Goal: Answer question/provide support: Share knowledge or assist other users

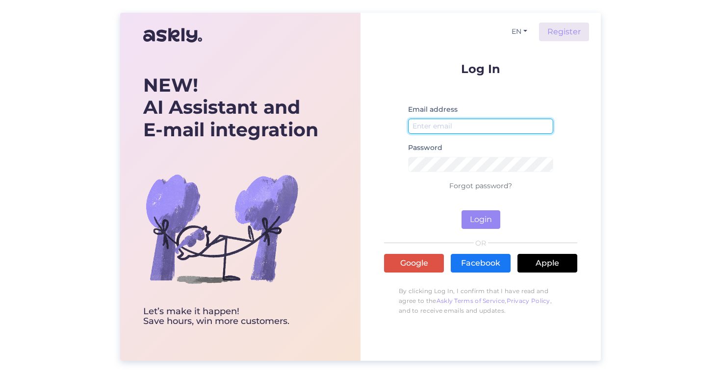
type input "j.lehtsi@cec.com"
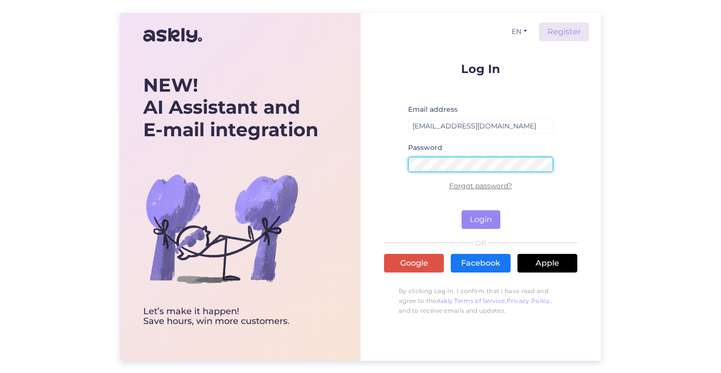
click at [462, 210] on button "Login" at bounding box center [481, 219] width 39 height 19
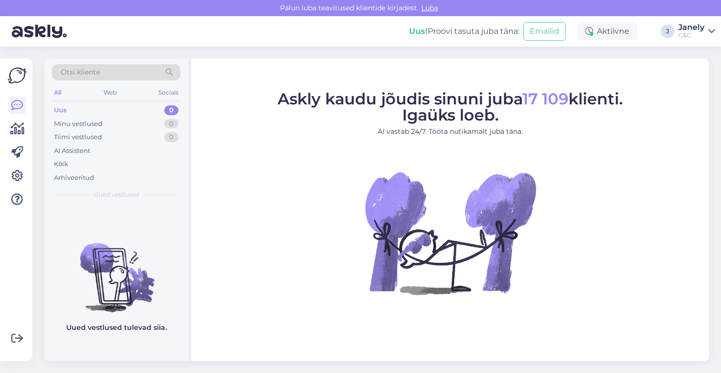
click at [431, 6] on span "Luba" at bounding box center [429, 7] width 23 height 9
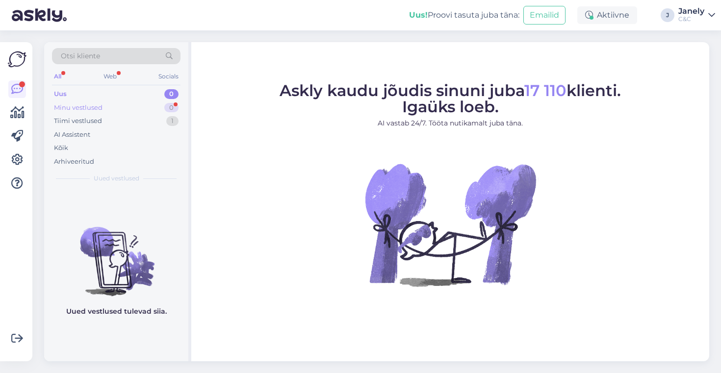
click at [108, 111] on div "Minu vestlused 0" at bounding box center [116, 108] width 129 height 14
click at [107, 95] on div "Uus 0" at bounding box center [116, 94] width 129 height 14
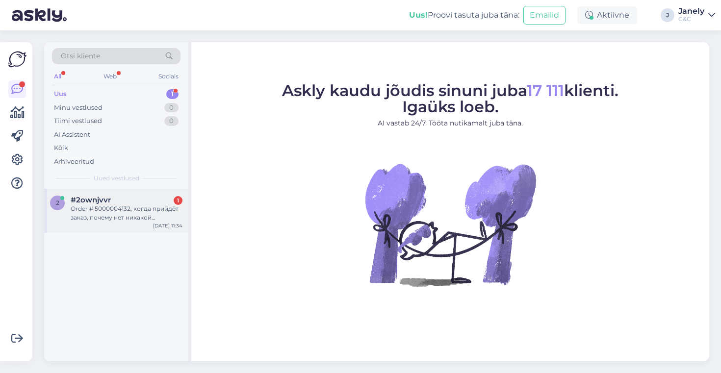
click at [110, 203] on div "#2ownjvvr 1" at bounding box center [127, 200] width 112 height 9
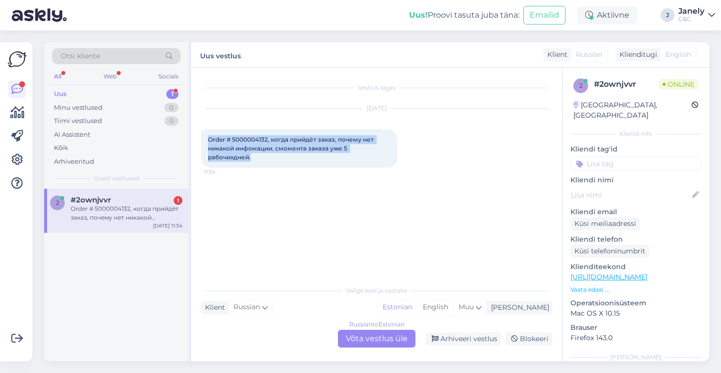
drag, startPoint x: 209, startPoint y: 137, endPoint x: 256, endPoint y: 161, distance: 52.4
click at [256, 161] on div "Order # 5000004132, когда прийдёт заказ, почему нет никакой инфомации. смомента…" at bounding box center [299, 149] width 196 height 38
copy span "Order # 5000004132, когда прийдёт заказ, почему нет никакой инфомации. смомента…"
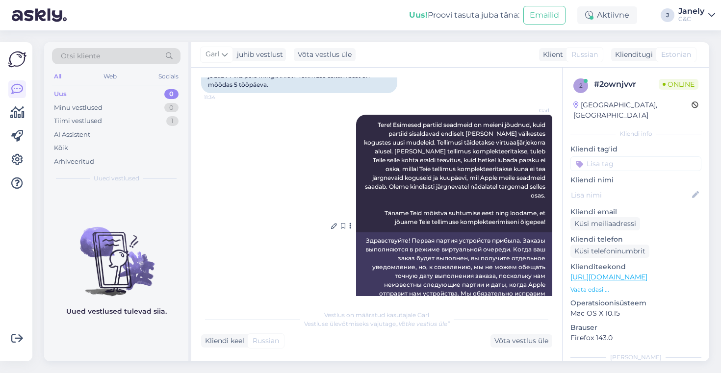
scroll to position [107, 0]
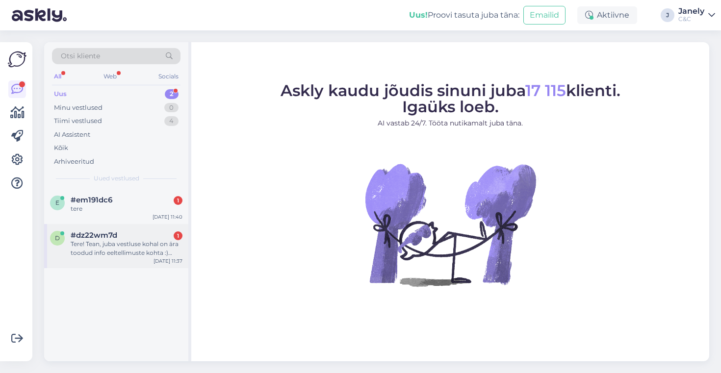
click at [145, 236] on div "#dz22wm7d 1" at bounding box center [127, 235] width 112 height 9
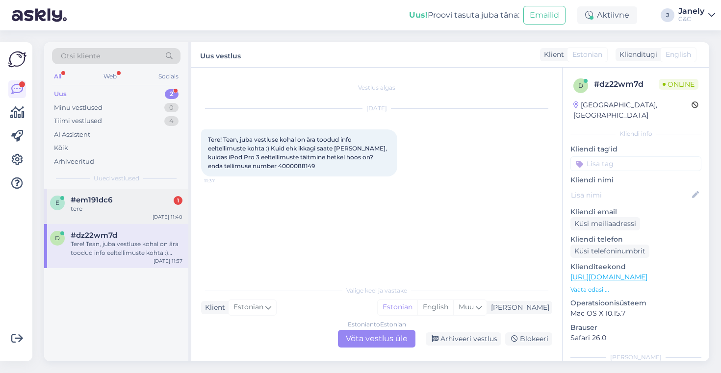
click at [131, 221] on div "e #em191dc6 1 tere Sep 26 11:40" at bounding box center [116, 206] width 144 height 35
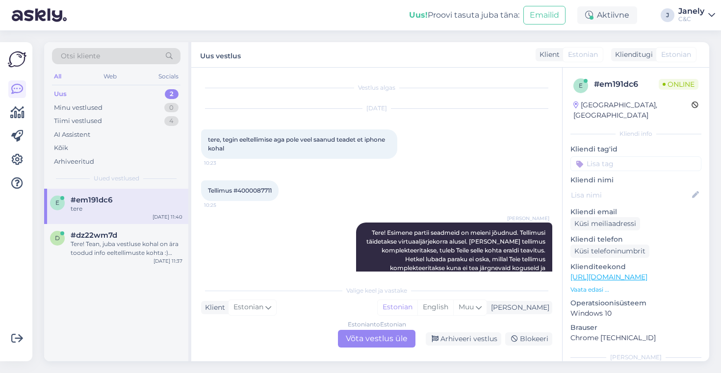
scroll to position [446, 0]
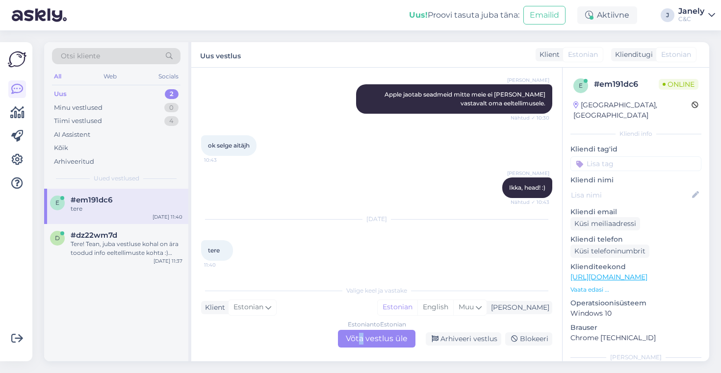
click at [362, 338] on div "Estonian to Estonian Võta vestlus üle" at bounding box center [377, 339] width 78 height 18
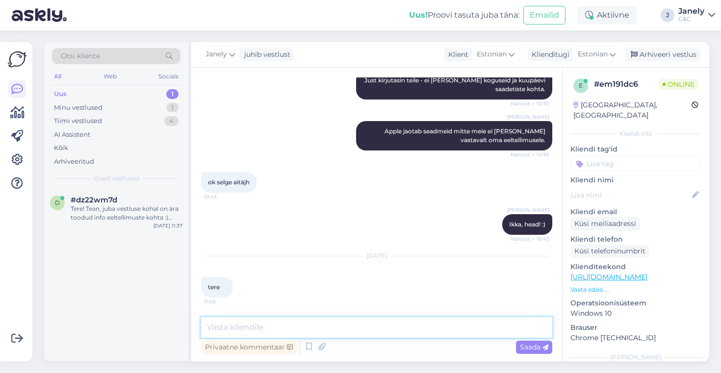
click at [286, 335] on textarea at bounding box center [376, 327] width 351 height 21
type textarea "Tere! Kuidas saan Teile abiks olla?"
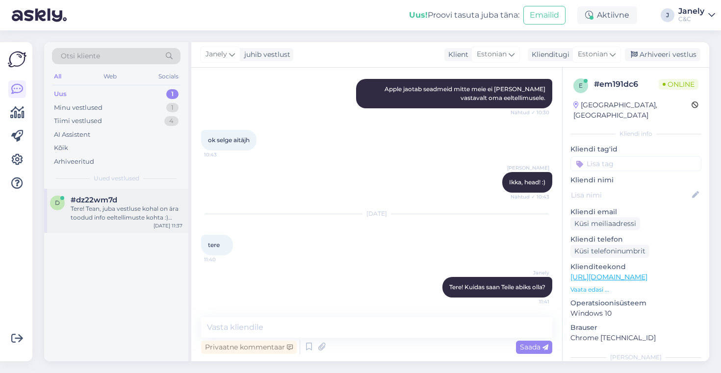
click at [135, 212] on div "Tere! Tean, juba vestluse kohal on ära toodud info eeltellimuste kohta :) Kuid …" at bounding box center [127, 214] width 112 height 18
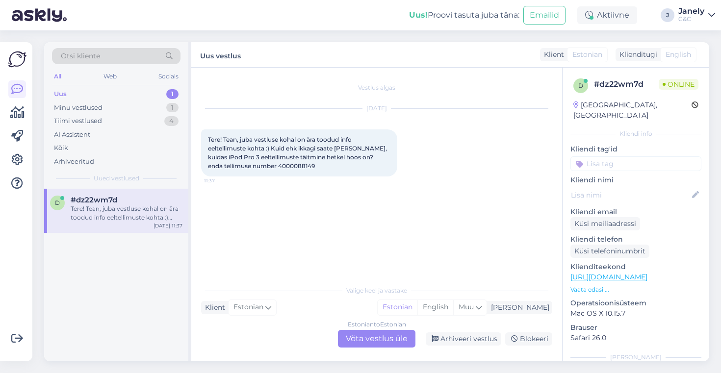
click at [355, 344] on div "Estonian to Estonian Võta vestlus üle" at bounding box center [377, 339] width 78 height 18
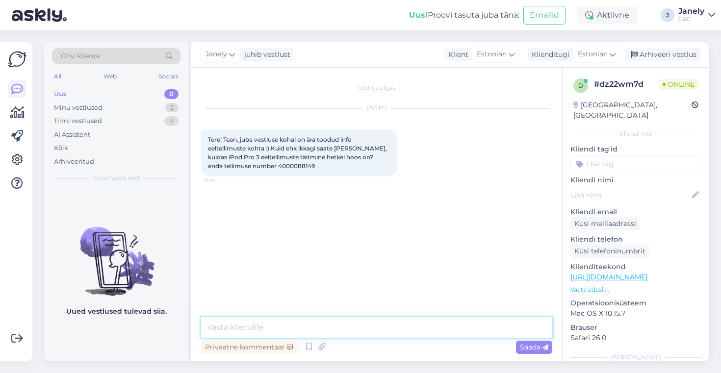
click at [352, 328] on textarea at bounding box center [376, 327] width 351 height 21
click at [298, 328] on textarea "Tere! Hetkel ei ole kahjus infot anda selle kohta." at bounding box center [376, 327] width 351 height 21
click at [407, 331] on textarea "Tere! Hetkel ei ole kahjuks infot anda selle kohta." at bounding box center [376, 327] width 351 height 21
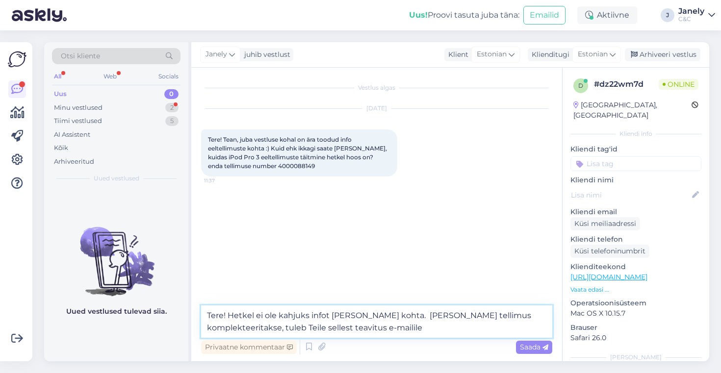
type textarea "Tere! Hetkel ei ole kahjuks infot anda selle kohta. Kui Teie tellimus komplekte…"
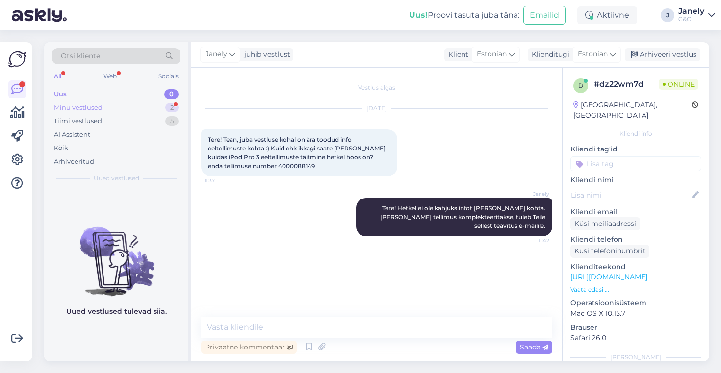
click at [140, 108] on div "Minu vestlused 2" at bounding box center [116, 108] width 129 height 14
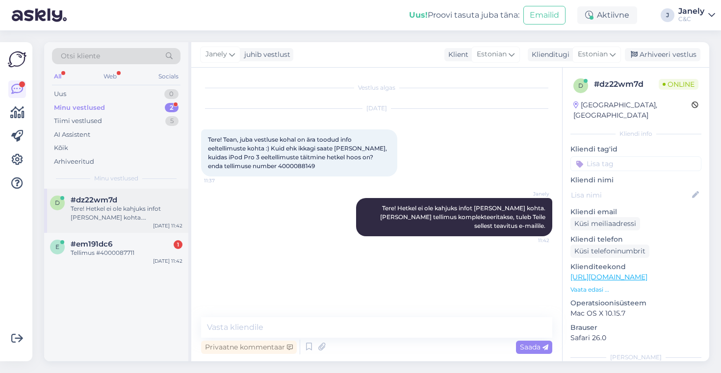
click at [158, 203] on div "#dz22wm7d" at bounding box center [127, 200] width 112 height 9
click at [159, 248] on div "#em191dc6 1" at bounding box center [127, 244] width 112 height 9
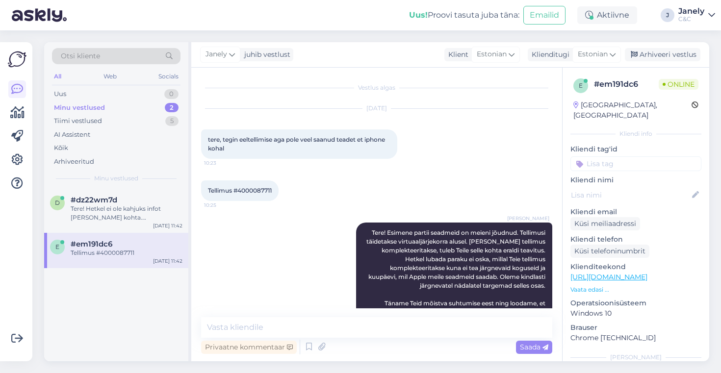
scroll to position [545, 0]
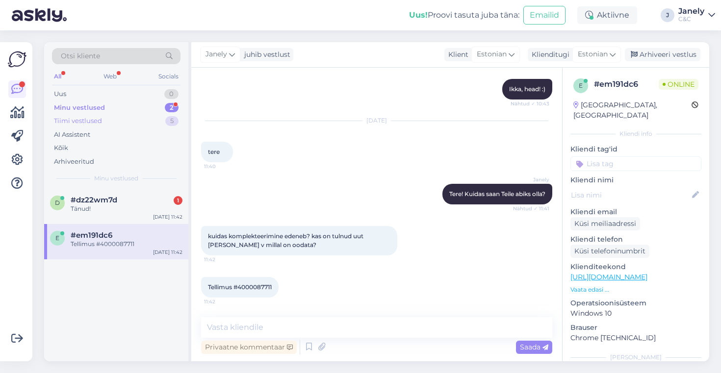
click at [124, 126] on div "Tiimi vestlused 5" at bounding box center [116, 121] width 129 height 14
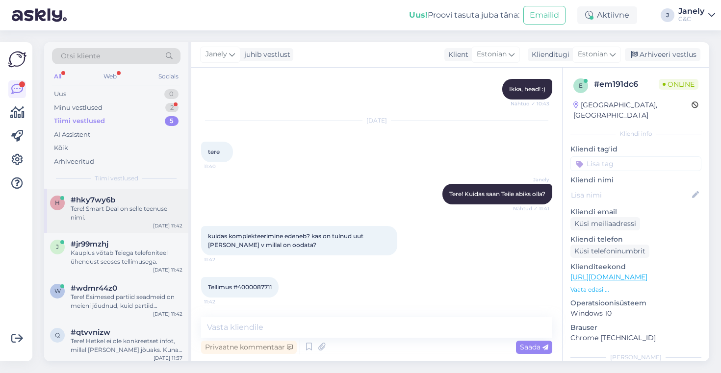
click at [136, 220] on div "Tere! Smart Deal on selle teenuse nimi." at bounding box center [127, 214] width 112 height 18
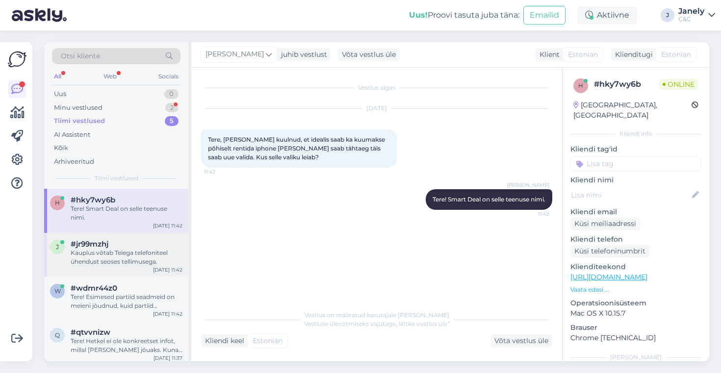
click at [140, 250] on div "Kauplus võtab Teiega telefoniteel ühendust seoses tellimusega." at bounding box center [127, 258] width 112 height 18
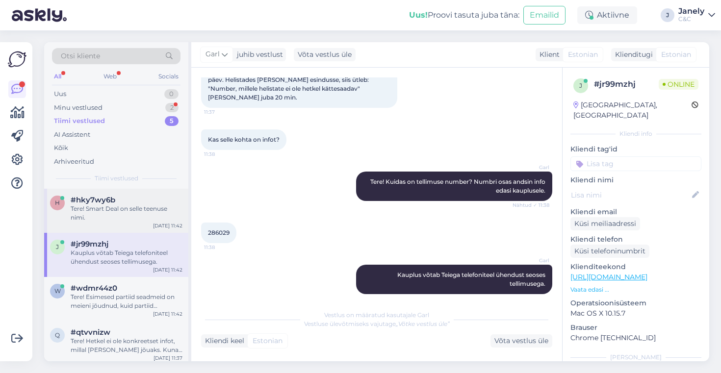
click at [145, 221] on div "Tere! Smart Deal on selle teenuse nimi." at bounding box center [127, 214] width 112 height 18
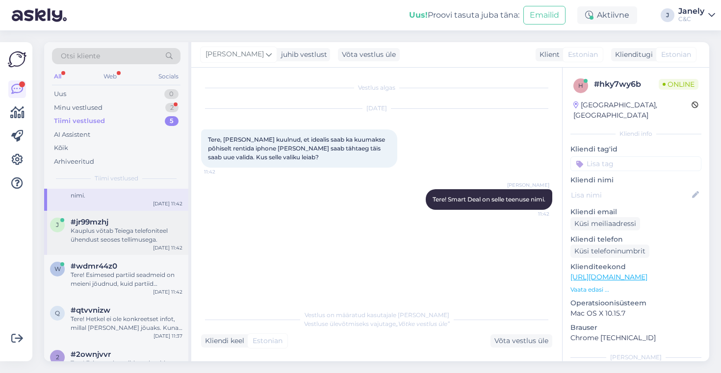
scroll to position [48, 0]
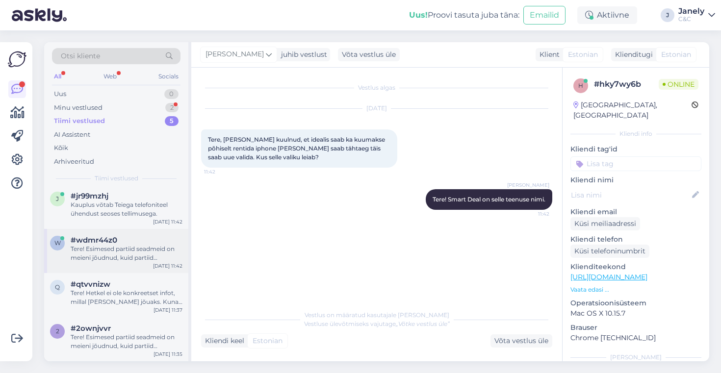
click at [147, 259] on div "Tere! Esimesed partiid seadmeid on meieni jõudnud, kuid partiid sisaldavad endi…" at bounding box center [127, 254] width 112 height 18
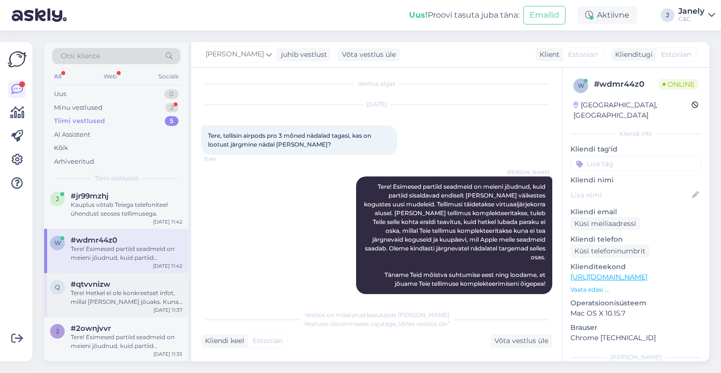
scroll to position [39, 0]
click at [146, 303] on div "Tere! Hetkel ei ole konkreetset infot, millal [PERSON_NAME] jõuaks. Kuna eeltel…" at bounding box center [127, 298] width 112 height 18
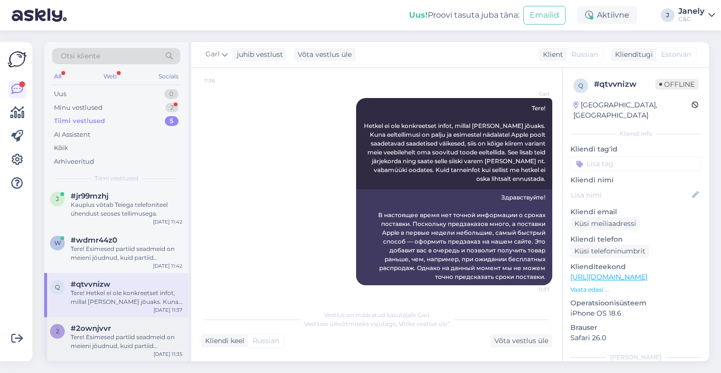
click at [139, 331] on div "#2ownjvvr" at bounding box center [127, 328] width 112 height 9
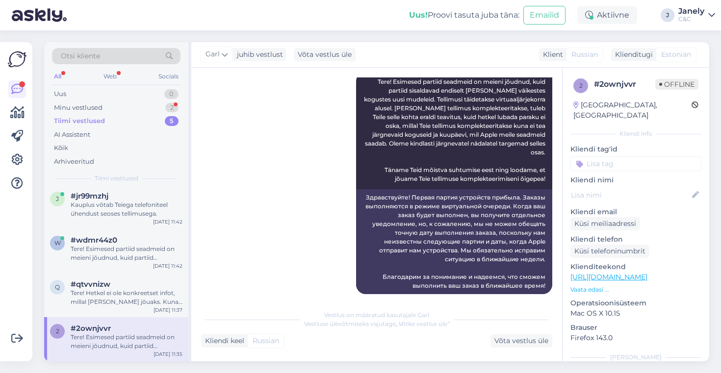
scroll to position [141, 0]
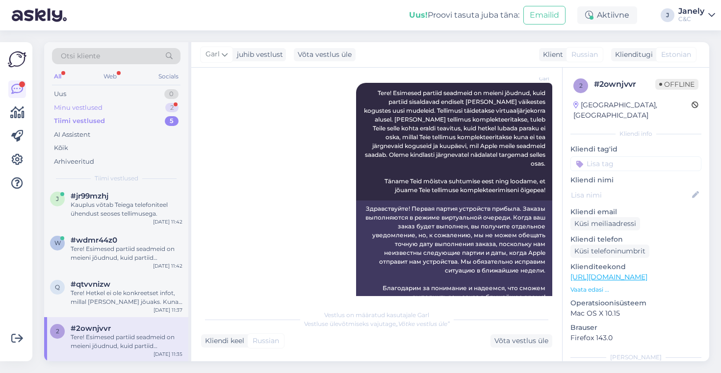
click at [108, 105] on div "Minu vestlused 2" at bounding box center [116, 108] width 129 height 14
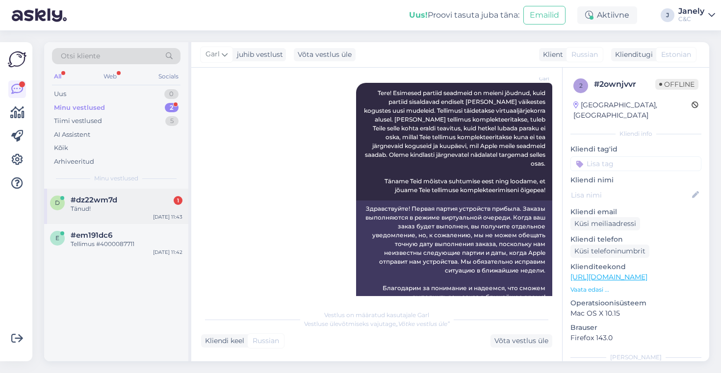
click at [137, 210] on div "Tänud!" at bounding box center [127, 209] width 112 height 9
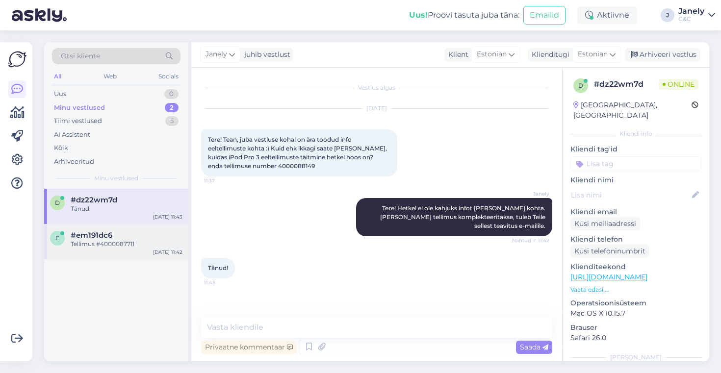
click at [147, 257] on div "e #em191dc6 Tellimus #4000087711 Sep 26 11:42" at bounding box center [116, 241] width 144 height 35
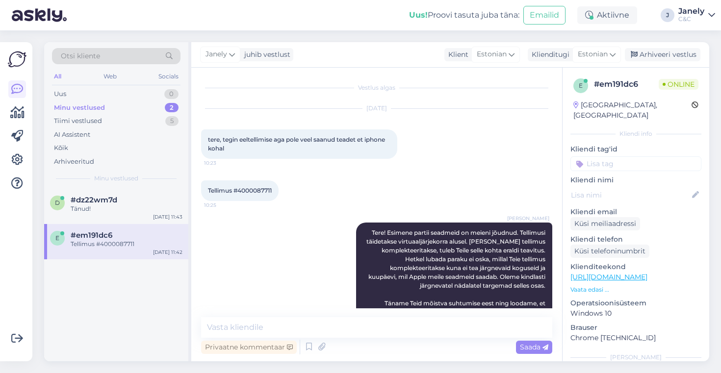
scroll to position [545, 0]
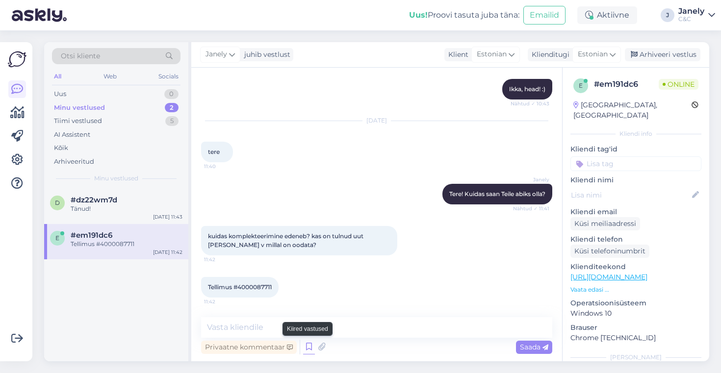
click at [304, 349] on icon at bounding box center [309, 347] width 12 height 15
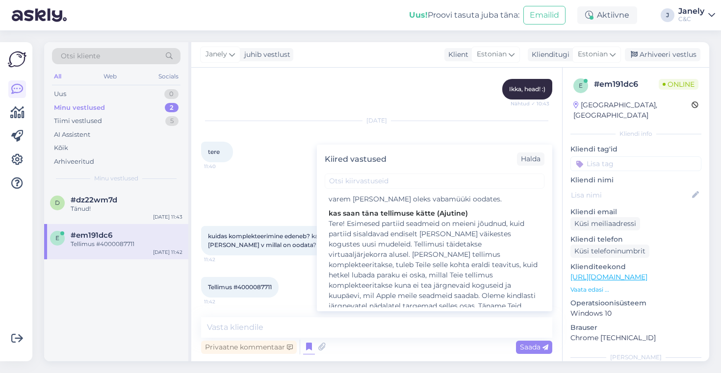
scroll to position [214, 0]
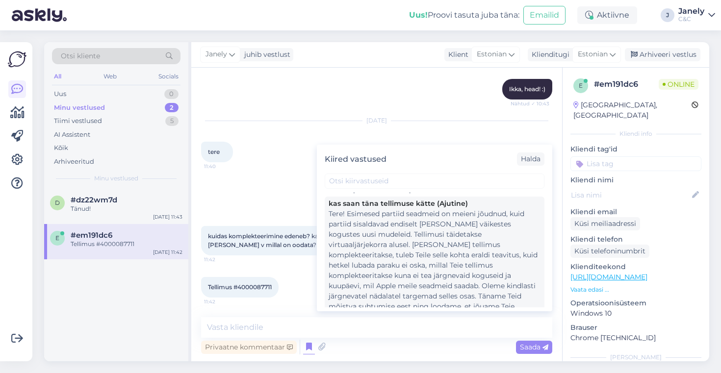
click at [375, 260] on div "Tere! Esimesed partiid seadmeid on meieni jõudnud, kuid partiid sisaldavad endi…" at bounding box center [435, 265] width 212 height 113
type textarea "Tere! Esimesed partiid seadmeid on meieni jõudnud, kuid partiid sisaldavad endi…"
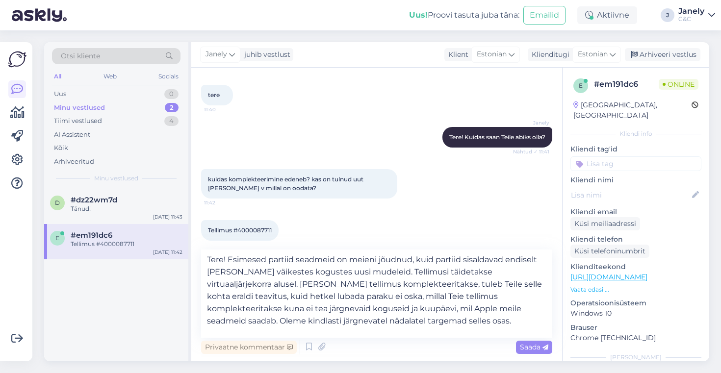
scroll to position [613, 0]
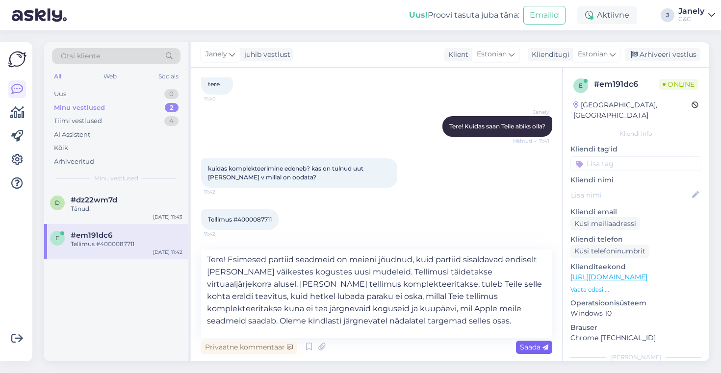
click at [521, 345] on span "Saada" at bounding box center [534, 347] width 28 height 9
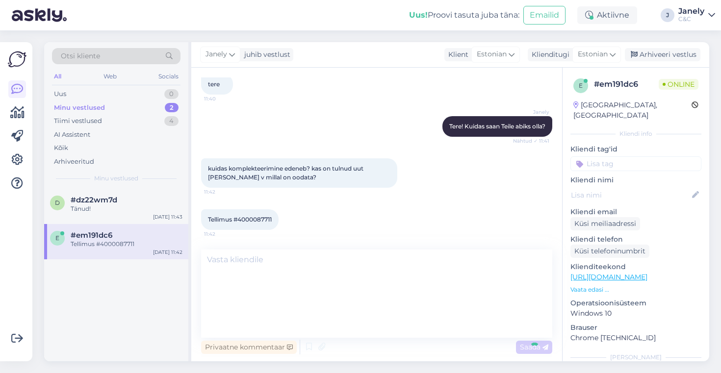
scroll to position [676, 0]
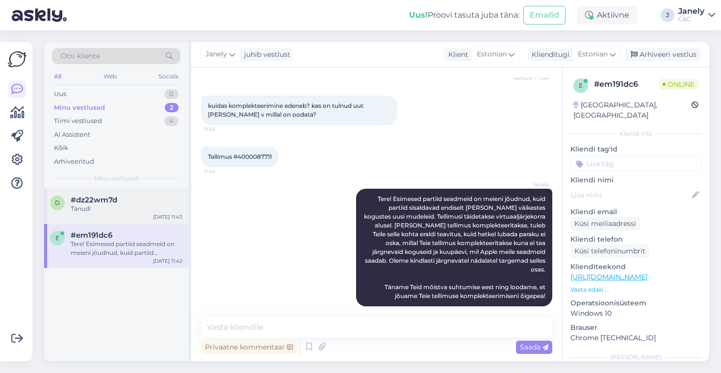
click at [122, 205] on div "Tänud!" at bounding box center [127, 209] width 112 height 9
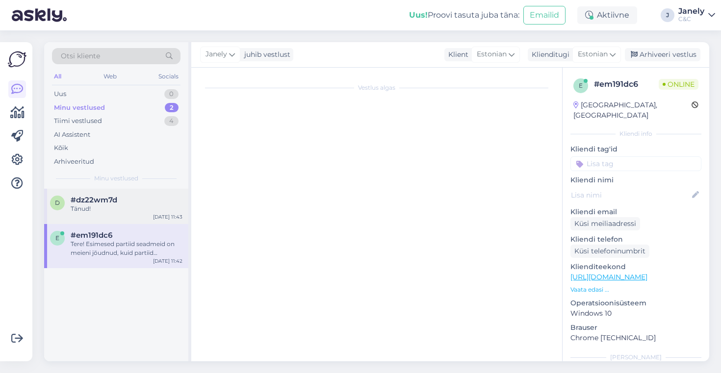
scroll to position [0, 0]
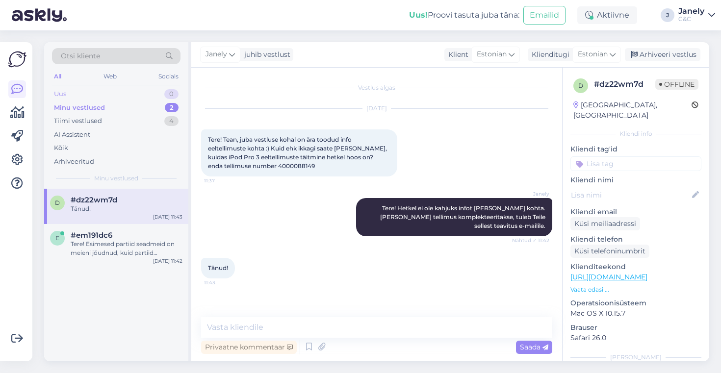
click at [119, 93] on div "Uus 0" at bounding box center [116, 94] width 129 height 14
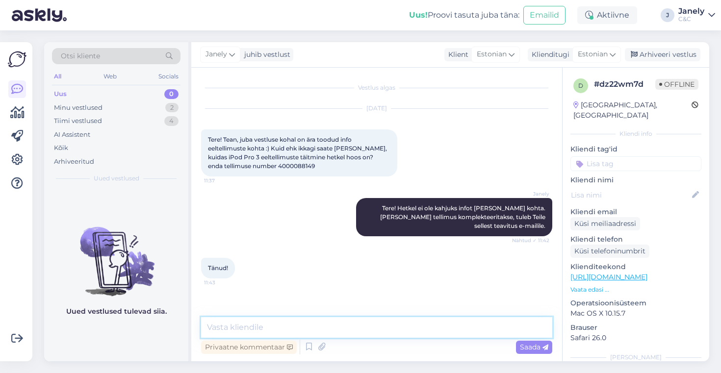
click at [294, 324] on textarea at bounding box center [376, 327] width 351 height 21
type textarea "Aga palun! :)"
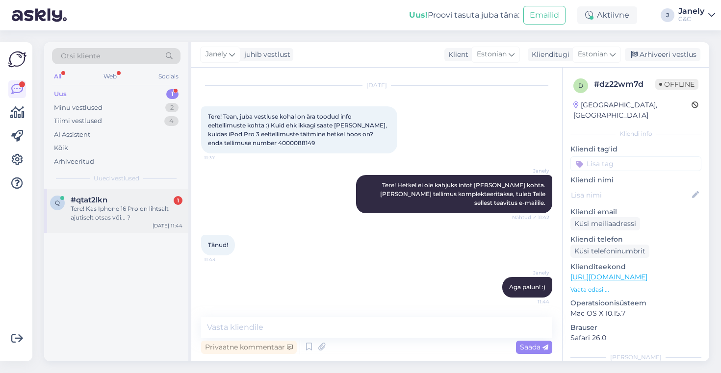
click at [114, 205] on div "Tere! Kas Iphone 16 Pro on lihtsalt ajutiselt otsas või... ?" at bounding box center [127, 214] width 112 height 18
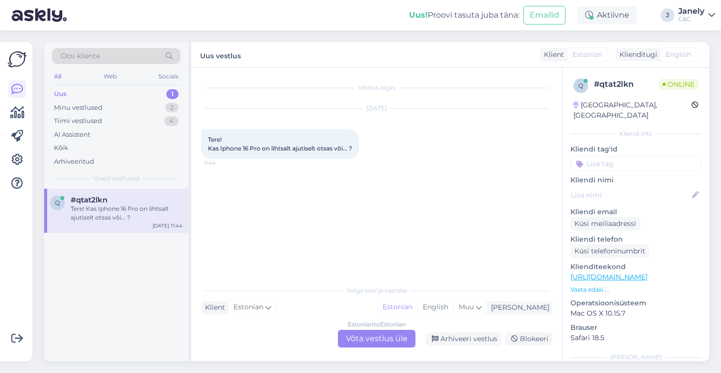
click at [352, 336] on div "Estonian to Estonian Võta vestlus üle" at bounding box center [377, 339] width 78 height 18
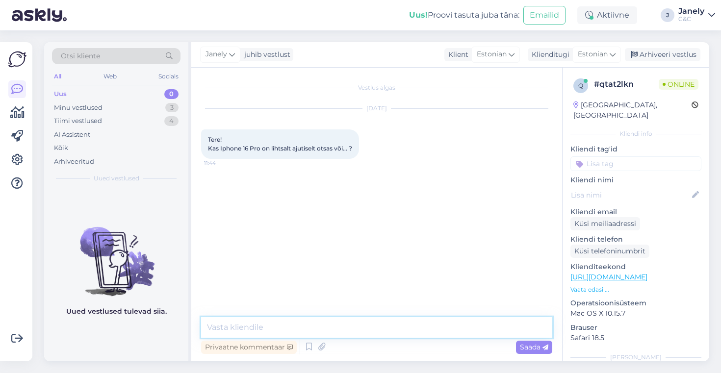
click at [345, 334] on textarea at bounding box center [376, 327] width 351 height 21
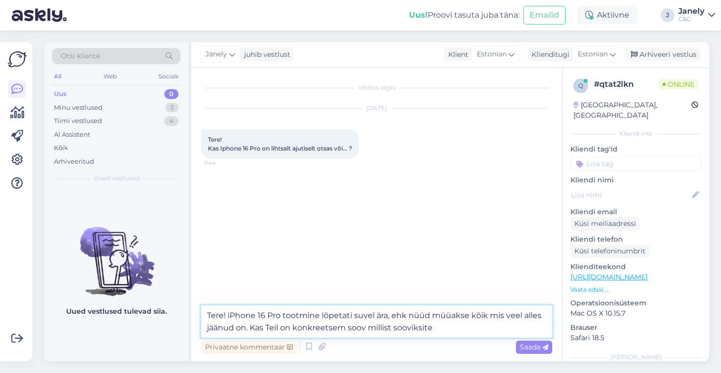
type textarea "Tere! iPhone 16 Pro tootmine lõpetati suvel ära, ehk nüüd müüakse kõik mis veel…"
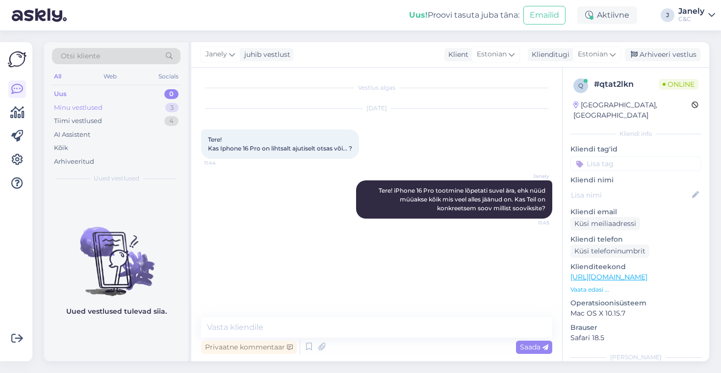
click at [113, 102] on div "Minu vestlused 3" at bounding box center [116, 108] width 129 height 14
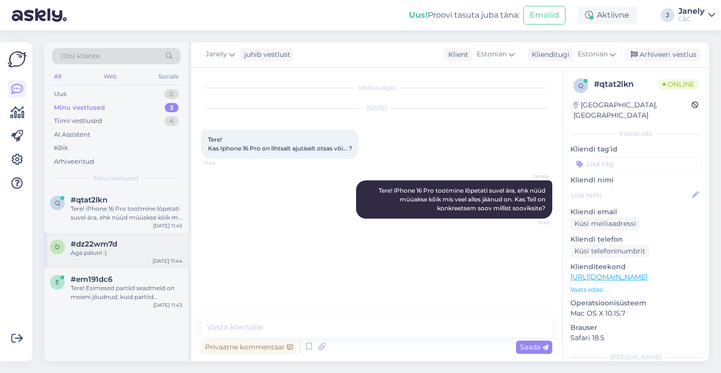
click at [137, 249] on div "Aga palun! :)" at bounding box center [127, 253] width 112 height 9
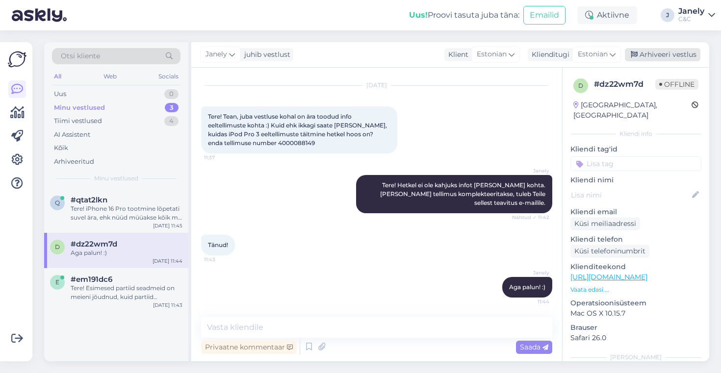
click at [665, 60] on div "Arhiveeri vestlus" at bounding box center [663, 54] width 76 height 13
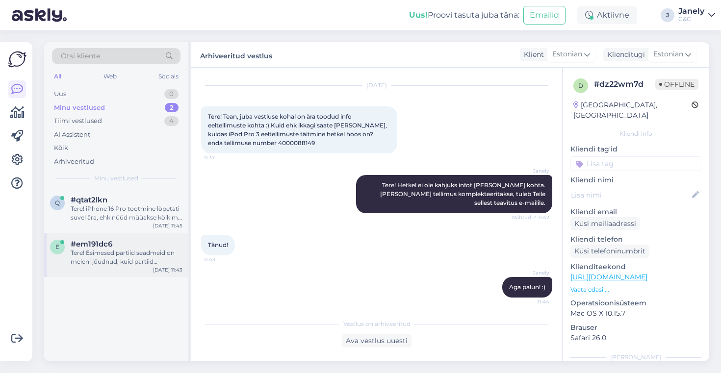
click at [174, 263] on div "Tere! Esimesed partiid seadmeid on meieni jõudnud, kuid partiid sisaldavad endi…" at bounding box center [127, 258] width 112 height 18
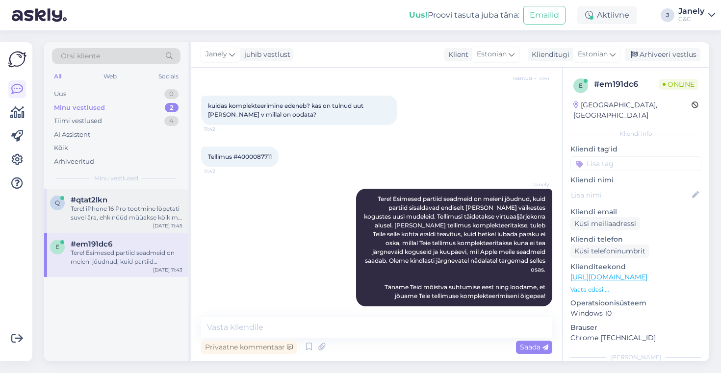
click at [146, 222] on div "Tere! iPhone 16 Pro tootmine lõpetati suvel ära, ehk nüüd müüakse kõik mis veel…" at bounding box center [127, 214] width 112 height 18
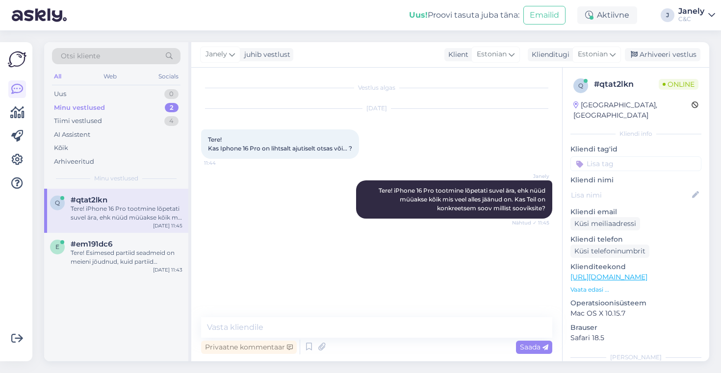
click at [73, 299] on div "q #qtat2lkn Tere! iPhone 16 Pro tootmine lõpetati suvel ära, ehk nüüd müüakse k…" at bounding box center [116, 275] width 144 height 173
click at [102, 314] on div "q #qtat2lkn Tere! iPhone 16 Pro tootmine lõpetati suvel ära, ehk nüüd müüakse k…" at bounding box center [116, 275] width 144 height 173
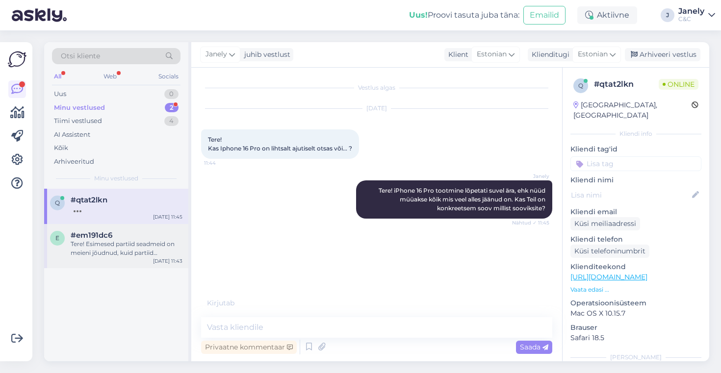
click at [122, 238] on div "#em191dc6" at bounding box center [127, 235] width 112 height 9
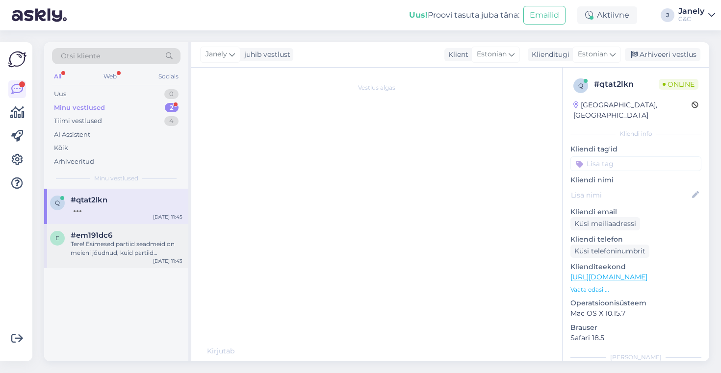
scroll to position [686, 0]
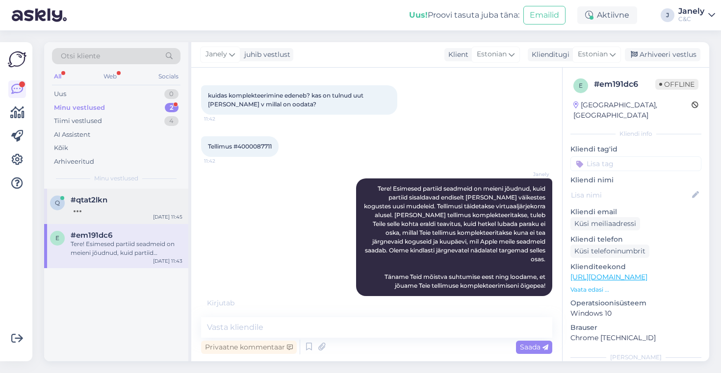
click at [132, 201] on div "#qtat2lkn" at bounding box center [127, 200] width 112 height 9
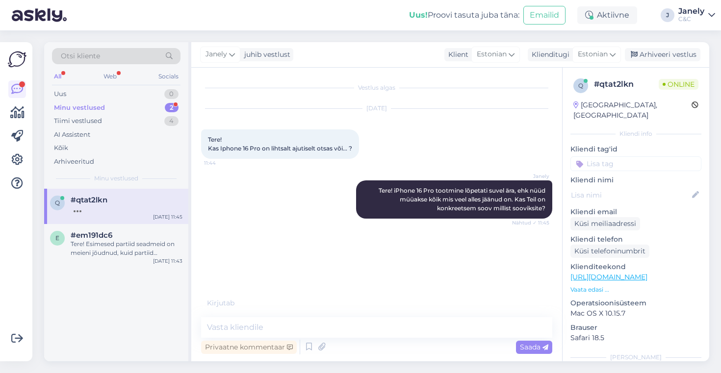
scroll to position [0, 0]
click at [93, 109] on div "Minu vestlused" at bounding box center [79, 108] width 51 height 10
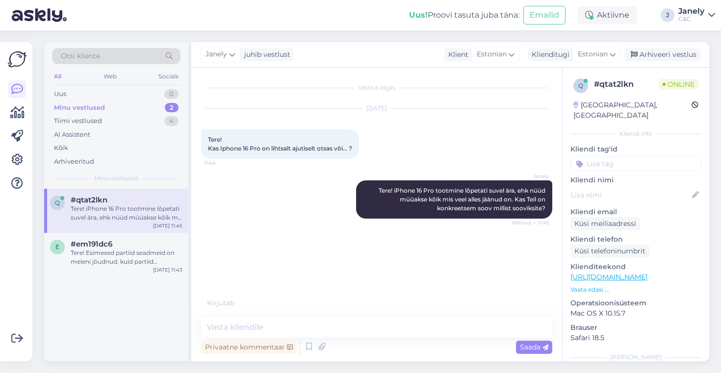
click at [92, 315] on div "q #qtat2lkn Tere! iPhone 16 Pro tootmine lõpetati suvel ära, ehk nüüd müüakse k…" at bounding box center [116, 275] width 144 height 173
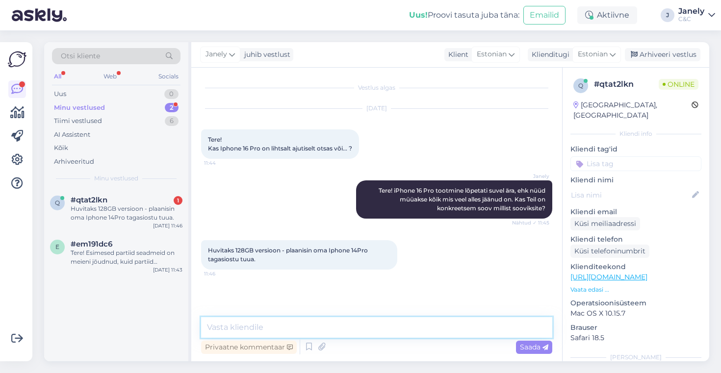
click at [273, 329] on textarea at bounding box center [376, 327] width 351 height 21
click at [245, 328] on textarea at bounding box center [376, 327] width 351 height 21
type textarea "Üks hetk, kohe vaatan mis on alles."
click at [366, 332] on textarea "Üks hetk, kohe vaatan mis on alles." at bounding box center [376, 327] width 351 height 21
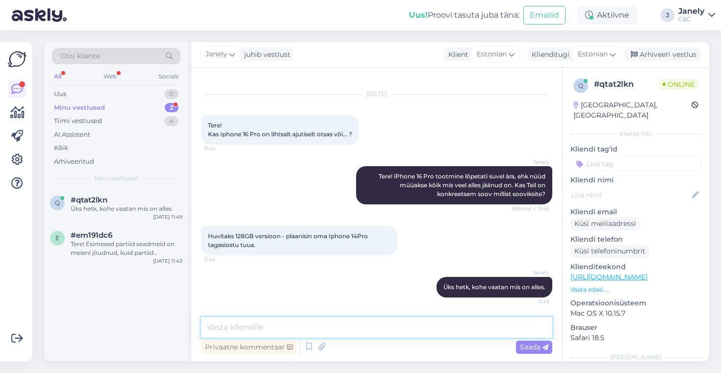
click at [347, 333] on textarea at bounding box center [376, 327] width 351 height 21
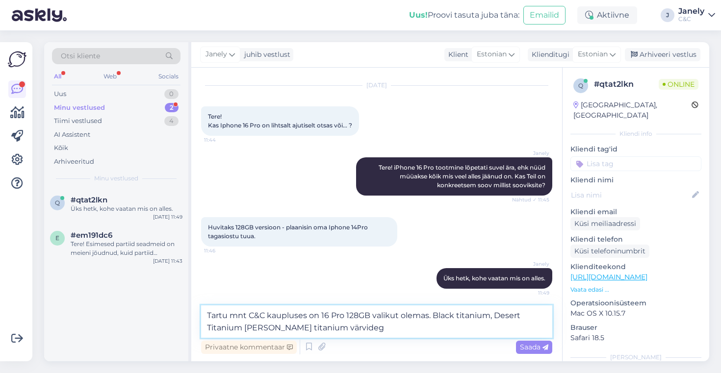
type textarea "Tartu mnt C&C kaupluses on 16 Pro 128GB valikut olemas. Black titanium, Desert …"
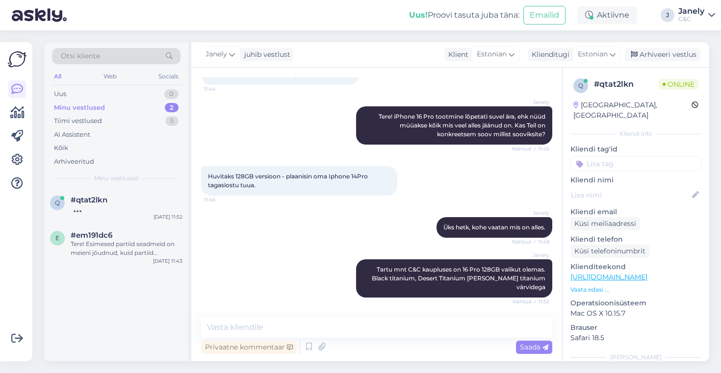
scroll to position [125, 0]
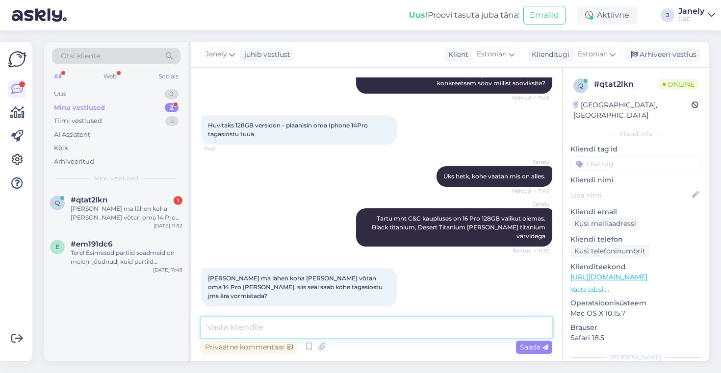
click at [287, 328] on textarea at bounding box center [376, 327] width 351 height 21
type textarea "Just :)"
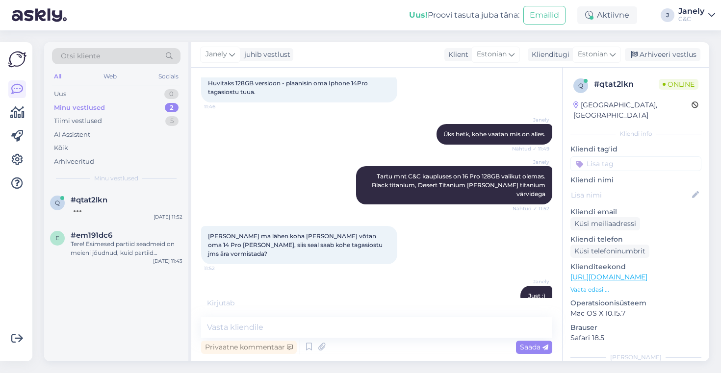
click at [157, 313] on div "q #qtat2lkn Sep 26 11:52 e #em191dc6 Tere! Esimesed partiid seadmeid on meieni …" at bounding box center [116, 275] width 144 height 173
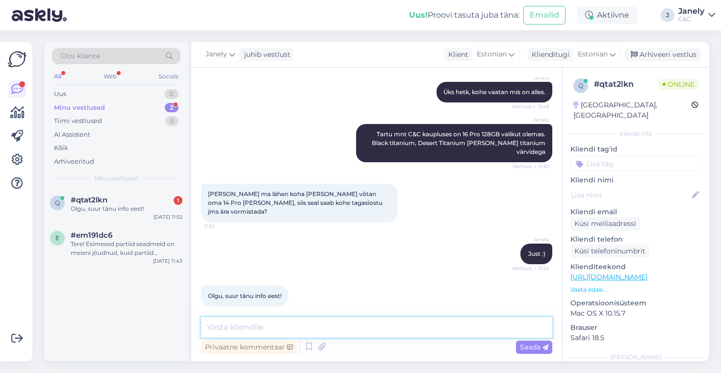
click at [229, 327] on textarea at bounding box center [376, 327] width 351 height 21
type textarea "Aga palun! :)"
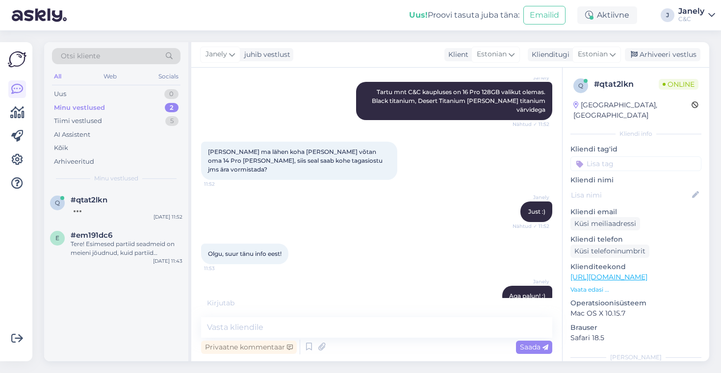
scroll to position [294, 0]
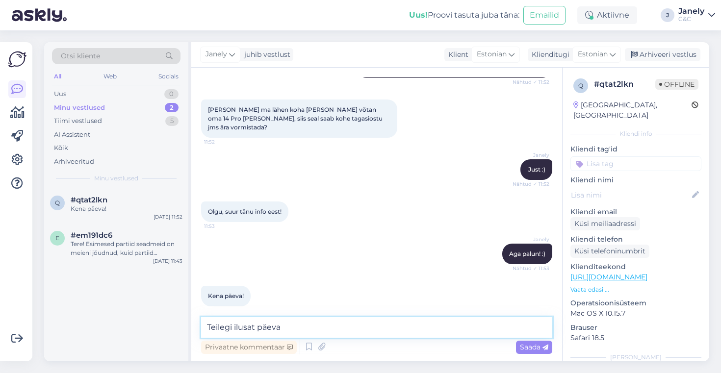
type textarea "Teilegi ilusat päeva!"
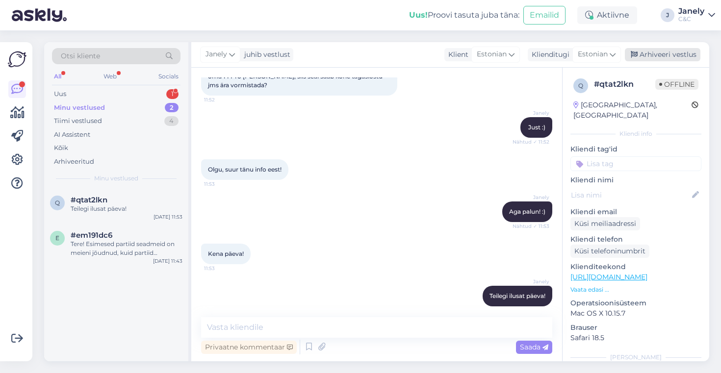
click at [661, 58] on div "Arhiveeri vestlus" at bounding box center [663, 54] width 76 height 13
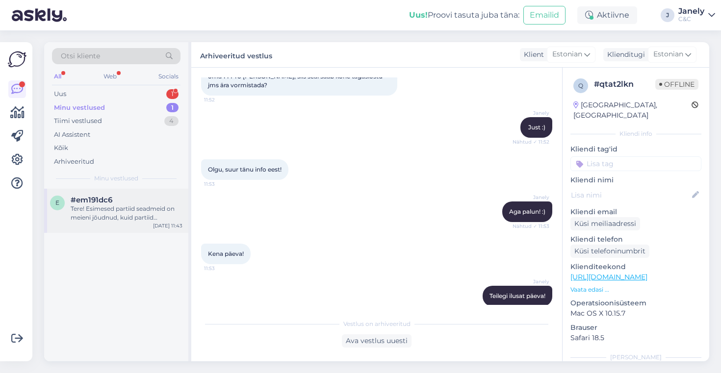
click at [97, 210] on div "Tere! Esimesed partiid seadmeid on meieni jõudnud, kuid partiid sisaldavad endi…" at bounding box center [127, 214] width 112 height 18
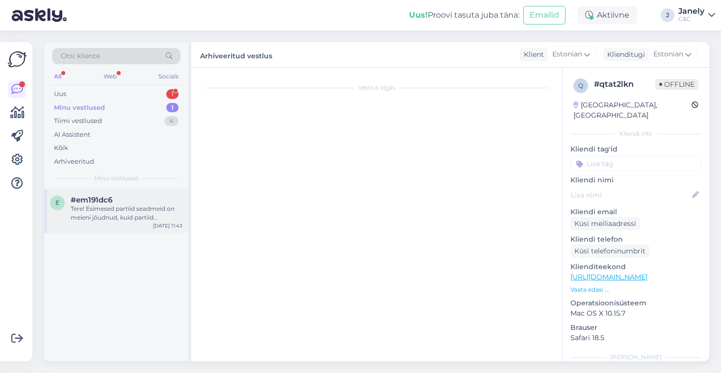
scroll to position [676, 0]
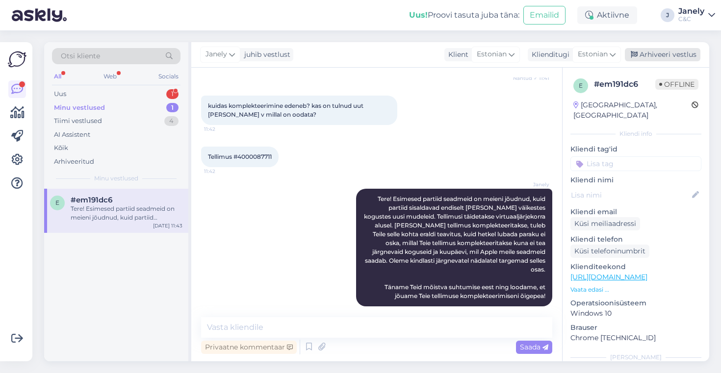
click at [659, 50] on div "Arhiveeri vestlus" at bounding box center [663, 54] width 76 height 13
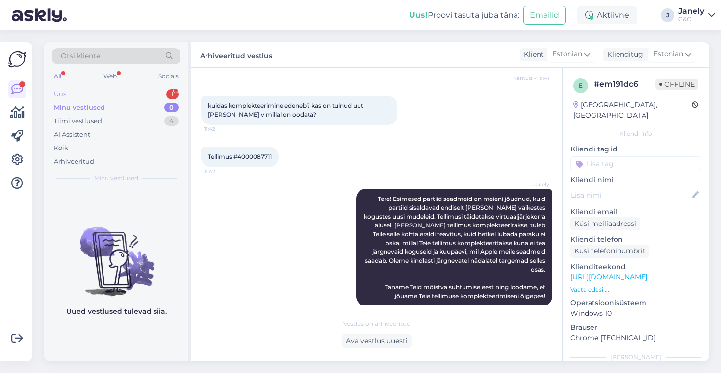
click at [125, 94] on div "Uus 1" at bounding box center [116, 94] width 129 height 14
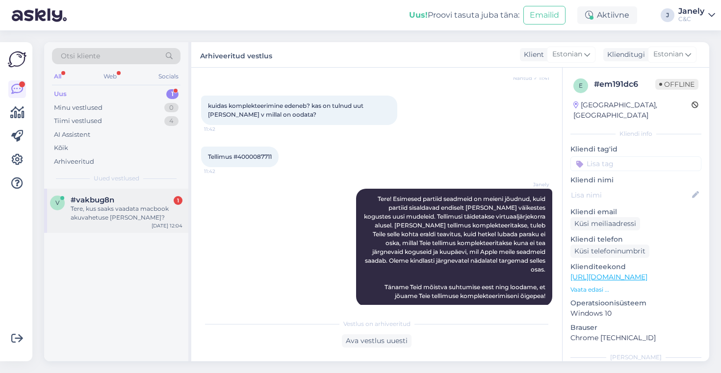
click at [151, 209] on div "Tere, kus saaks vaadata macbook akuvahetuse hinda?" at bounding box center [127, 214] width 112 height 18
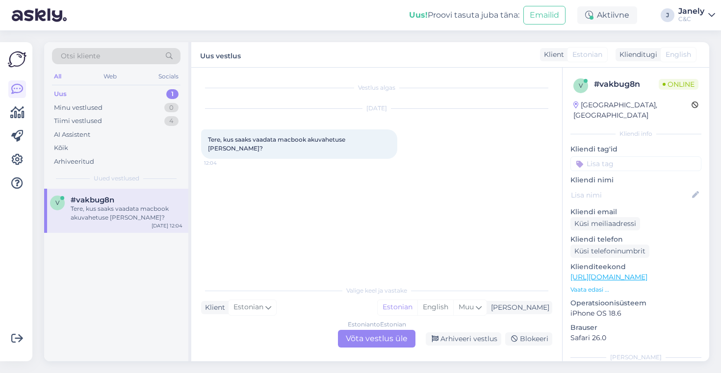
scroll to position [0, 0]
click at [365, 339] on div "Estonian to Estonian Võta vestlus üle" at bounding box center [377, 339] width 78 height 18
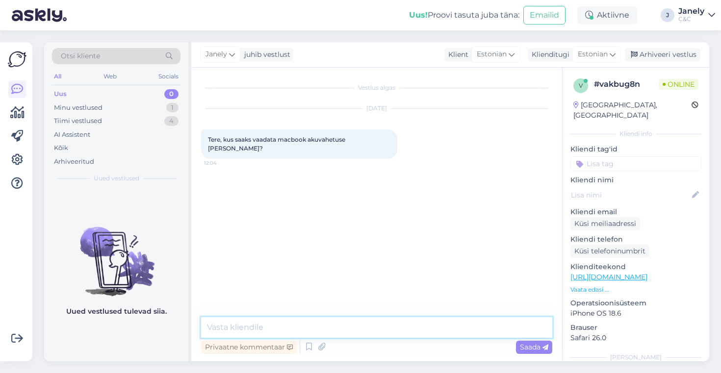
click at [329, 326] on textarea at bounding box center [376, 327] width 351 height 21
type textarea "Tere! Millise Macbookiga tegemist on?"
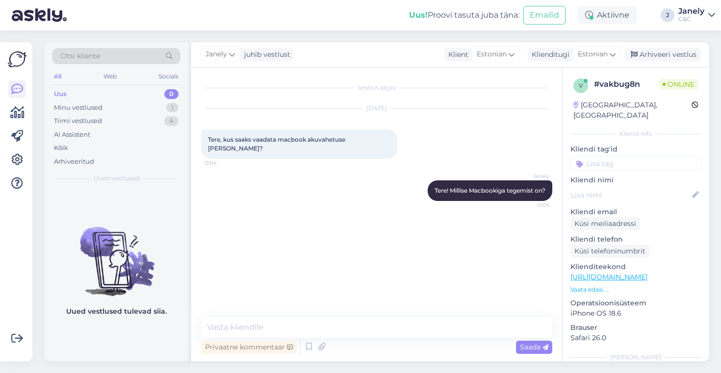
click at [324, 26] on div "Uus! Proovi tasuta [PERSON_NAME]: Emailid Aktiivne J Janely C&C" at bounding box center [360, 15] width 721 height 30
click at [369, 26] on div "Uus! Proovi tasuta [PERSON_NAME]: Emailid Aktiivne J Janely C&C" at bounding box center [360, 15] width 721 height 30
click at [354, 26] on div "Uus! Proovi tasuta [PERSON_NAME]: Emailid Aktiivne J Janely C&C" at bounding box center [360, 15] width 721 height 30
click at [224, 229] on span "A2337" at bounding box center [217, 232] width 18 height 7
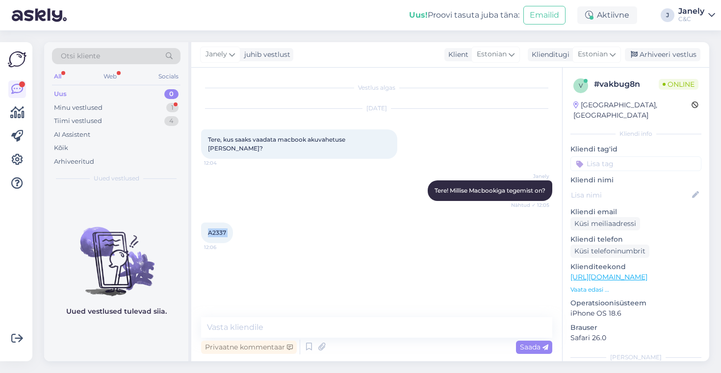
click at [224, 229] on span "A2337" at bounding box center [217, 232] width 18 height 7
copy div "A2337 12:06"
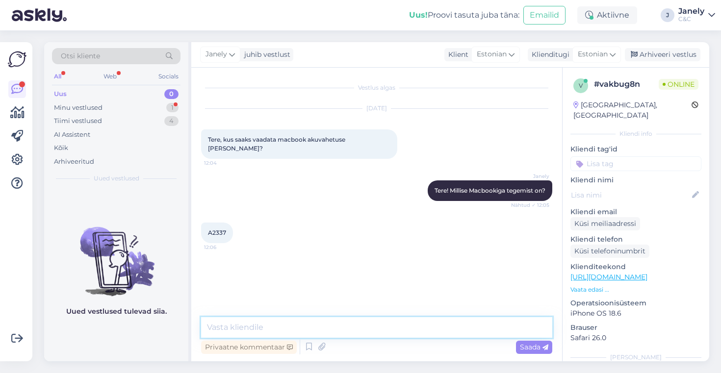
click at [301, 325] on textarea at bounding box center [376, 327] width 351 height 21
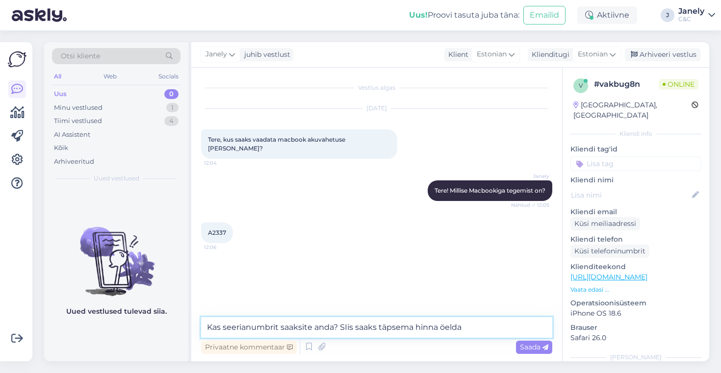
type textarea "Kas seerianumbrit saaksite anda? SIis saaks täpsema hinna öelda."
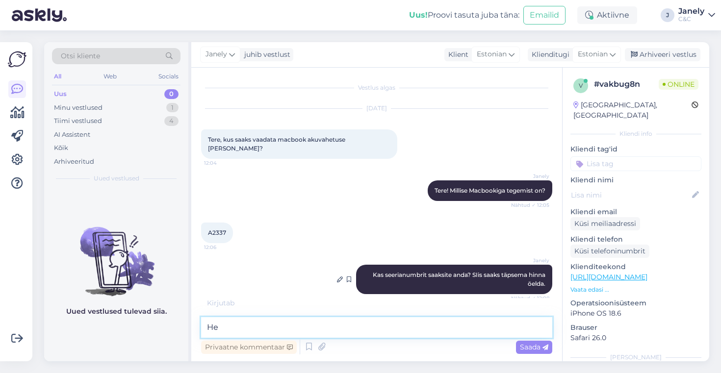
type textarea "H"
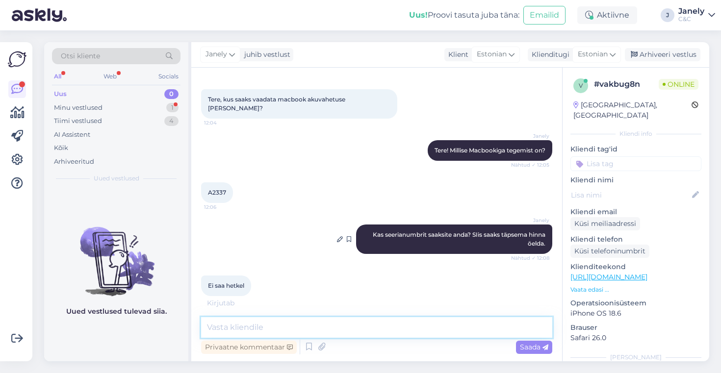
scroll to position [72, 0]
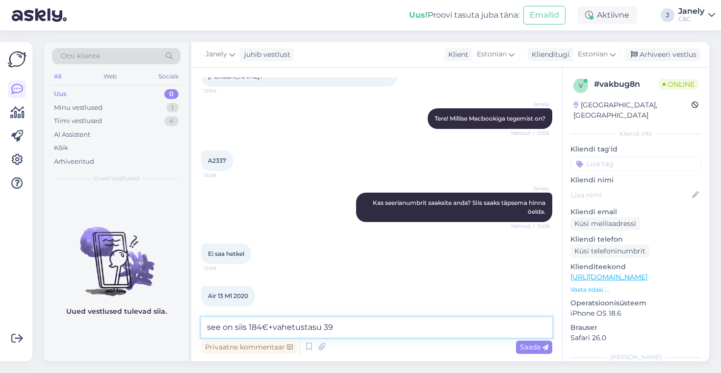
type textarea "see on siis 184€+vahetustasu 39€"
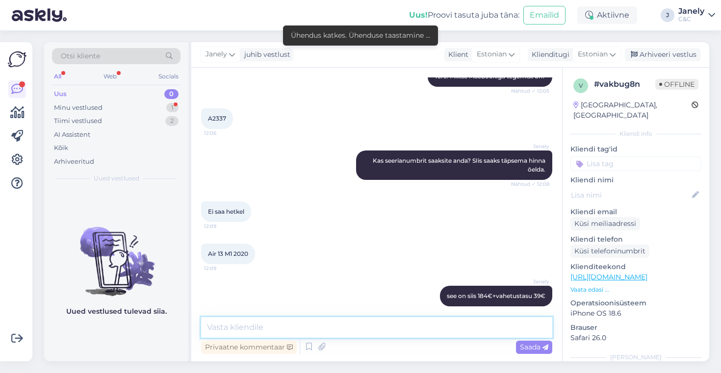
scroll to position [156, 0]
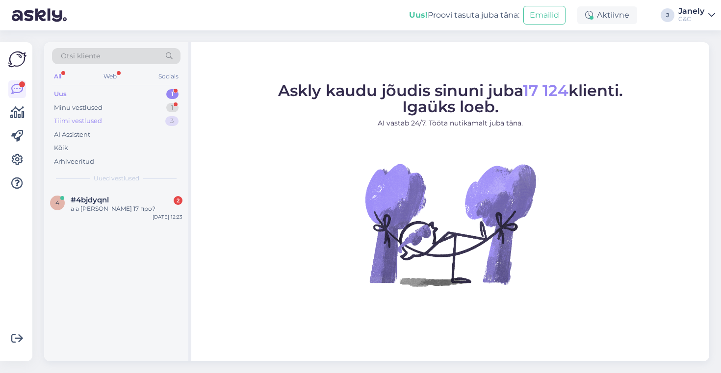
click at [103, 114] on div "Tiimi vestlused 3" at bounding box center [116, 121] width 129 height 14
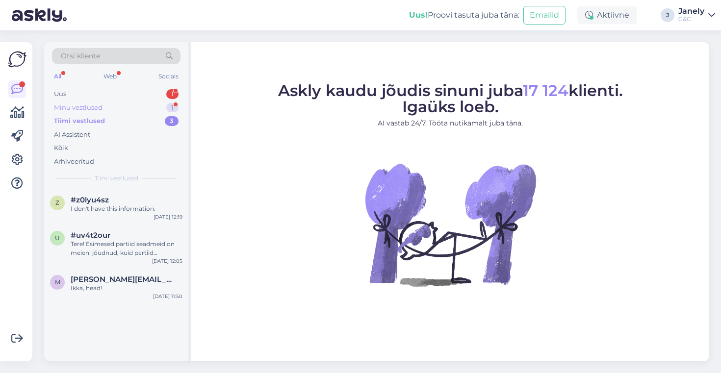
click at [99, 110] on div "Minu vestlused" at bounding box center [78, 108] width 49 height 10
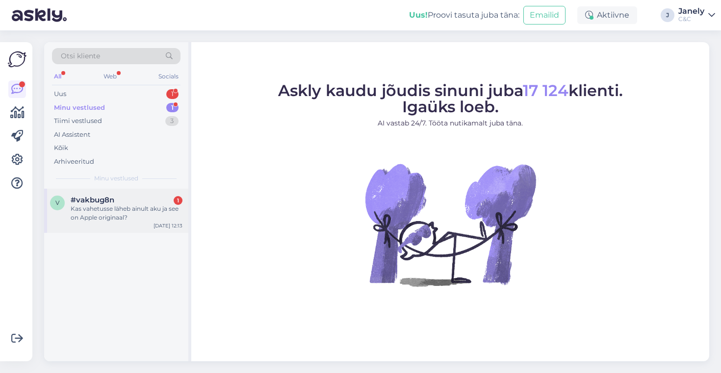
click at [139, 216] on div "Kas vahetusse läheb ainult aku ja see on Apple originaal?" at bounding box center [127, 214] width 112 height 18
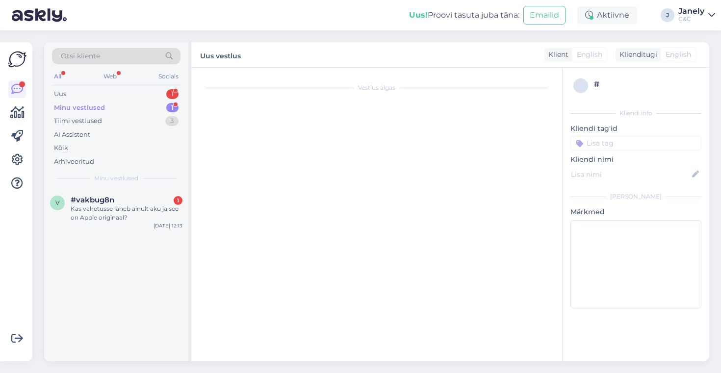
scroll to position [156, 0]
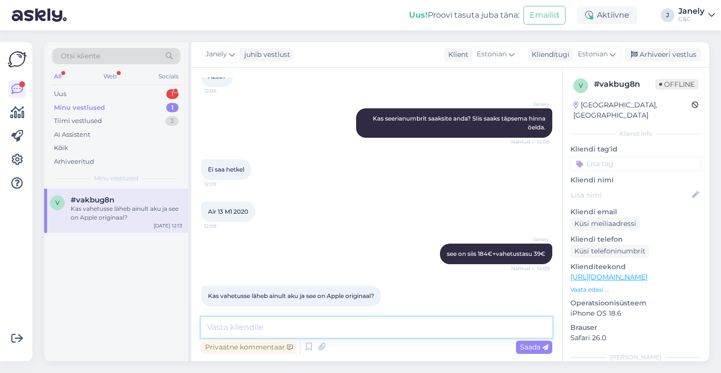
click at [343, 335] on textarea at bounding box center [376, 327] width 351 height 21
type textarea "Ainult aku ja see on originaal jah"
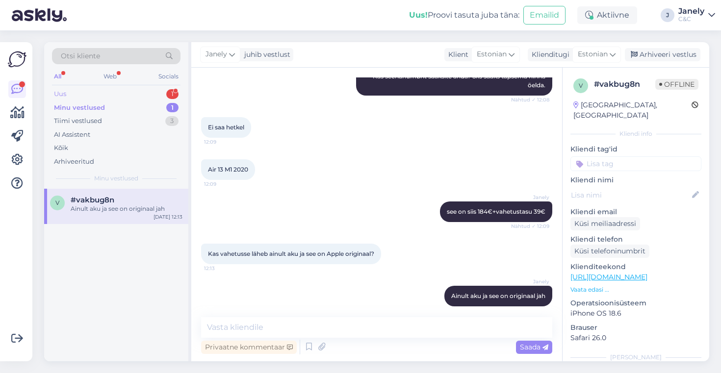
click at [132, 92] on div "Uus 1" at bounding box center [116, 94] width 129 height 14
click at [138, 221] on div "4 #4bjdyqnl 2 а а айфон 17 про? Sep 26 12:23" at bounding box center [116, 206] width 144 height 35
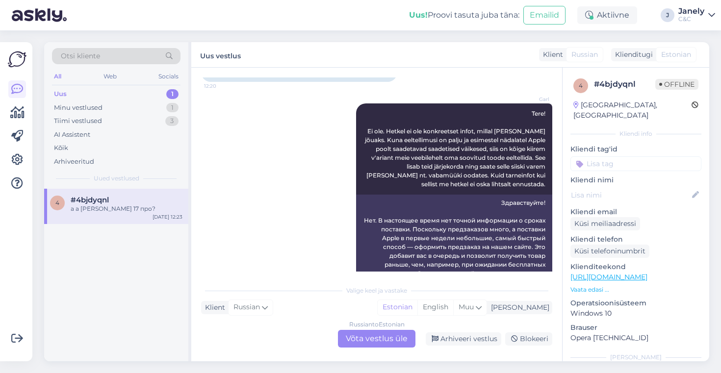
scroll to position [233, 0]
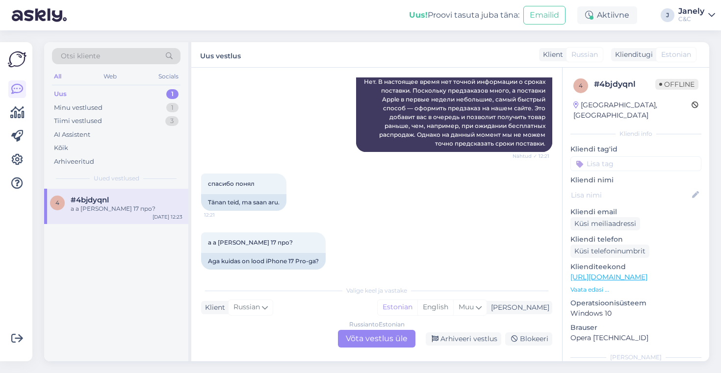
click at [378, 338] on div "Russian to Estonian Võta vestlus üle" at bounding box center [377, 339] width 78 height 18
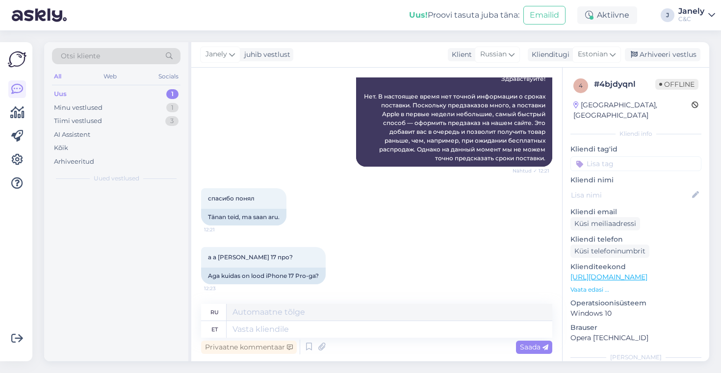
scroll to position [209, 0]
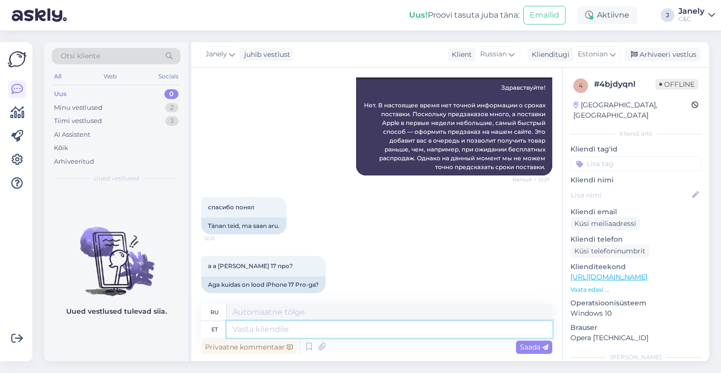
click at [300, 327] on textarea at bounding box center [390, 329] width 326 height 17
type textarea "Tere!"
type textarea "Привет!"
type textarea "Tere! Samad"
type textarea "Привет! То же самое."
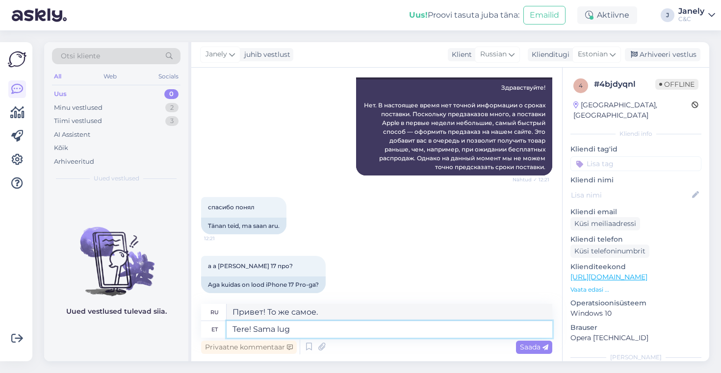
type textarea "Tere! Sama lugu"
type textarea "Привет! Та же история."
type textarea "Tere! Sama"
type textarea "Привет! То же самое."
type textarea "Tere! Sama tarneinfo"
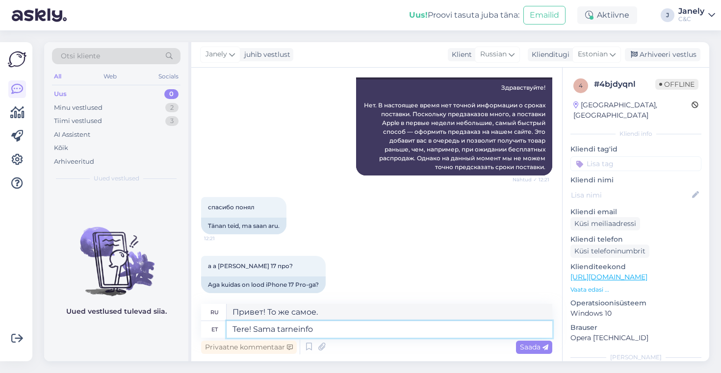
type textarea "Здравствуйте! Информация о доставке та же."
type textarea "Tere! Sama tarneinfo"
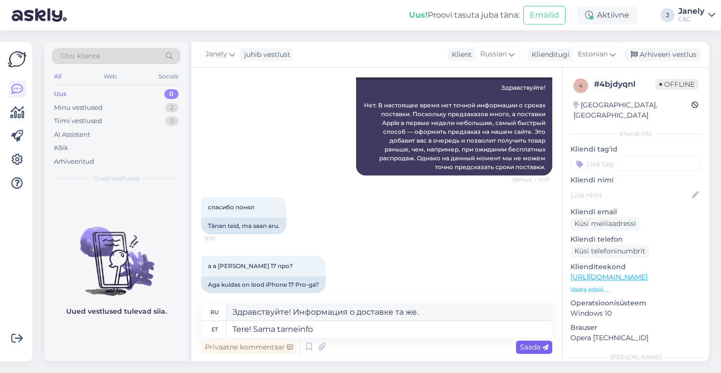
click at [520, 348] on span "Saada" at bounding box center [534, 347] width 28 height 9
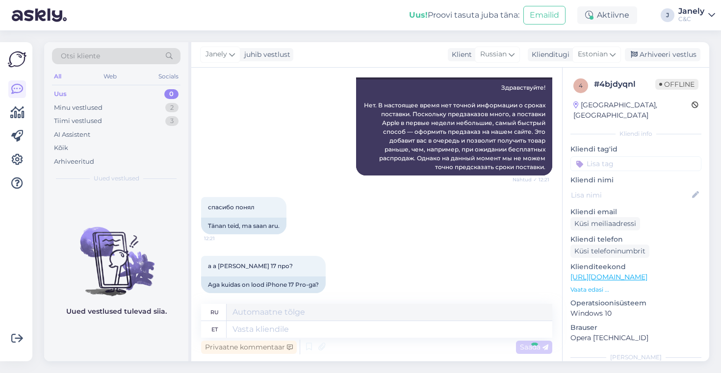
scroll to position [268, 0]
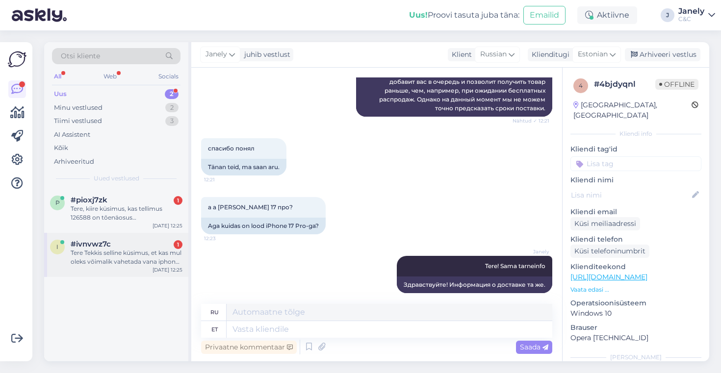
click at [174, 261] on div "Tere Tekkis selline küsimus, et kas mul oleks võimalik vahetada vana iphone uue…" at bounding box center [127, 258] width 112 height 18
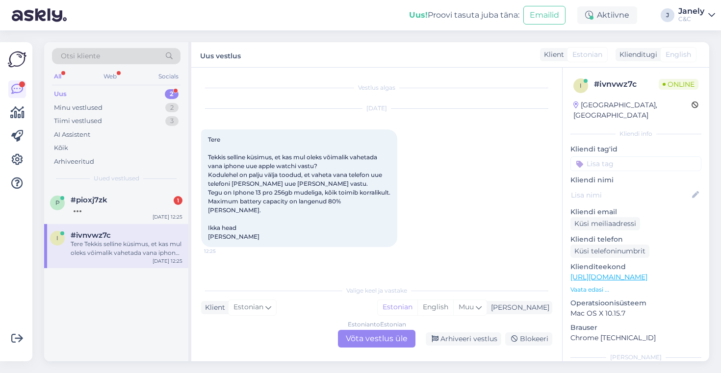
click at [358, 339] on div "Estonian to Estonian Võta vestlus üle" at bounding box center [377, 339] width 78 height 18
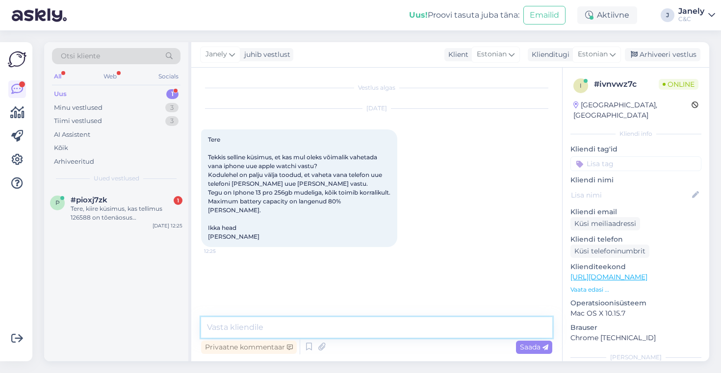
click at [279, 327] on textarea at bounding box center [376, 327] width 351 height 21
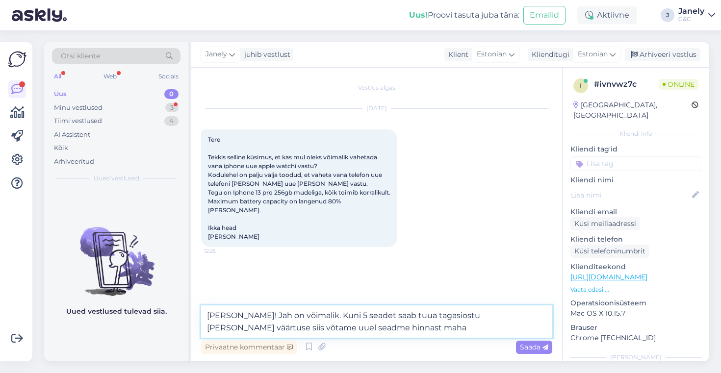
type textarea "Tere Andres! Jah on võimalik. Kuni 5 seadet saab tuua tagasiostu ja selle väärt…"
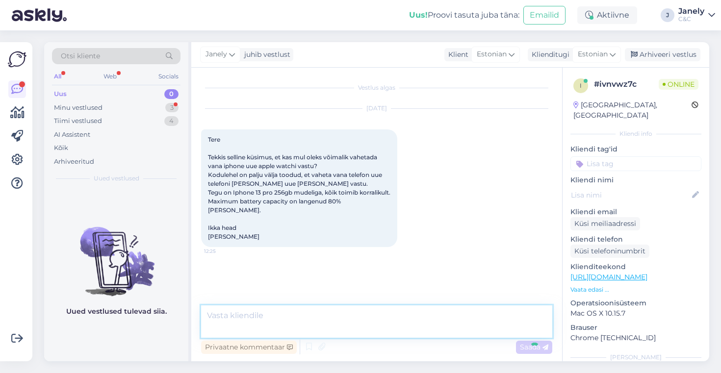
scroll to position [9, 0]
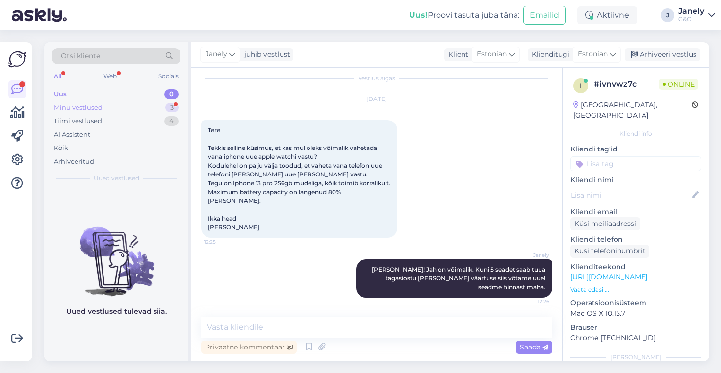
click at [98, 109] on div "Minu vestlused" at bounding box center [78, 108] width 49 height 10
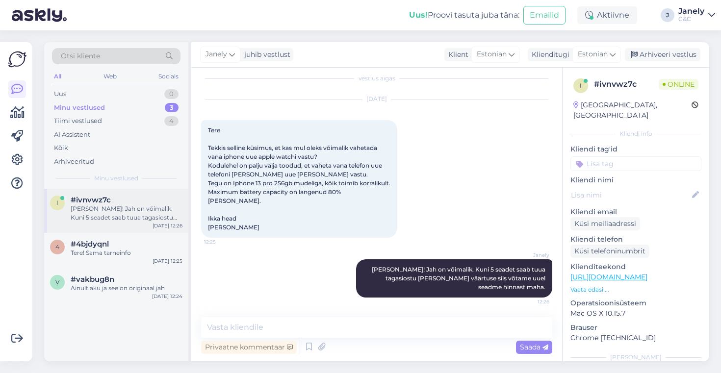
click at [152, 214] on div "Tere Andres! Jah on võimalik. Kuni 5 seadet saab tuua tagasiostu ja selle väärt…" at bounding box center [127, 214] width 112 height 18
click at [150, 248] on div "#4bjdyqnl" at bounding box center [127, 244] width 112 height 9
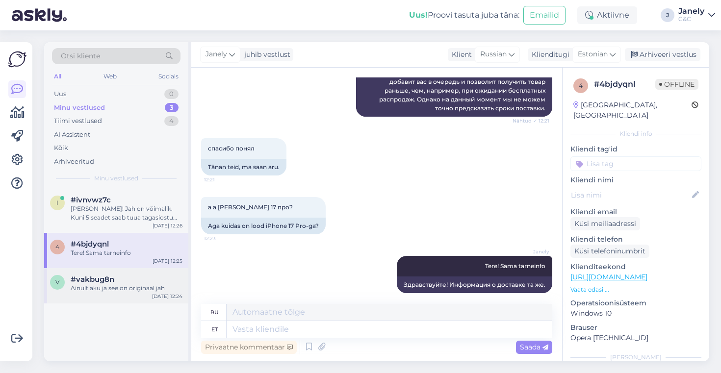
click at [152, 280] on div "#vakbug8n" at bounding box center [127, 279] width 112 height 9
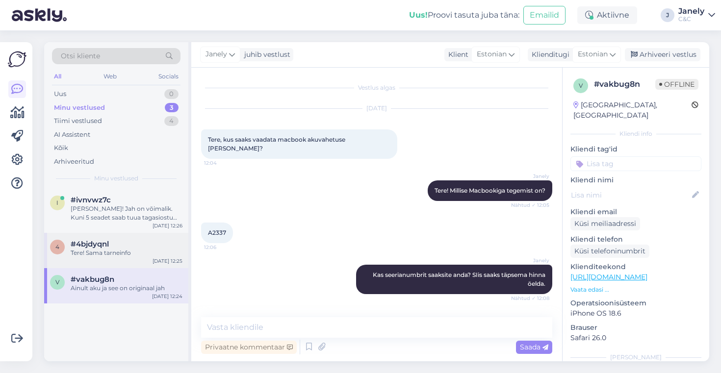
scroll to position [199, 0]
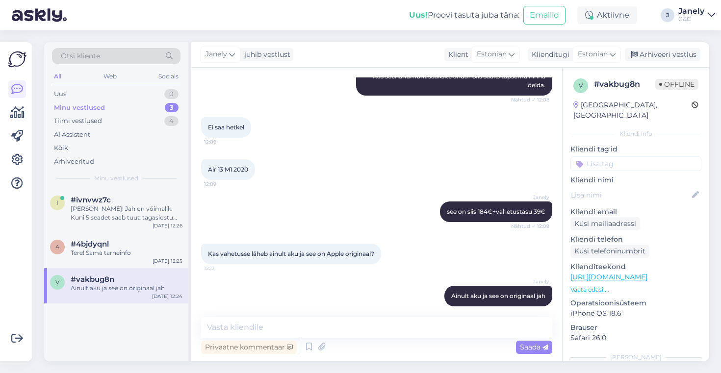
click at [164, 270] on div "v #vakbug8n Ainult aku ja see on originaal jah Sep 26 12:24" at bounding box center [116, 285] width 144 height 35
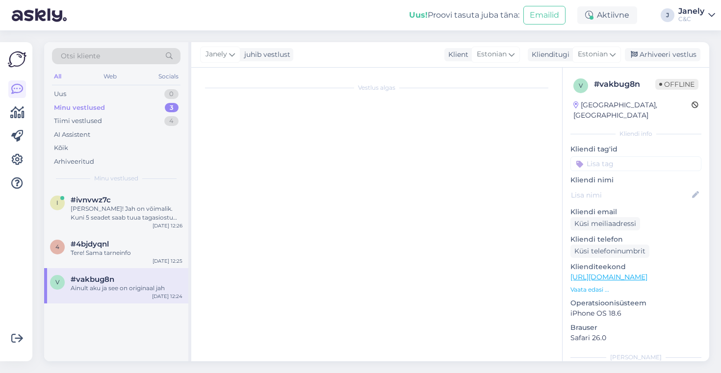
scroll to position [0, 0]
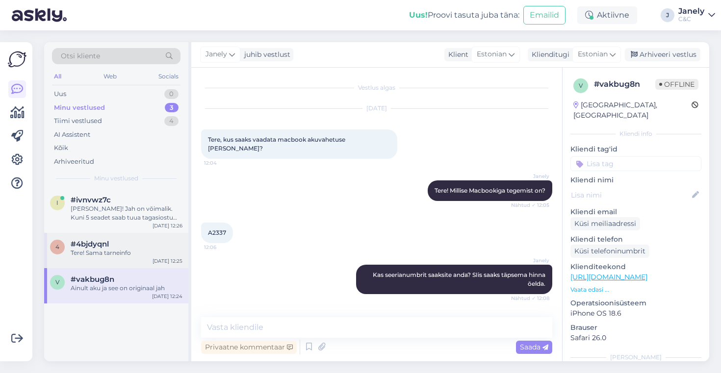
click at [143, 260] on div "4 #4bjdyqnl Tere! Sama tarneinfo Sep 26 12:25" at bounding box center [116, 250] width 144 height 35
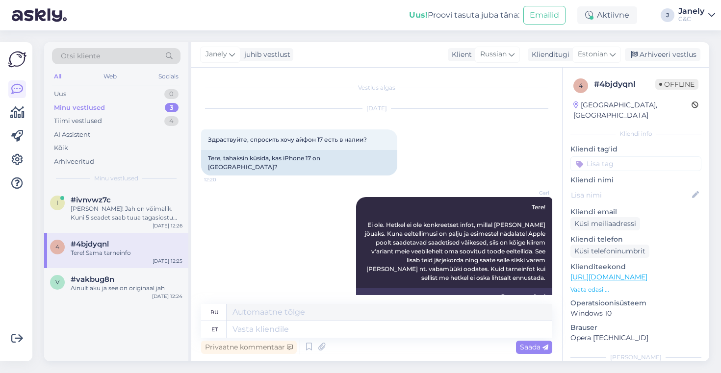
scroll to position [268, 0]
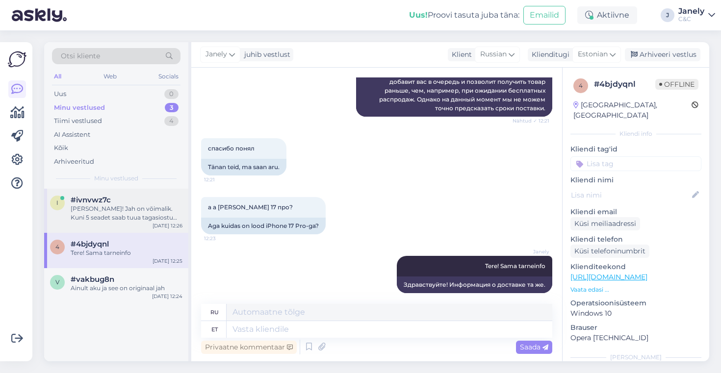
click at [143, 207] on div "Tere Andres! Jah on võimalik. Kuni 5 seadet saab tuua tagasiostu ja selle väärt…" at bounding box center [127, 214] width 112 height 18
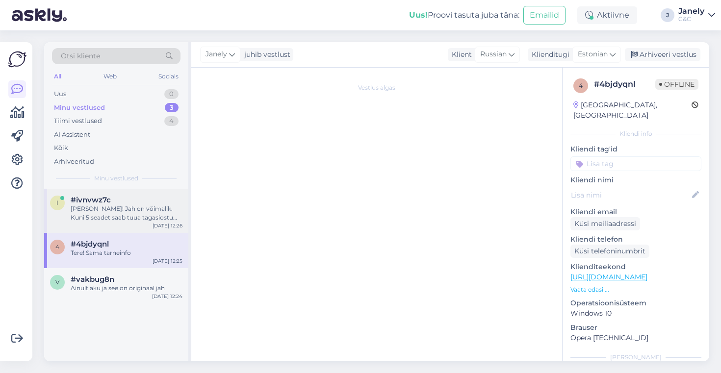
scroll to position [9, 0]
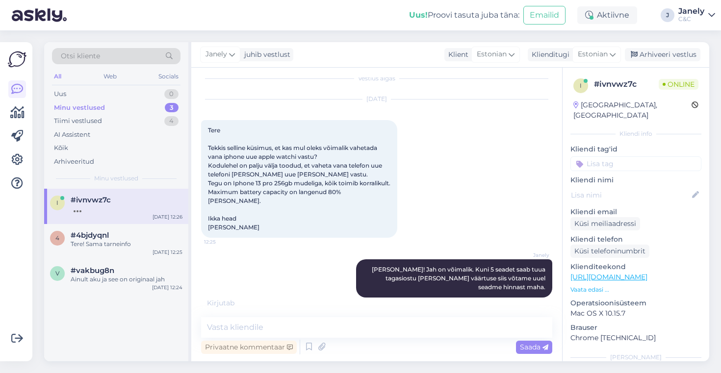
click at [317, 46] on div "Janely juhib vestlust Klient Estonian Klienditugi Estonian Arhiveeri vestlus" at bounding box center [450, 55] width 518 height 26
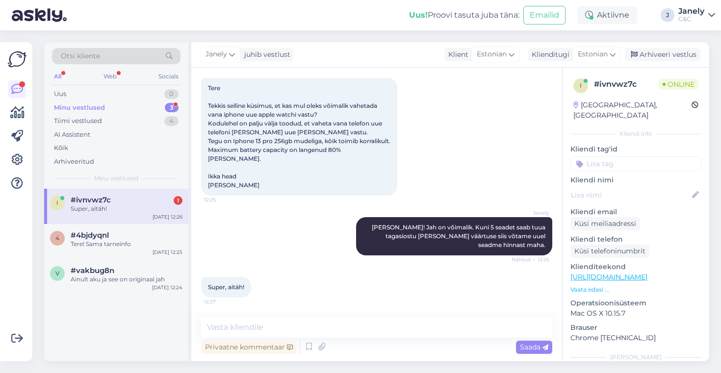
click at [297, 29] on div "Uus! Proovi tasuta [PERSON_NAME]: Emailid Aktiivne J Janely C&C" at bounding box center [360, 15] width 721 height 30
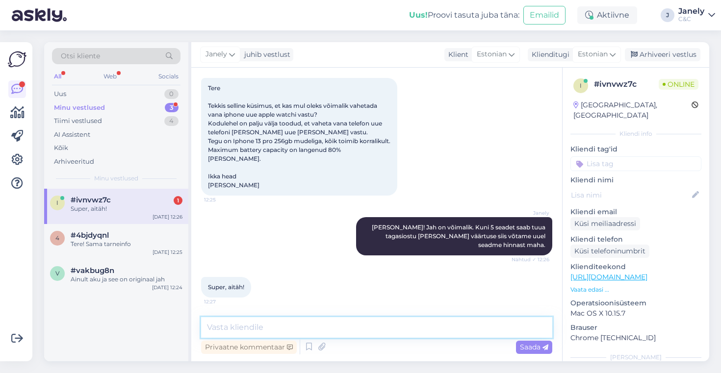
click at [278, 327] on textarea at bounding box center [376, 327] width 351 height 21
type textarea "Aga palun! :) Kena päeva jätku"
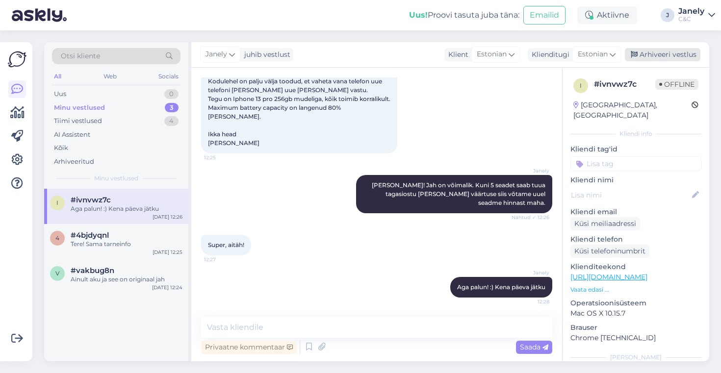
click at [650, 52] on div "Arhiveeri vestlus" at bounding box center [663, 54] width 76 height 13
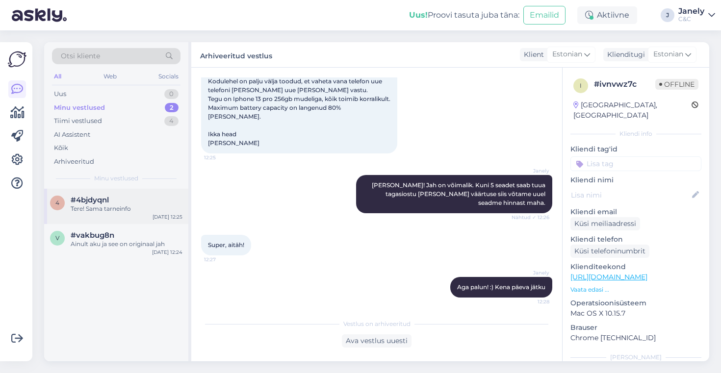
click at [106, 215] on div "4 #4bjdyqnl Tere! Sama tarneinfo Sep 26 12:25" at bounding box center [116, 206] width 144 height 35
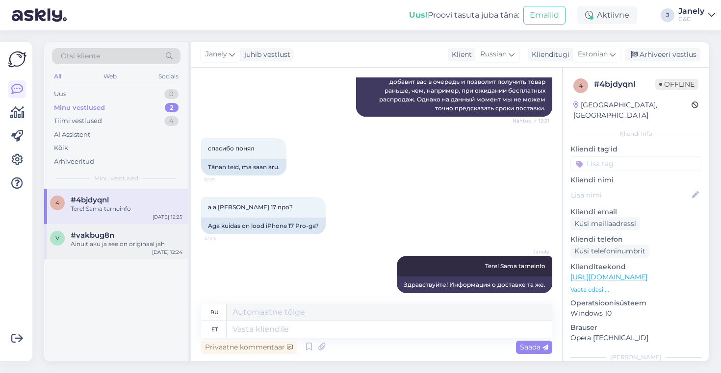
click at [122, 233] on div "#vakbug8n" at bounding box center [127, 235] width 112 height 9
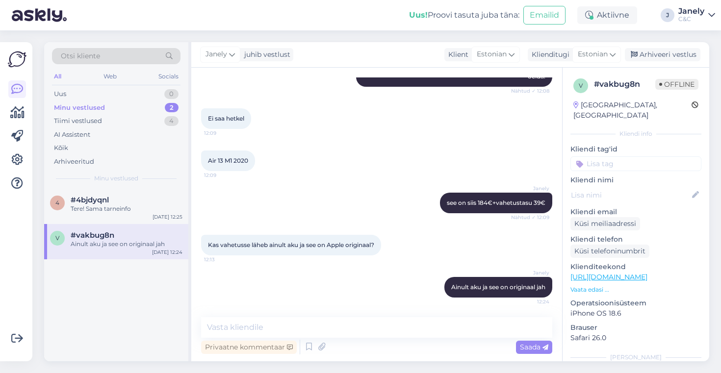
scroll to position [199, 0]
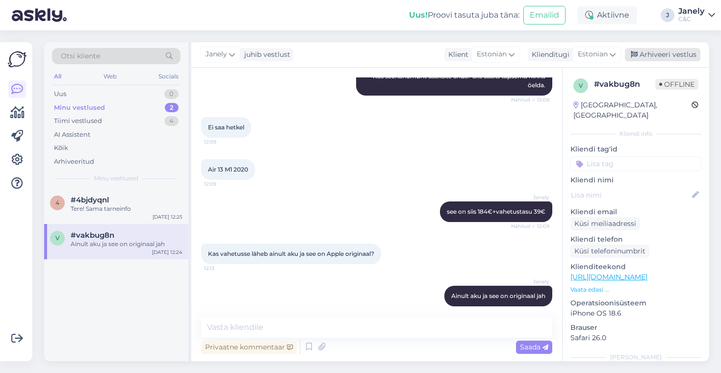
click at [659, 57] on div "Arhiveeri vestlus" at bounding box center [663, 54] width 76 height 13
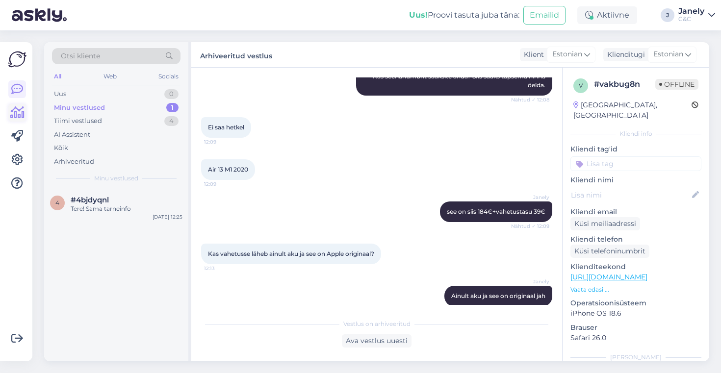
click at [15, 118] on icon at bounding box center [17, 113] width 14 height 12
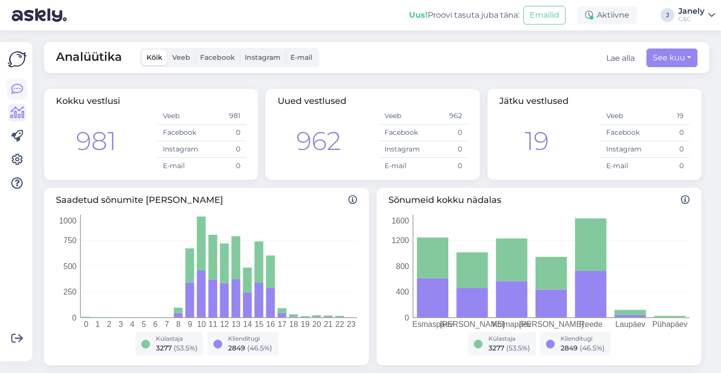
click at [17, 92] on icon at bounding box center [17, 89] width 12 height 12
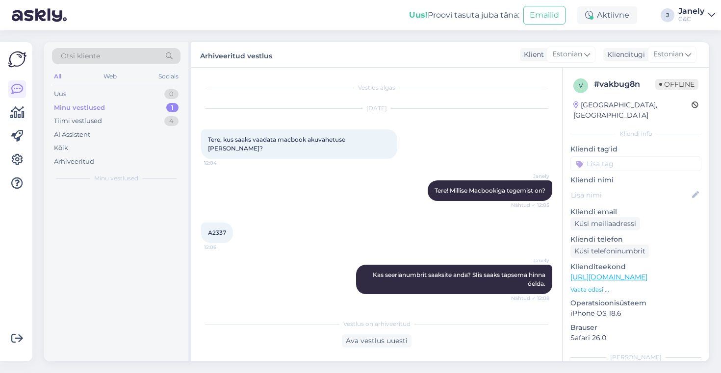
scroll to position [202, 0]
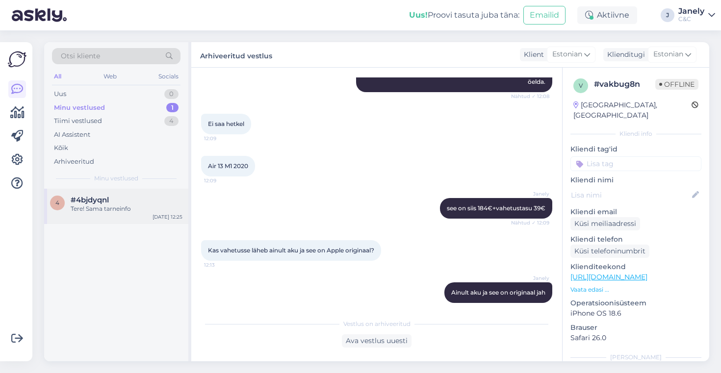
click at [110, 209] on div "Tere! Sama tarneinfo" at bounding box center [127, 209] width 112 height 9
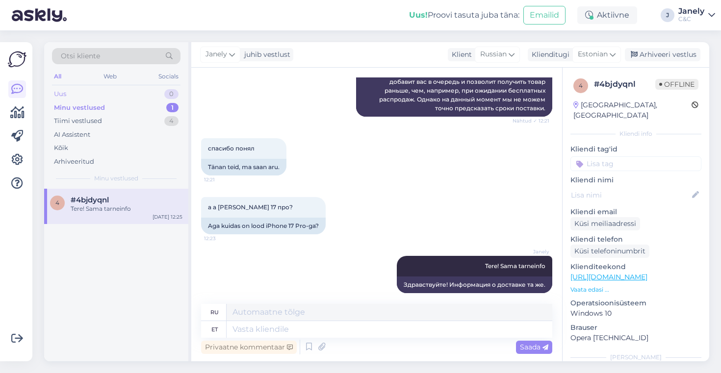
click at [117, 91] on div "Uus 0" at bounding box center [116, 94] width 129 height 14
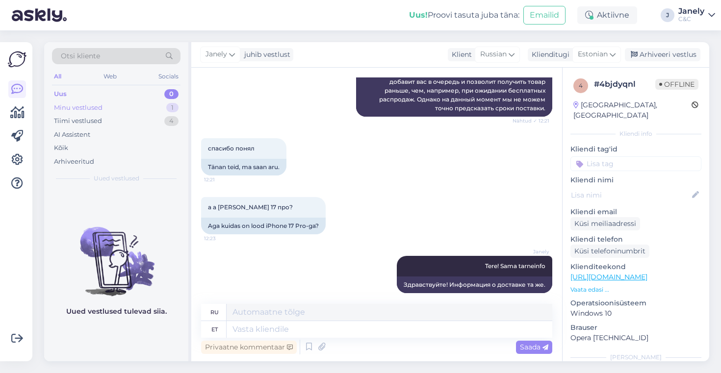
click at [122, 104] on div "Minu vestlused 1" at bounding box center [116, 108] width 129 height 14
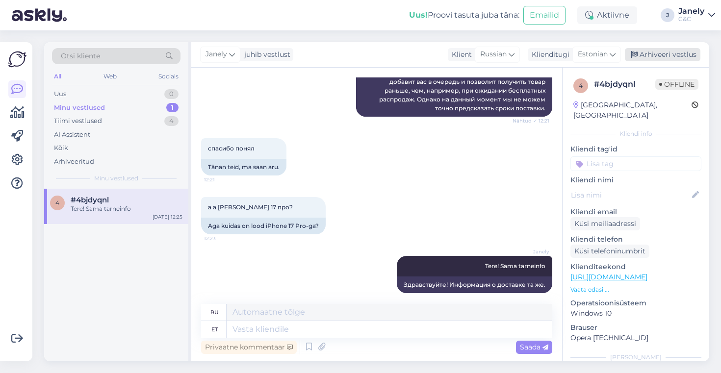
click at [671, 58] on div "Arhiveeri vestlus" at bounding box center [663, 54] width 76 height 13
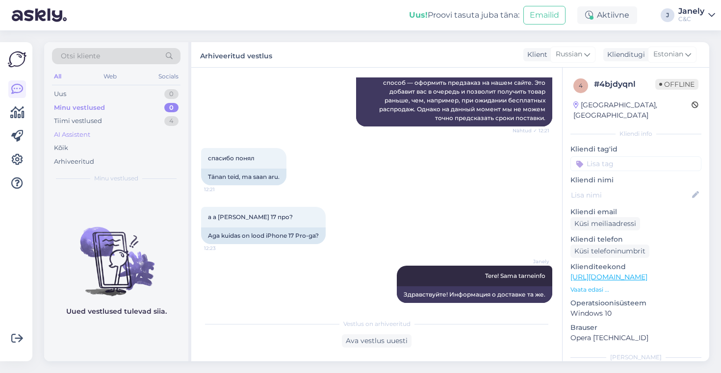
click at [118, 131] on div "AI Assistent" at bounding box center [116, 135] width 129 height 14
click at [109, 122] on div "Tiimi vestlused 4" at bounding box center [116, 121] width 129 height 14
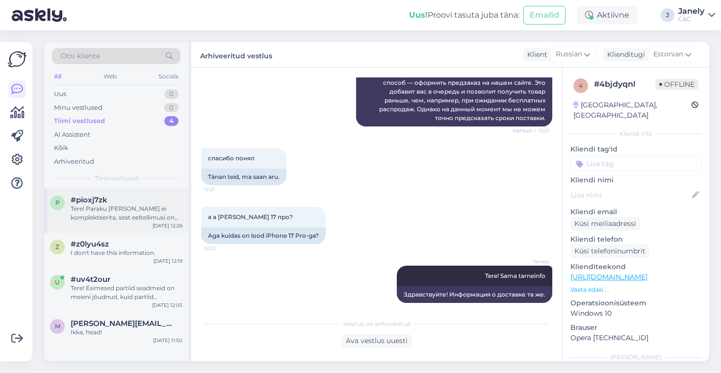
click at [147, 223] on div "p #pioxj7zk Tere! Paraku täna ei komplekteerita, sest eeltellimusi on Teie tell…" at bounding box center [116, 211] width 144 height 44
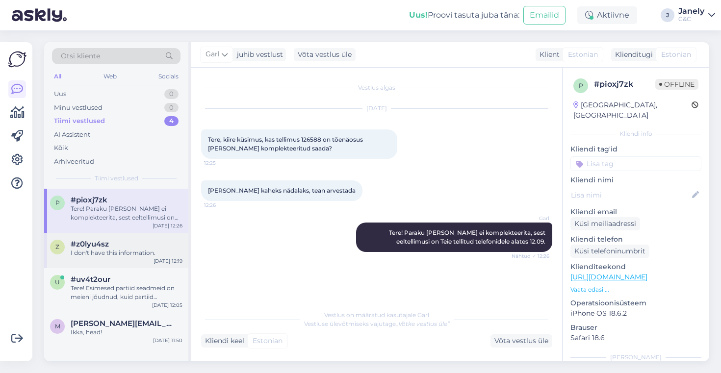
click at [152, 252] on div "I don't have this information." at bounding box center [127, 253] width 112 height 9
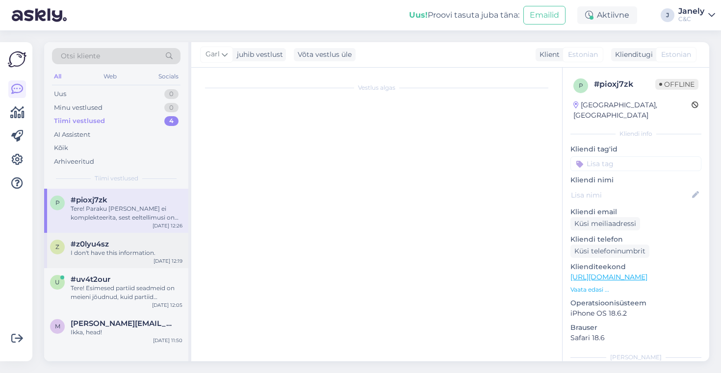
scroll to position [76, 0]
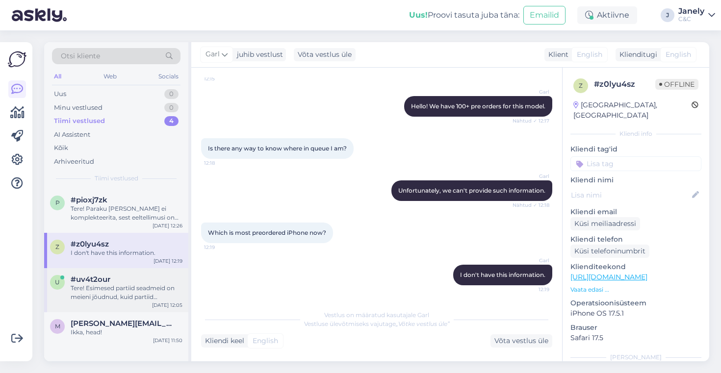
click at [153, 284] on div "Tere! Esimesed partiid seadmeid on meieni jõudnud, kuid partiid sisaldavad endi…" at bounding box center [127, 293] width 112 height 18
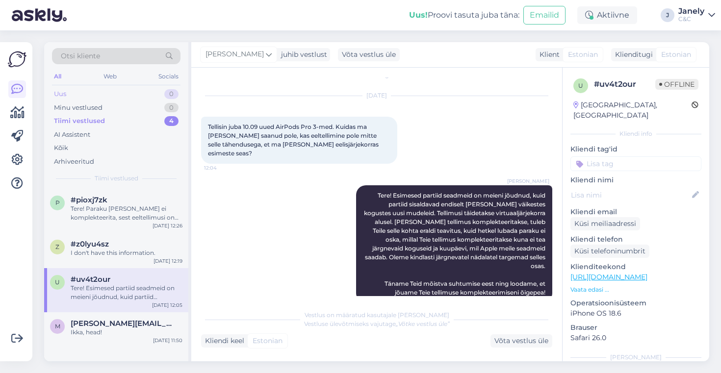
click at [89, 93] on div "Uus 0" at bounding box center [116, 94] width 129 height 14
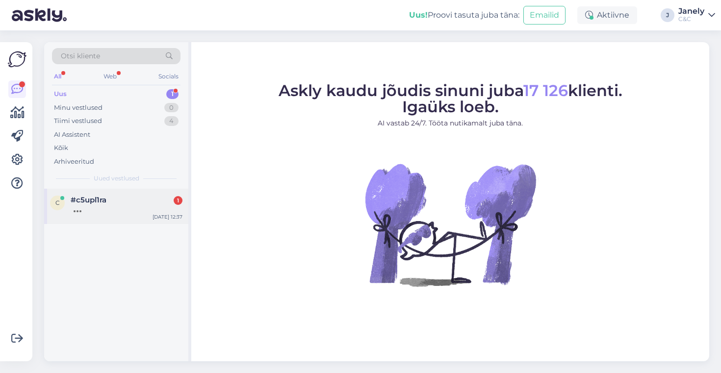
click at [146, 195] on div "c #c5upl1ra 1 Sep 26 12:37" at bounding box center [116, 206] width 144 height 35
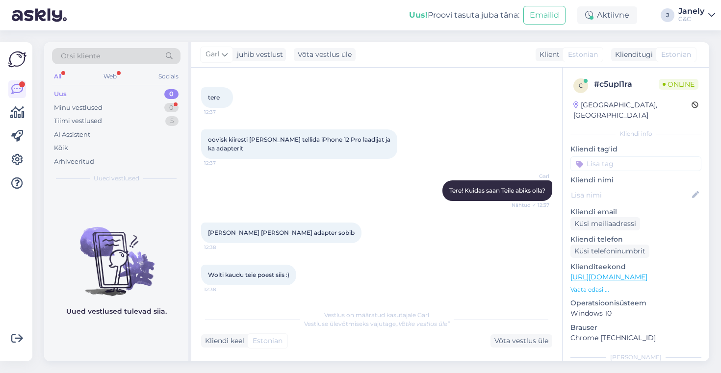
scroll to position [129, 0]
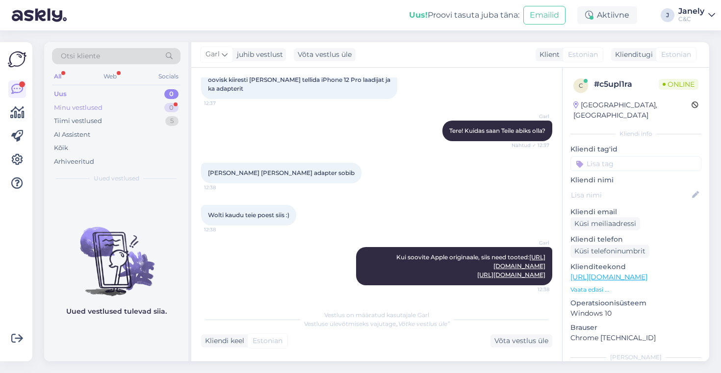
click at [107, 101] on div "Minu vestlused 0" at bounding box center [116, 108] width 129 height 14
click at [102, 90] on div "Uus 0" at bounding box center [116, 94] width 129 height 14
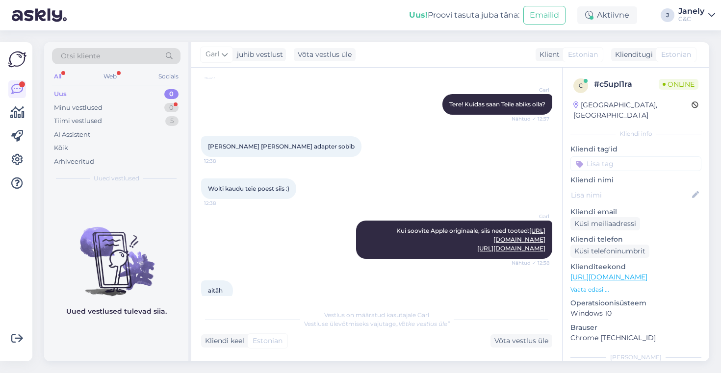
scroll to position [171, 0]
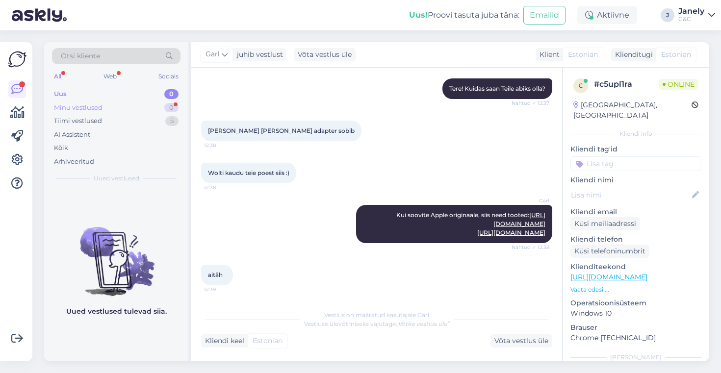
click at [143, 102] on div "Minu vestlused 0" at bounding box center [116, 108] width 129 height 14
click at [134, 89] on div "Uus 0" at bounding box center [116, 94] width 129 height 14
click at [17, 118] on icon at bounding box center [17, 113] width 14 height 12
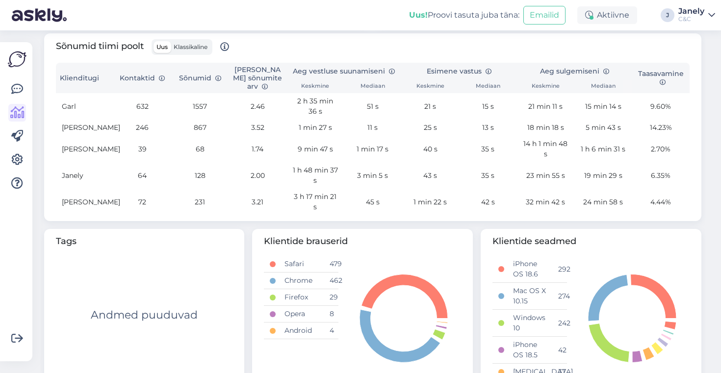
scroll to position [339, 0]
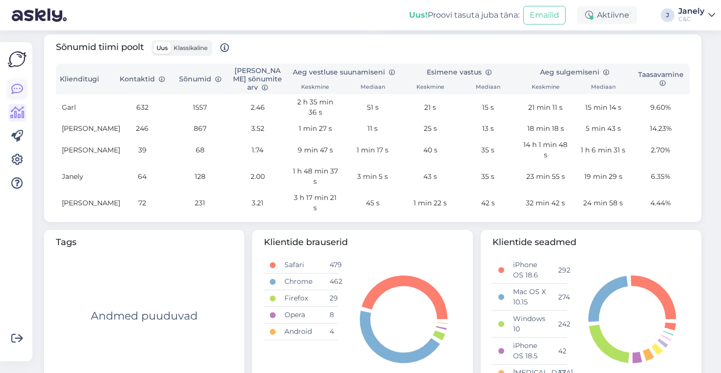
click at [20, 83] on icon at bounding box center [17, 89] width 12 height 12
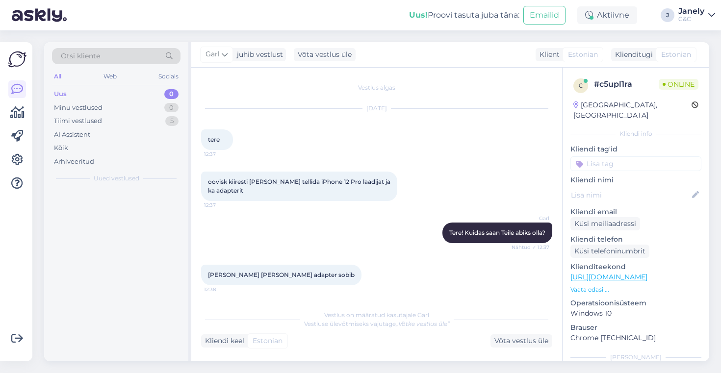
scroll to position [171, 0]
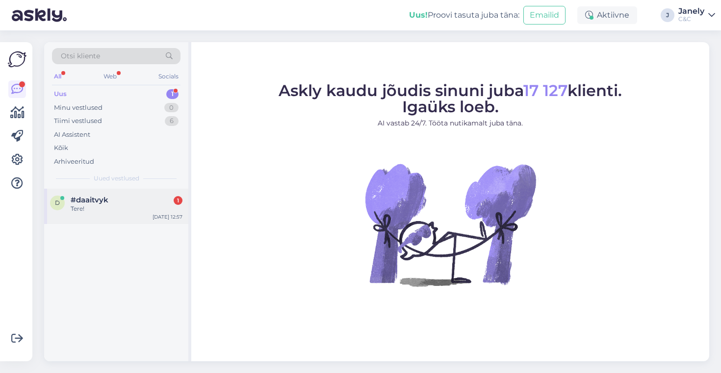
click at [105, 205] on div "Tere!" at bounding box center [127, 209] width 112 height 9
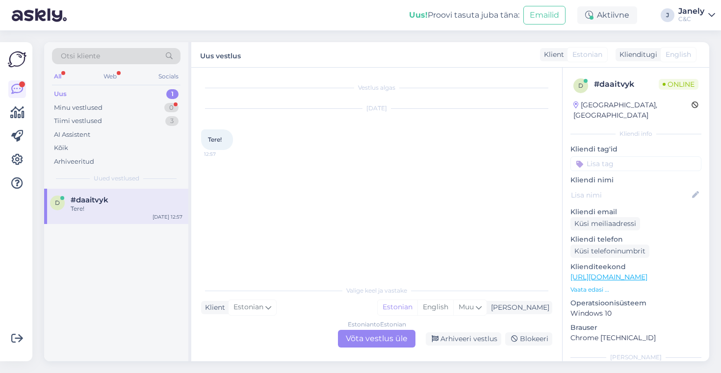
click at [369, 341] on div "Estonian to Estonian Võta vestlus üle" at bounding box center [377, 339] width 78 height 18
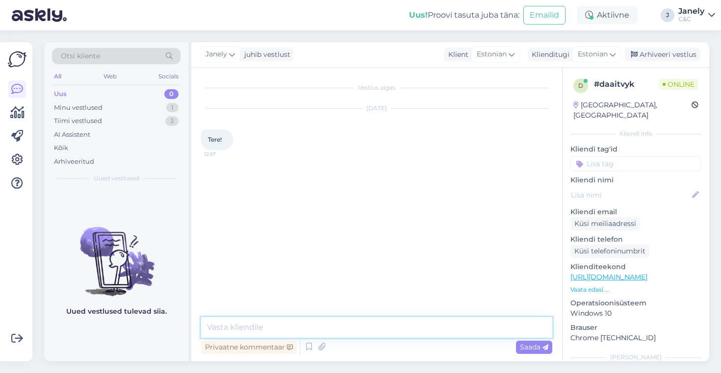
click at [320, 324] on textarea at bounding box center [376, 327] width 351 height 21
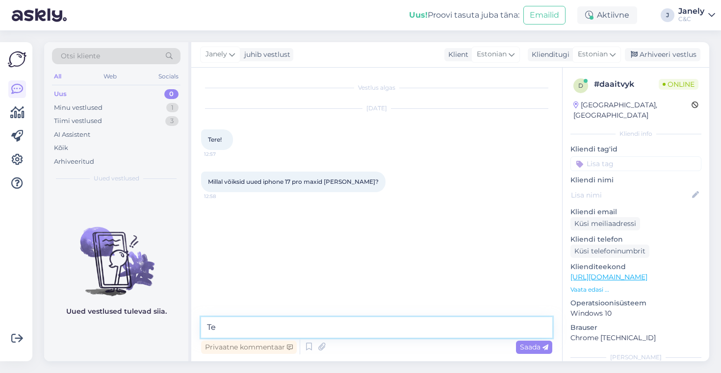
type textarea "T"
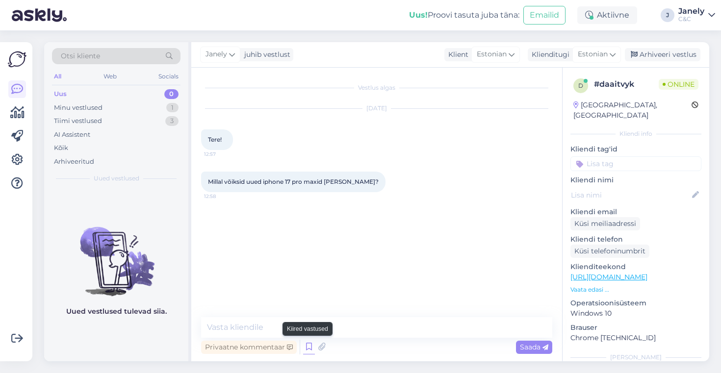
click at [305, 351] on icon at bounding box center [309, 347] width 12 height 15
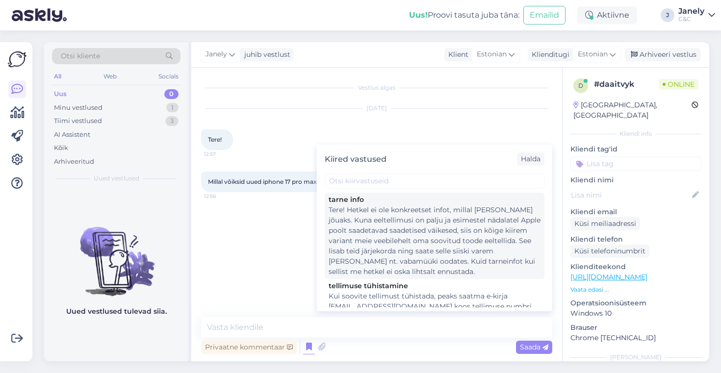
click at [430, 263] on div "Tere! Hetkel ei ole konkreetset infot, millal [PERSON_NAME] jõuaks. Kuna eeltel…" at bounding box center [435, 241] width 212 height 72
type textarea "Tere! Hetkel ei ole konkreetset infot, millal [PERSON_NAME] jõuaks. Kuna eeltel…"
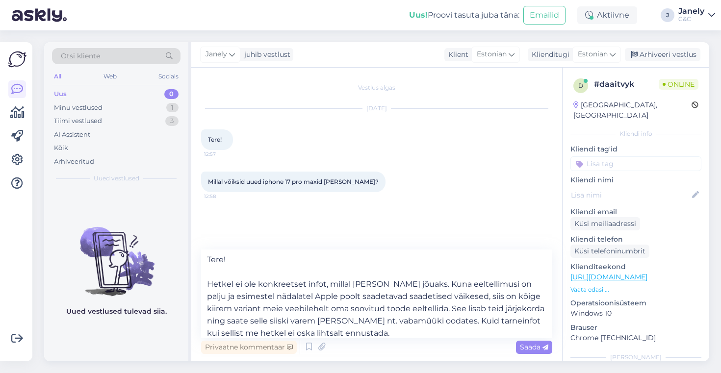
scroll to position [5, 0]
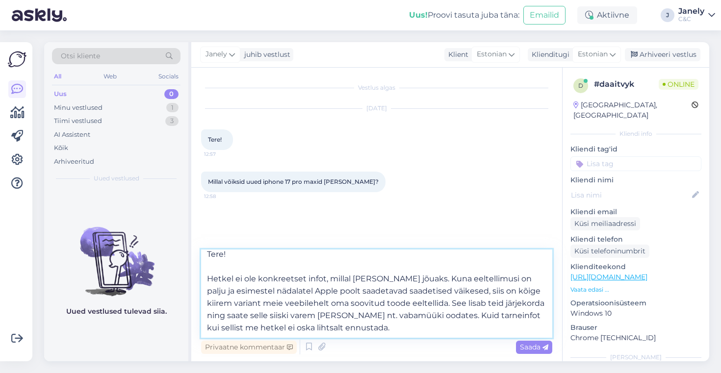
click at [417, 331] on textarea "Tere! Hetkel ei ole konkreetset infot, millal [PERSON_NAME] jõuaks. Kuna eeltel…" at bounding box center [376, 294] width 351 height 88
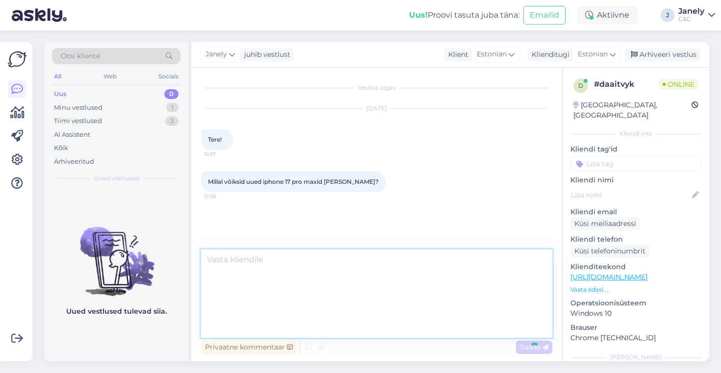
scroll to position [0, 0]
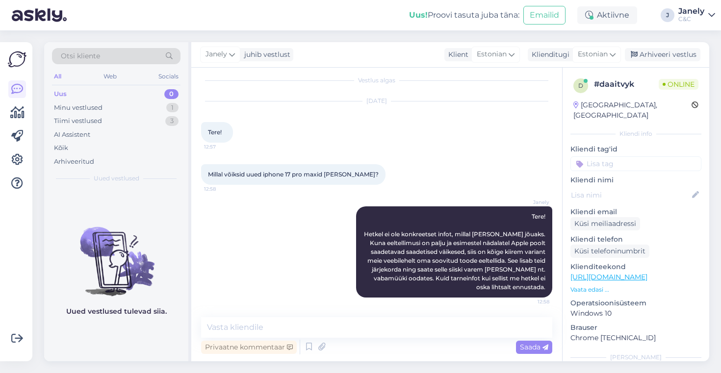
click at [174, 24] on div "Uus! Proovi tasuta [PERSON_NAME]: Emailid Aktiivne J Janely C&C" at bounding box center [360, 15] width 721 height 30
click at [381, 31] on div "Otsi kliente All Web Socials Uus 0 Minu vestlused 1 Tiimi vestlused 3 AI Assist…" at bounding box center [379, 201] width 683 height 343
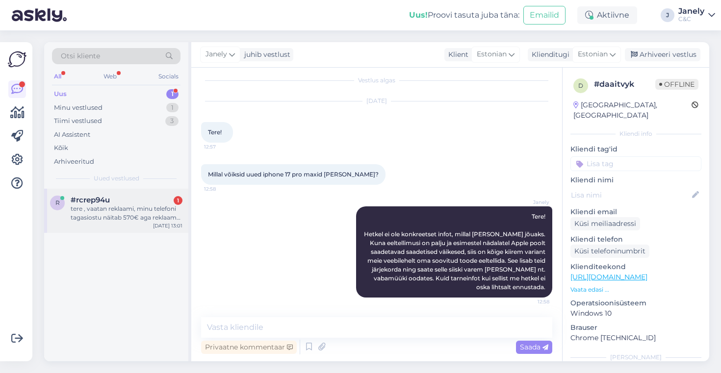
click at [138, 206] on div "tere , vaatan reklaami, minu telefoni tagasiostu näitab 570€ aga reklaam ütleb …" at bounding box center [127, 214] width 112 height 18
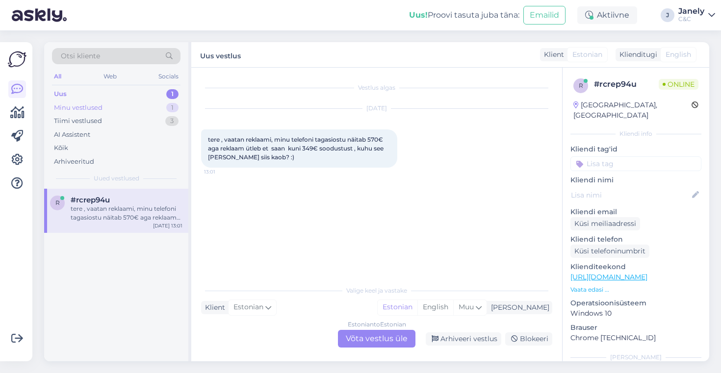
click at [130, 110] on div "Minu vestlused 1" at bounding box center [116, 108] width 129 height 14
click at [144, 202] on div "#daaitvyk" at bounding box center [127, 200] width 112 height 9
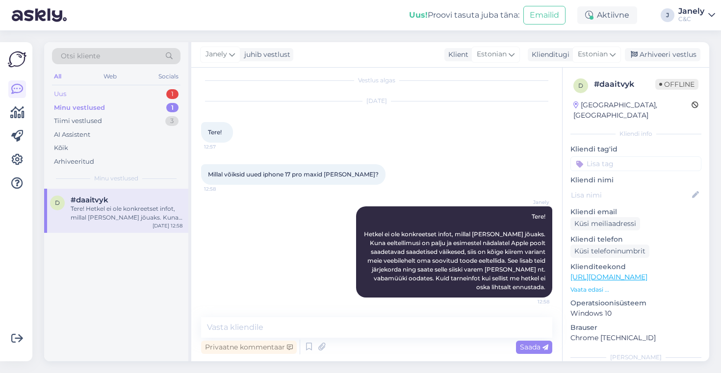
click at [121, 96] on div "Uus 1" at bounding box center [116, 94] width 129 height 14
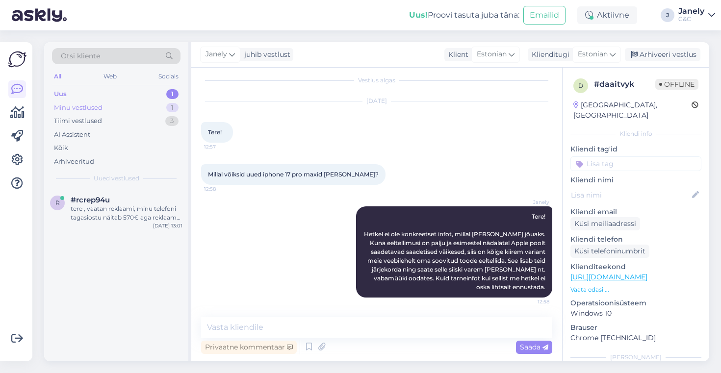
click at [125, 110] on div "Minu vestlused 1" at bounding box center [116, 108] width 129 height 14
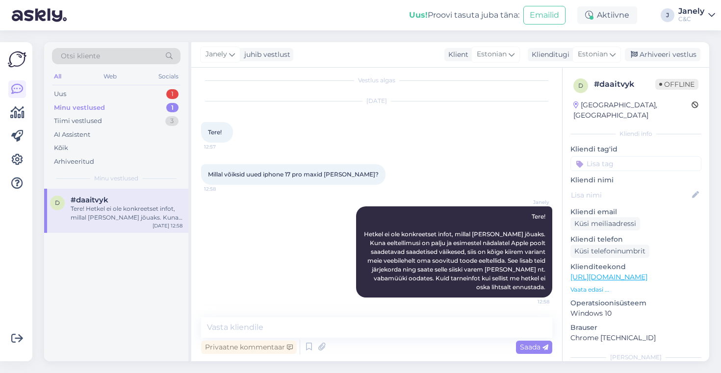
click at [144, 206] on div "Tere! Hetkel ei ole konkreetset infot, millal [PERSON_NAME] jõuaks. Kuna eeltel…" at bounding box center [127, 214] width 112 height 18
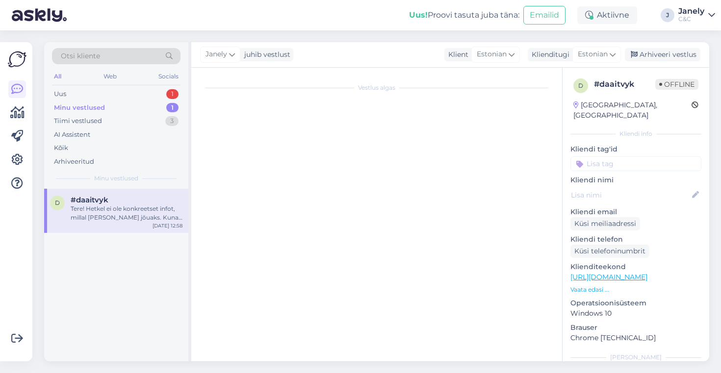
scroll to position [0, 0]
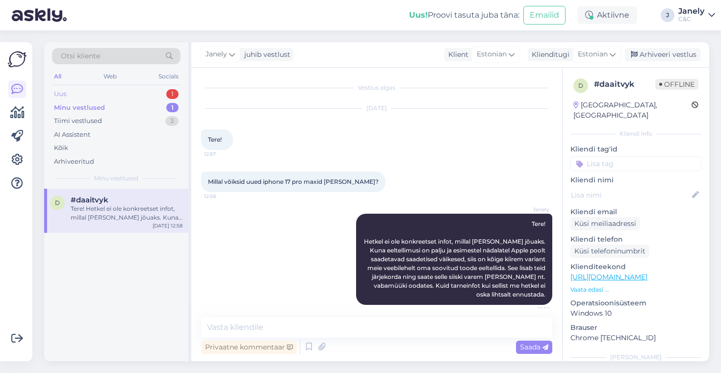
click at [118, 95] on div "Uus 1" at bounding box center [116, 94] width 129 height 14
click at [144, 207] on div "tere , vaatan reklaami, minu telefoni tagasiostu näitab 570€ aga reklaam ütleb …" at bounding box center [127, 214] width 112 height 18
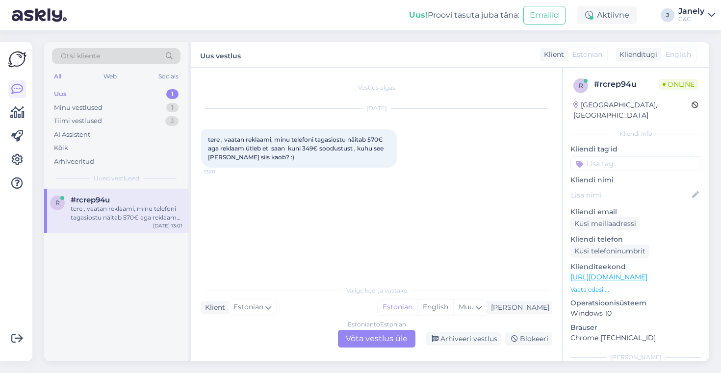
click at [367, 335] on div "Estonian to Estonian Võta vestlus üle" at bounding box center [377, 339] width 78 height 18
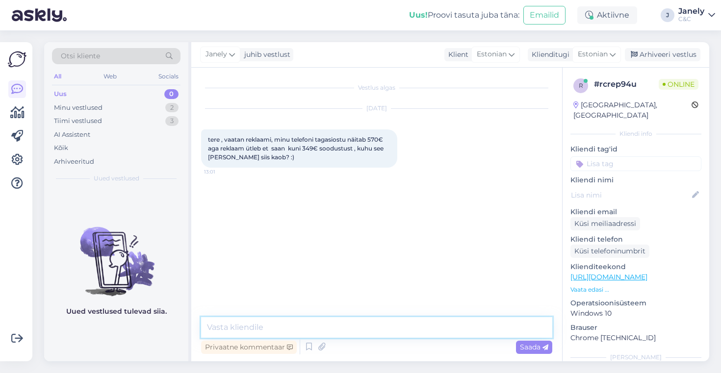
click at [337, 326] on textarea at bounding box center [376, 327] width 351 height 21
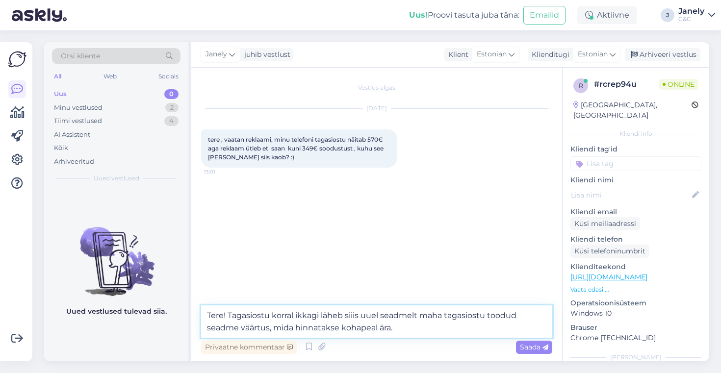
type textarea "Tere! Tagasiostu korral ikkagi läheb siiis uuel seadmelt maha tagasiostu toodud…"
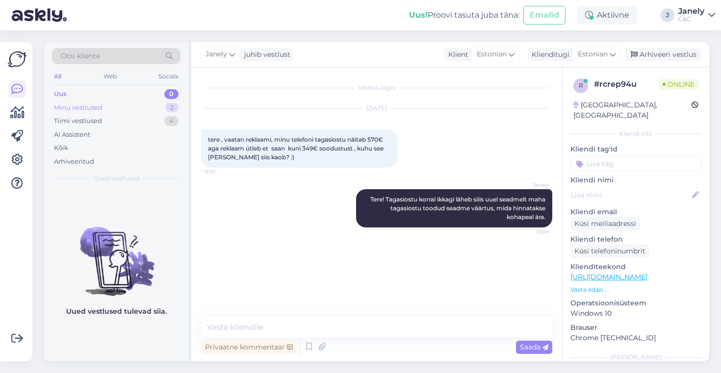
click at [139, 112] on div "Minu vestlused 2" at bounding box center [116, 108] width 129 height 14
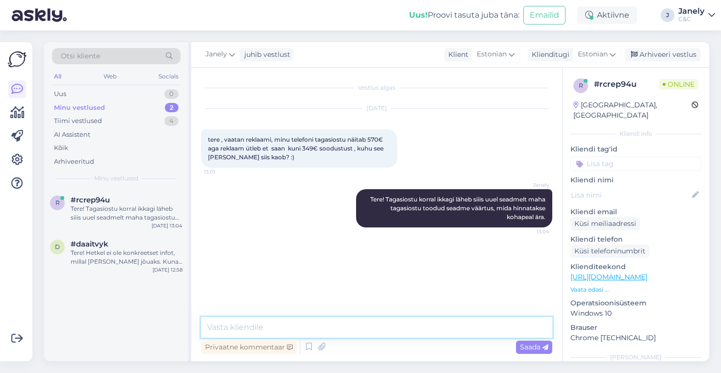
click at [290, 327] on textarea at bounding box center [376, 327] width 351 height 21
type textarea "Tagasiostu saab tuua kuni 5 seadet"
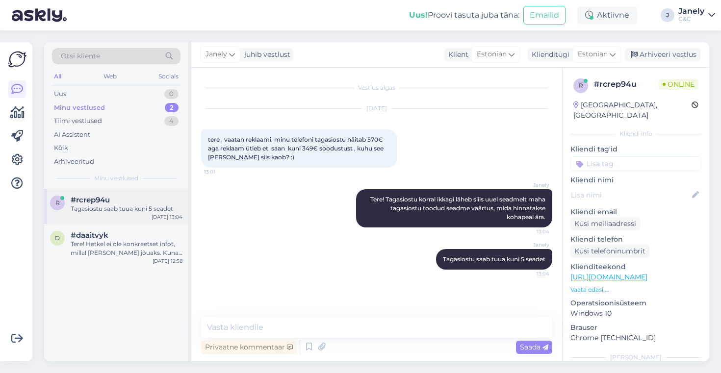
click at [146, 215] on div "r #rcrep94u Tagasiostu saab tuua kuni 5 seadet [DATE] 13:04" at bounding box center [116, 206] width 144 height 35
click at [148, 234] on div "#daaitvyk" at bounding box center [127, 235] width 112 height 9
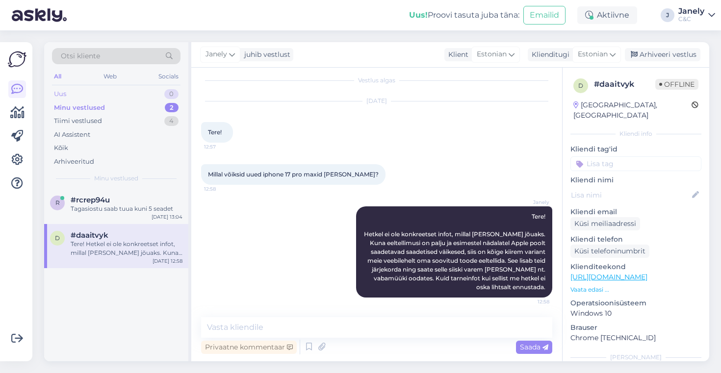
click at [113, 96] on div "Uus 0" at bounding box center [116, 94] width 129 height 14
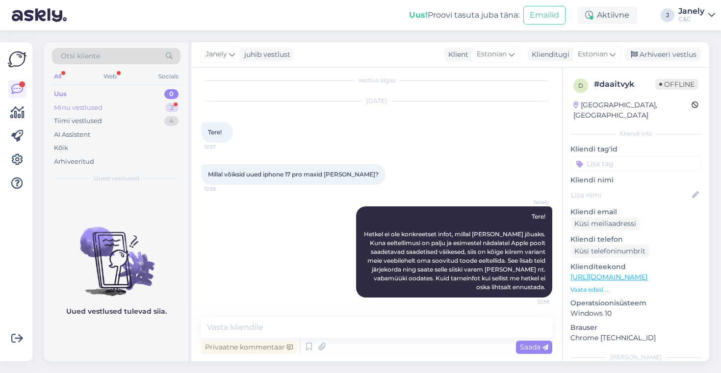
click at [128, 112] on div "Minu vestlused 2" at bounding box center [116, 108] width 129 height 14
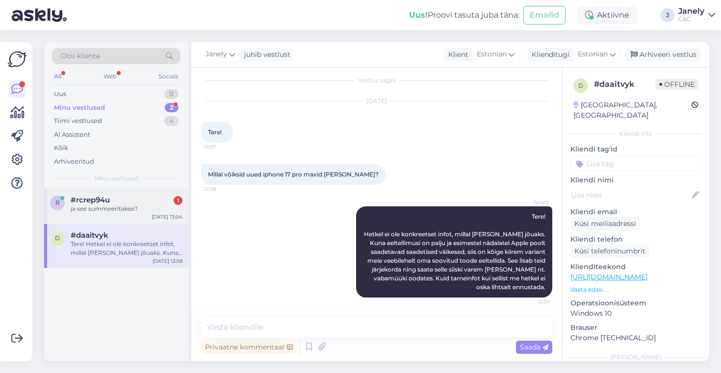
click at [139, 196] on div "#rcrep94u 1" at bounding box center [127, 200] width 112 height 9
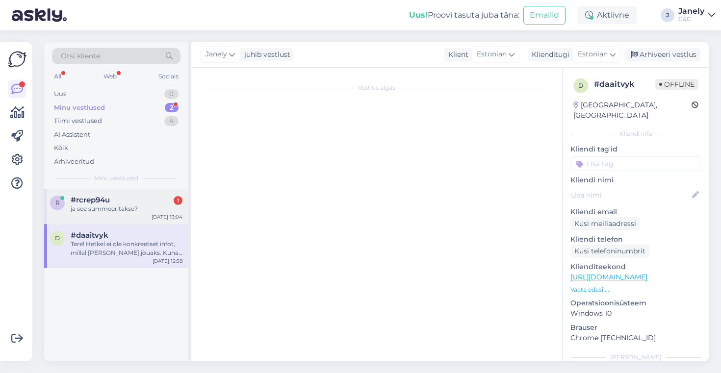
scroll to position [14, 0]
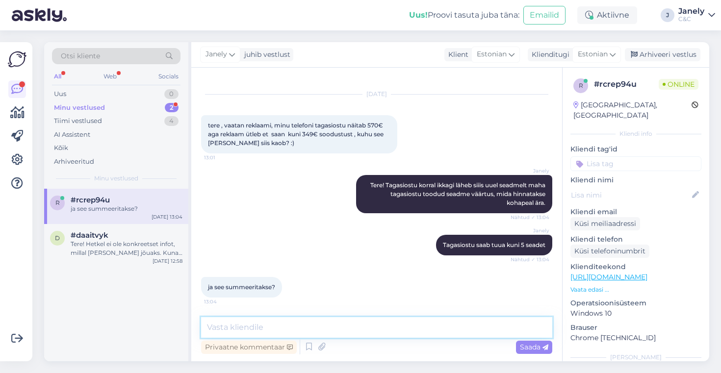
click at [224, 330] on textarea at bounding box center [376, 327] width 351 height 21
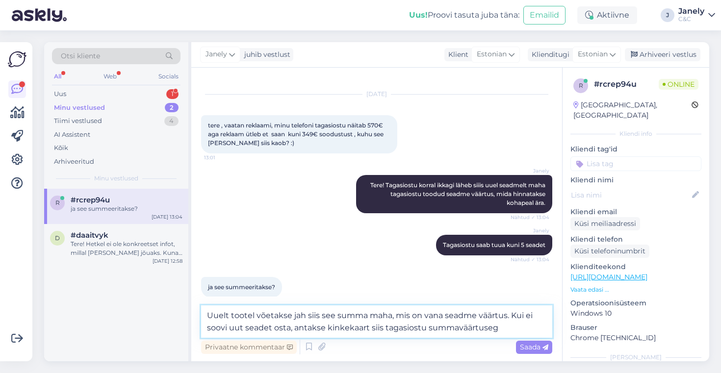
type textarea "Uuelt tootel võetakse jah siis see summa maha, mis on vana seadme väärtus. Kui …"
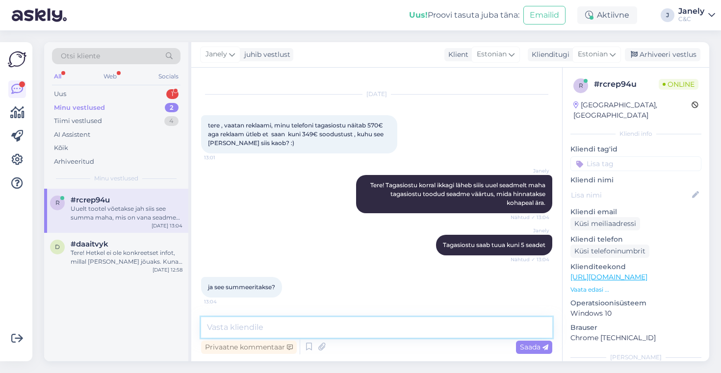
scroll to position [74, 0]
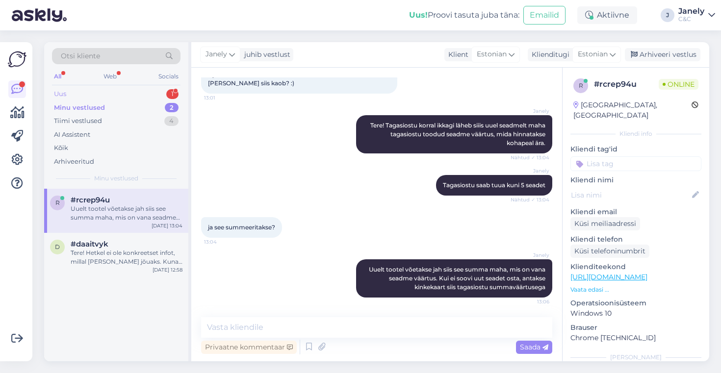
click at [105, 92] on div "Uus 1" at bounding box center [116, 94] width 129 height 14
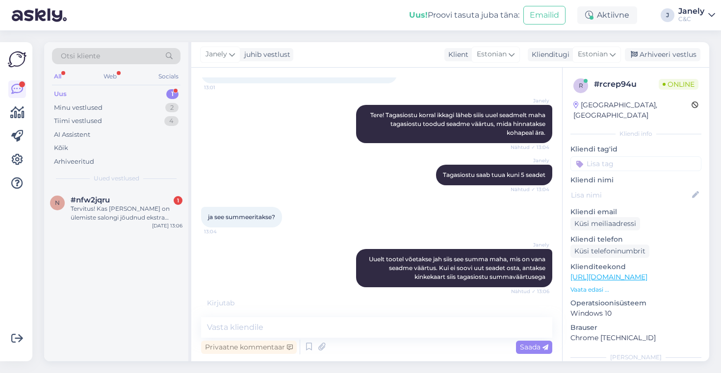
scroll to position [116, 0]
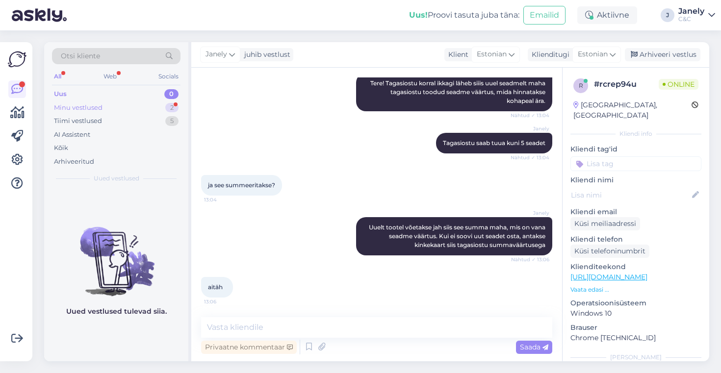
click at [102, 112] on div "Minu vestlused" at bounding box center [78, 108] width 49 height 10
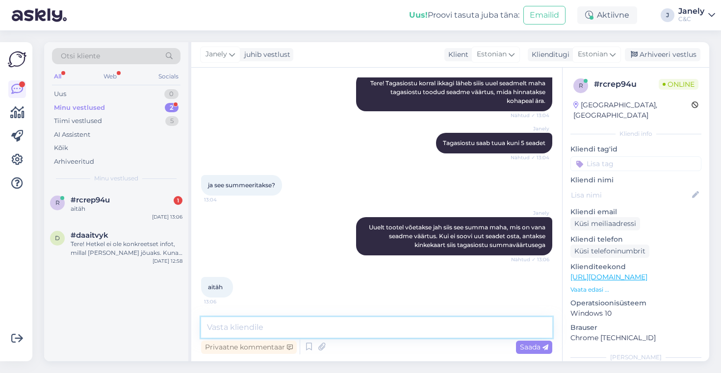
click at [262, 329] on textarea at bounding box center [376, 327] width 351 height 21
type textarea "Aga palun! Ilusat päeva jätku!"
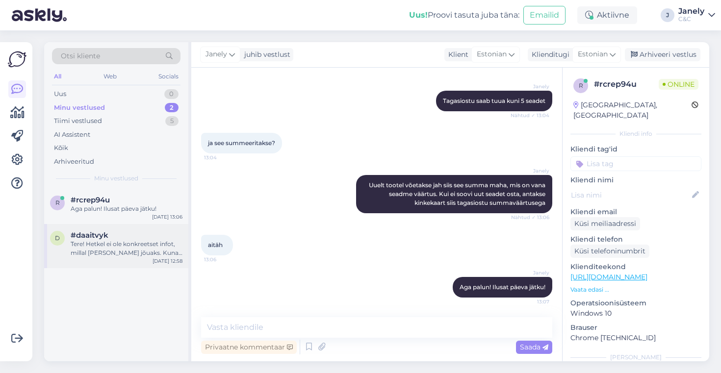
click at [121, 243] on div "Tere! Hetkel ei ole konkreetset infot, millal [PERSON_NAME] jõuaks. Kuna eeltel…" at bounding box center [127, 249] width 112 height 18
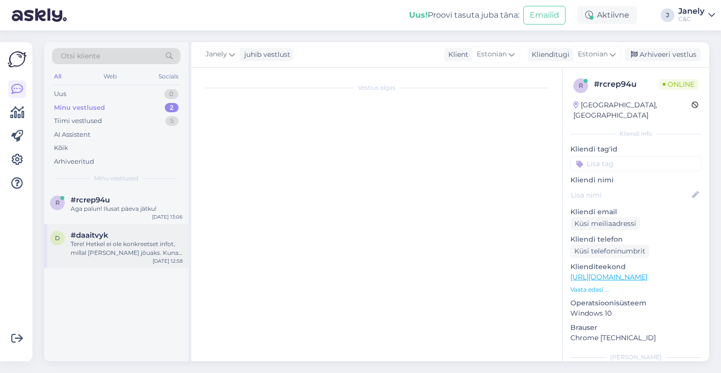
scroll to position [7, 0]
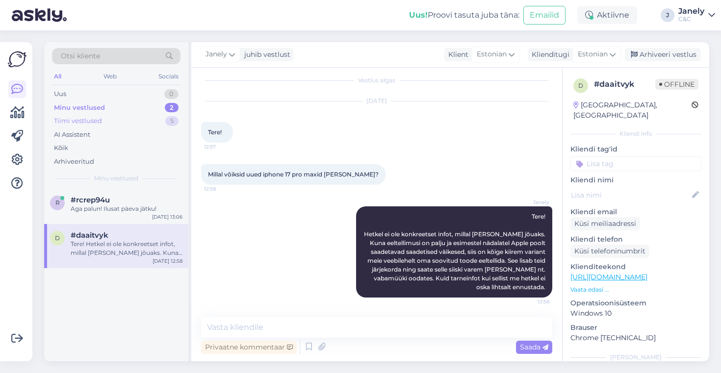
click at [121, 119] on div "Tiimi vestlused 5" at bounding box center [116, 121] width 129 height 14
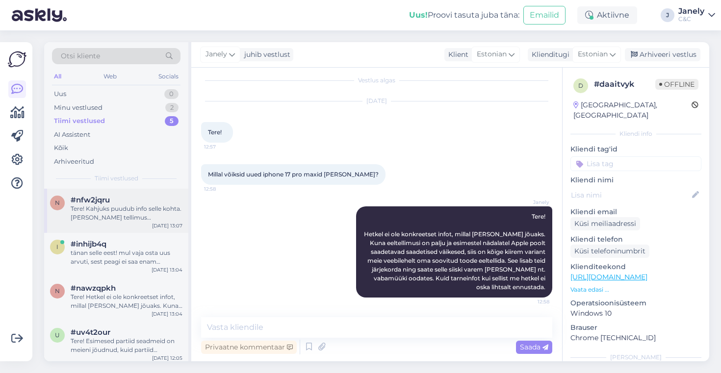
click at [130, 221] on div "Tere! Kahjuks puudub info selle kohta. [PERSON_NAME] tellimus komplekteeritakse…" at bounding box center [127, 214] width 112 height 18
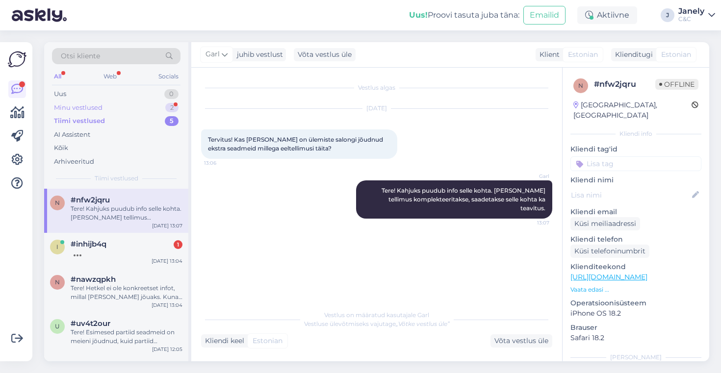
click at [102, 102] on div "Minu vestlused 2" at bounding box center [116, 108] width 129 height 14
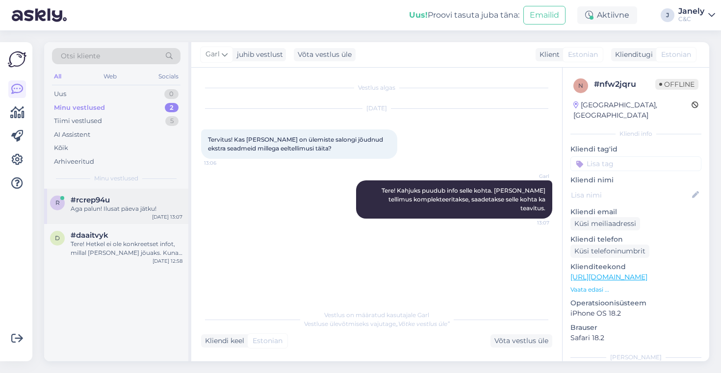
click at [140, 211] on div "Aga palun! Ilusat päeva jätku!" at bounding box center [127, 209] width 112 height 9
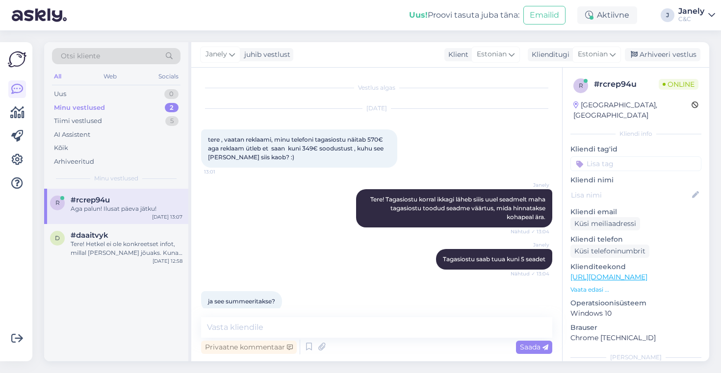
scroll to position [158, 0]
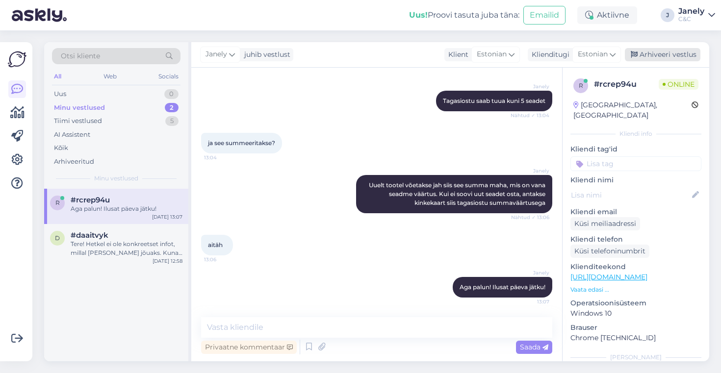
click at [668, 54] on div "Arhiveeri vestlus" at bounding box center [663, 54] width 76 height 13
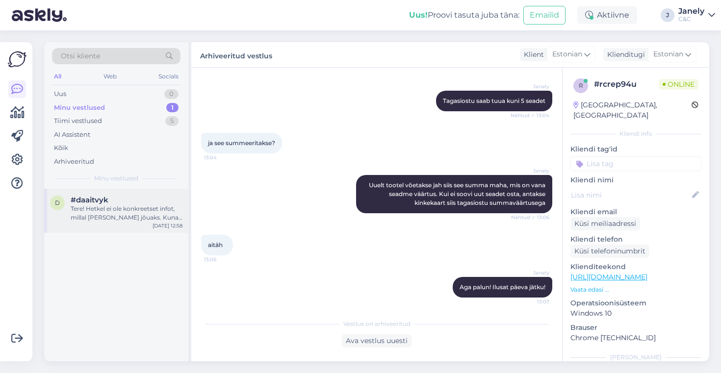
click at [151, 201] on div "#daaitvyk" at bounding box center [127, 200] width 112 height 9
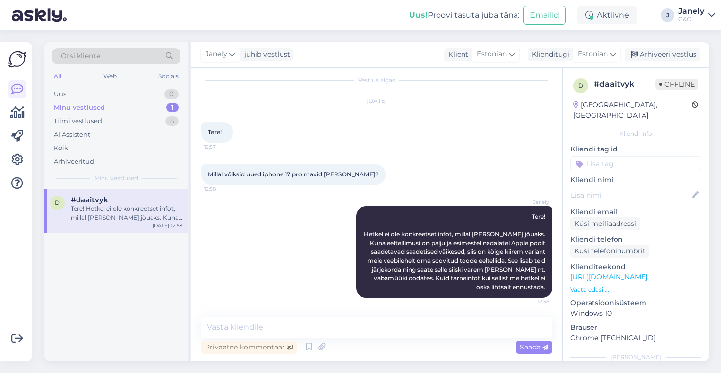
click at [147, 18] on div "Uus! Proovi tasuta [PERSON_NAME]: Emailid Aktiivne J Janely C&C" at bounding box center [360, 15] width 721 height 30
click at [176, 25] on div "Uus! Proovi tasuta [PERSON_NAME]: Emailid Aktiivne J Janely C&C" at bounding box center [360, 15] width 721 height 30
click at [128, 107] on div "Minu vestlused 1" at bounding box center [116, 108] width 129 height 14
click at [660, 49] on div "Arhiveeri vestlus" at bounding box center [663, 54] width 76 height 13
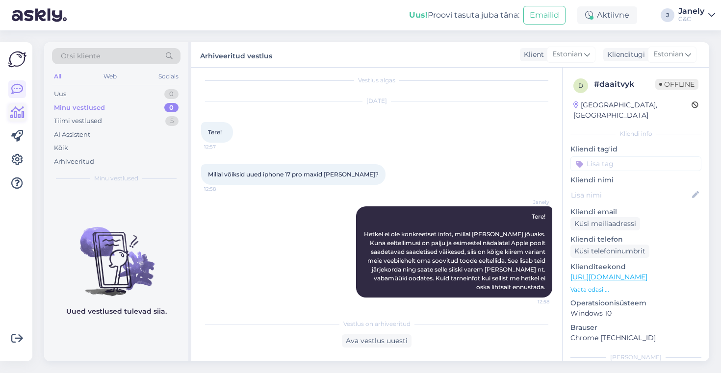
click at [17, 109] on icon at bounding box center [17, 113] width 14 height 12
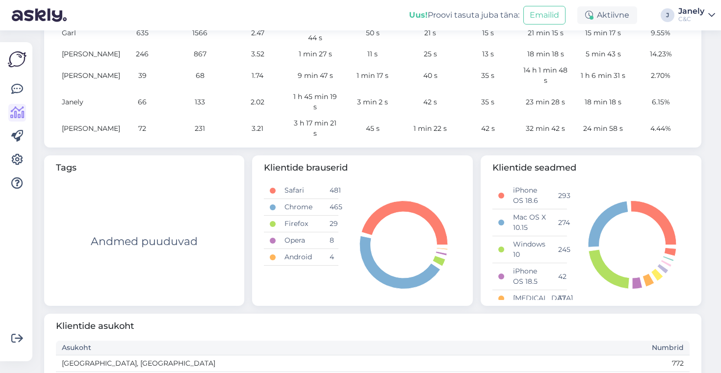
scroll to position [414, 0]
click at [13, 86] on icon at bounding box center [17, 89] width 12 height 12
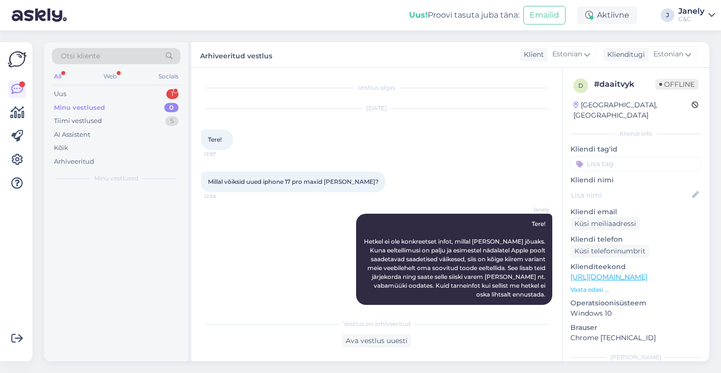
scroll to position [11, 0]
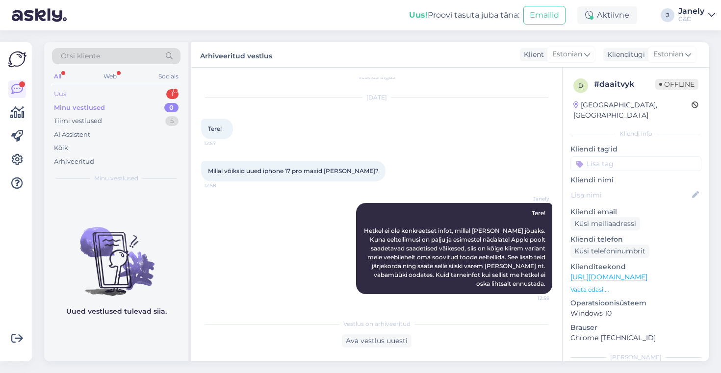
click at [101, 100] on div "Uus 1" at bounding box center [116, 94] width 129 height 14
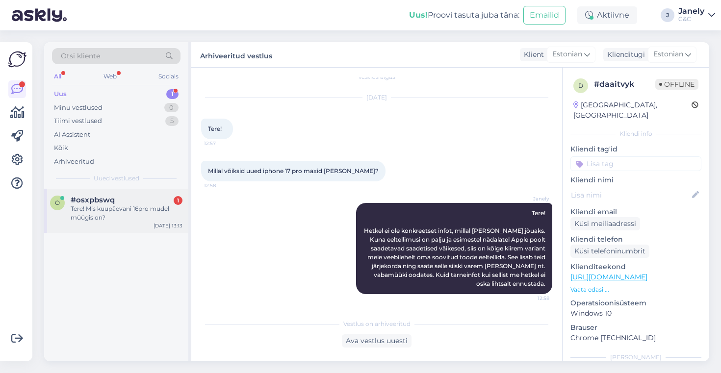
click at [119, 192] on div "o #osxpbswq 1 Tere! Mis kuupäevani 16pro mudel müügis on? Sep 26 13:13" at bounding box center [116, 211] width 144 height 44
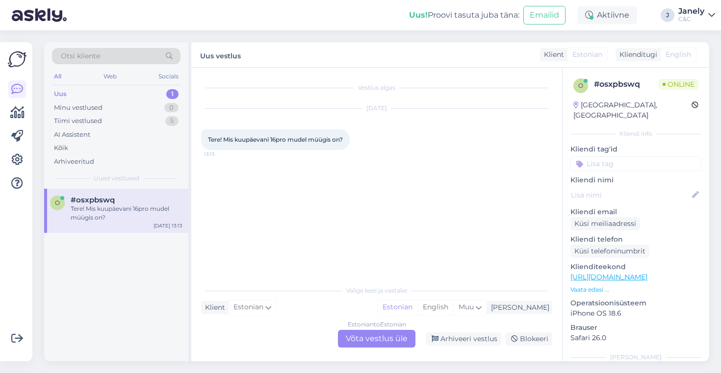
scroll to position [0, 0]
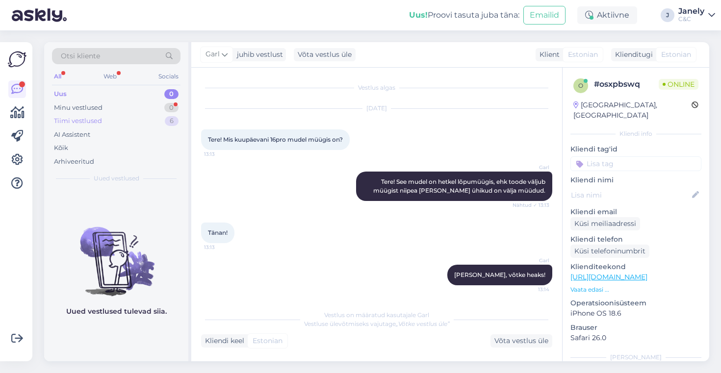
click at [103, 117] on div "Tiimi vestlused 6" at bounding box center [116, 121] width 129 height 14
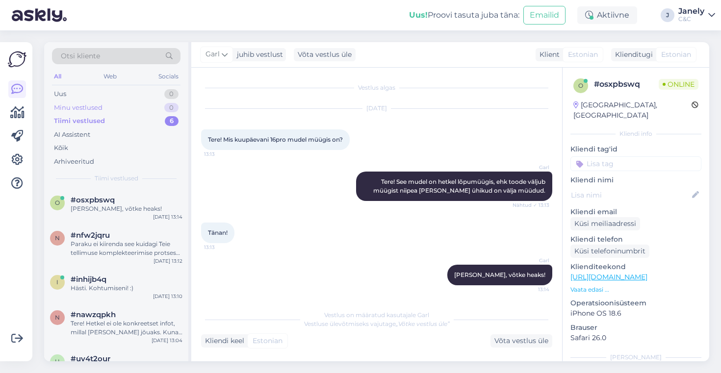
click at [93, 109] on div "Minu vestlused" at bounding box center [78, 108] width 49 height 10
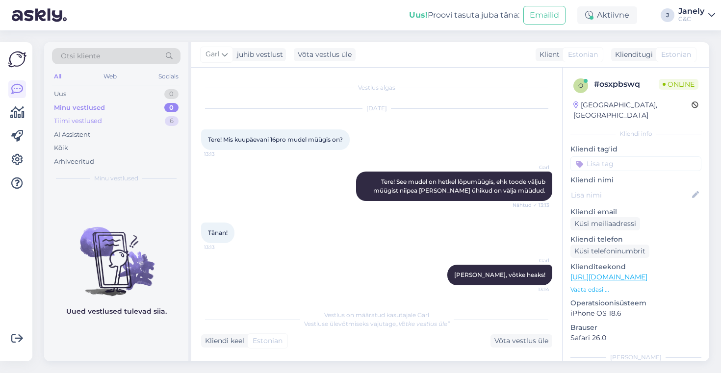
click at [105, 126] on div "Tiimi vestlused 6" at bounding box center [116, 121] width 129 height 14
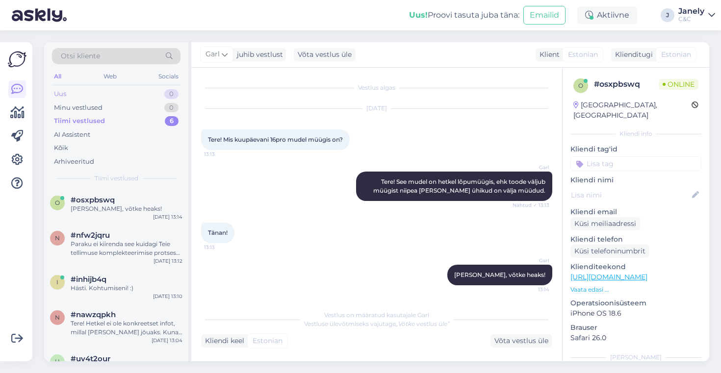
click at [89, 98] on div "Uus 0" at bounding box center [116, 94] width 129 height 14
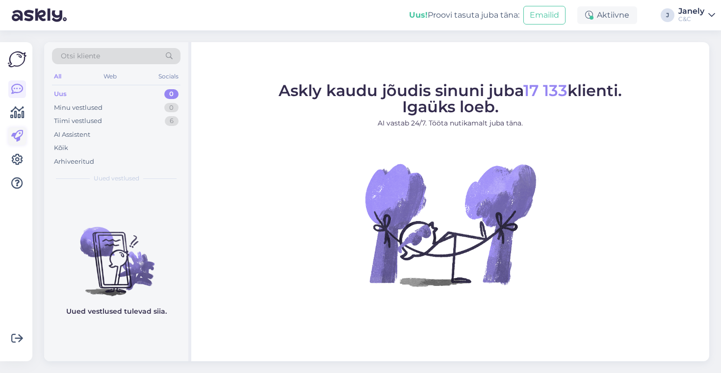
click at [16, 133] on icon at bounding box center [17, 136] width 12 height 12
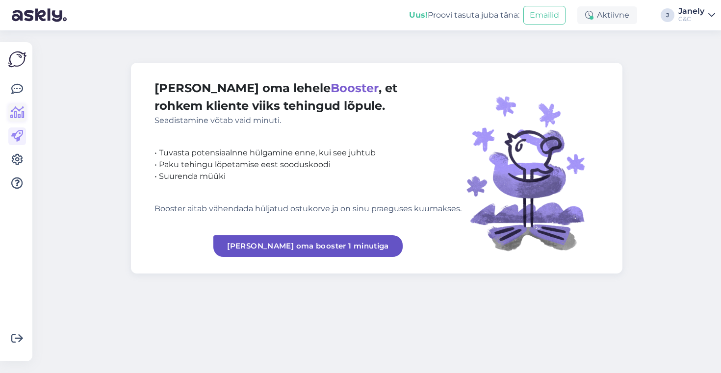
click at [18, 110] on icon at bounding box center [17, 113] width 14 height 12
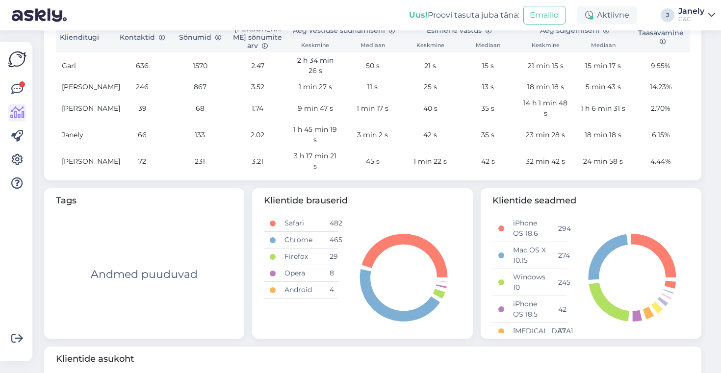
scroll to position [234, 0]
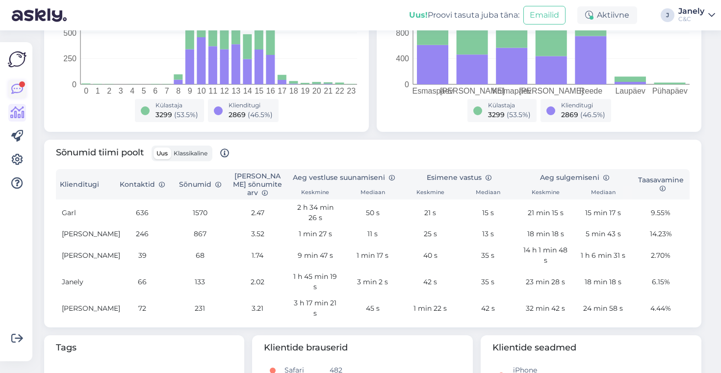
click at [18, 91] on icon at bounding box center [17, 89] width 12 height 12
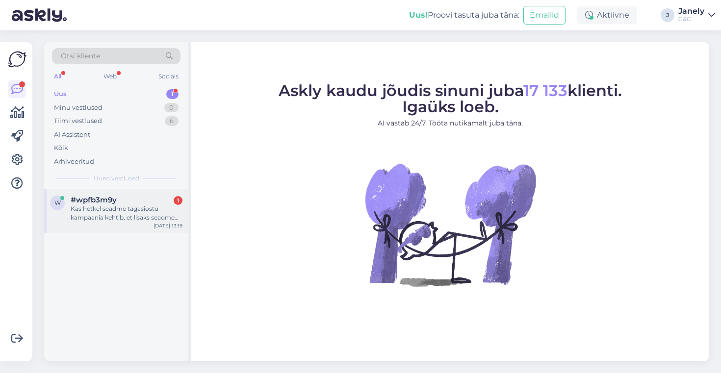
click at [137, 223] on div "w #wpfb3m9y 1 Kas hetkel seadme tagasiostu kampaania kehtib, et lisaks seadme v…" at bounding box center [116, 211] width 144 height 44
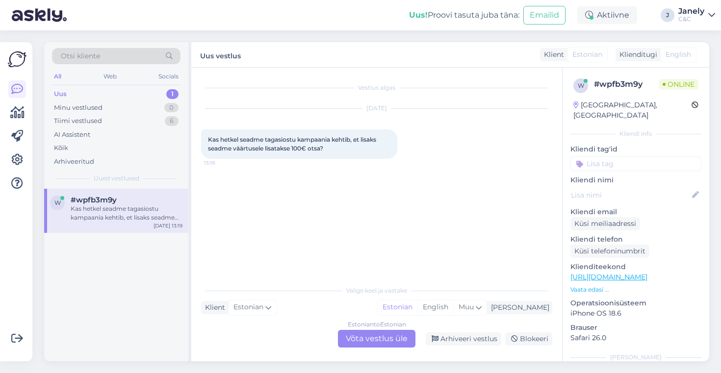
click at [378, 346] on div "Estonian to Estonian Võta vestlus üle" at bounding box center [377, 339] width 78 height 18
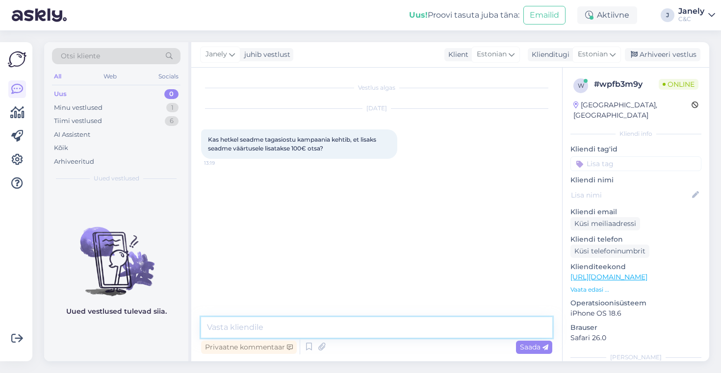
click at [337, 321] on textarea at bounding box center [376, 327] width 351 height 21
type textarea "Tere! Hetkel see kampaania ei kehti meil"
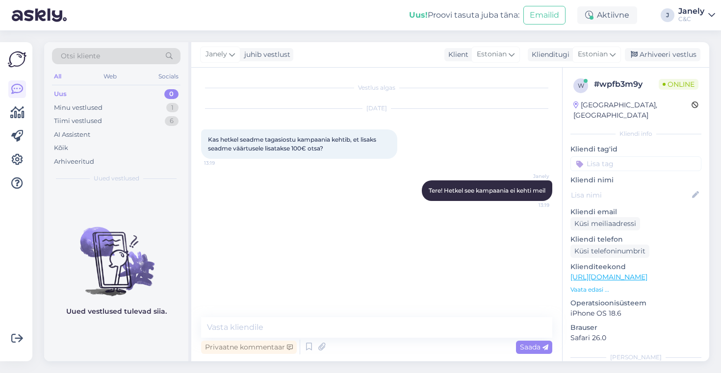
click at [181, 34] on div "Otsi kliente All Web Socials Uus 0 Minu vestlused 1 Tiimi vestlused 6 AI Assist…" at bounding box center [379, 201] width 683 height 343
click at [308, 26] on div "Uus! Proovi tasuta [PERSON_NAME]: Emailid Aktiivne J Janely C&C" at bounding box center [360, 15] width 721 height 30
click at [137, 114] on div "Tiimi vestlused 3" at bounding box center [116, 121] width 129 height 14
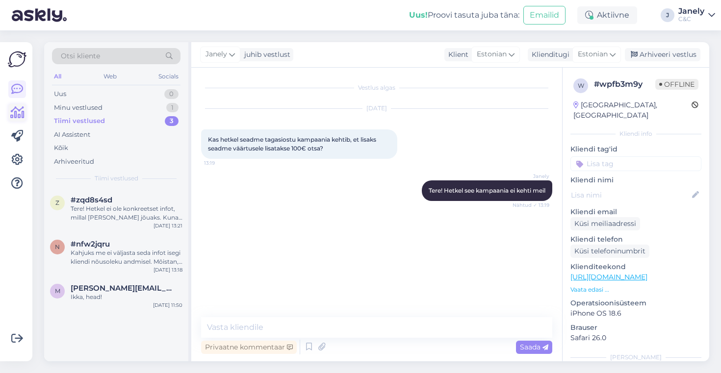
click at [11, 119] on icon at bounding box center [17, 113] width 14 height 12
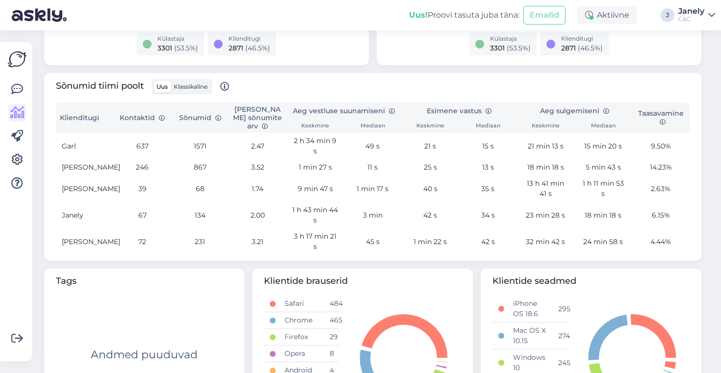
scroll to position [301, 0]
click at [24, 89] on link at bounding box center [17, 89] width 18 height 18
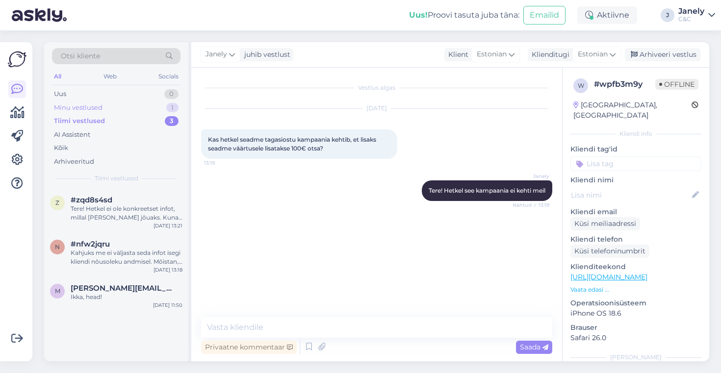
click at [104, 104] on div "Minu vestlused 1" at bounding box center [116, 108] width 129 height 14
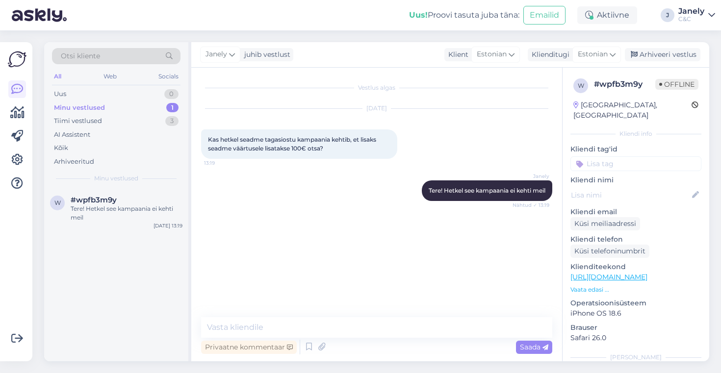
click at [131, 286] on div "w #wpfb3m9y Tere! Hetkel see kampaania ei kehti meil [DATE] 13:19" at bounding box center [116, 275] width 144 height 173
click at [647, 53] on div "Arhiveeri vestlus" at bounding box center [663, 54] width 76 height 13
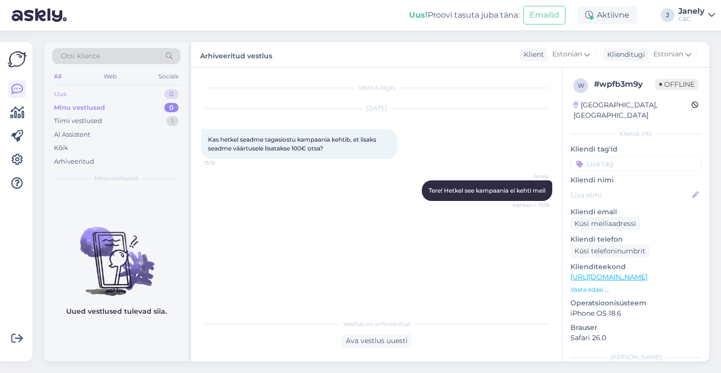
click at [60, 93] on div "Uus" at bounding box center [60, 94] width 12 height 10
click at [21, 118] on icon at bounding box center [17, 113] width 14 height 12
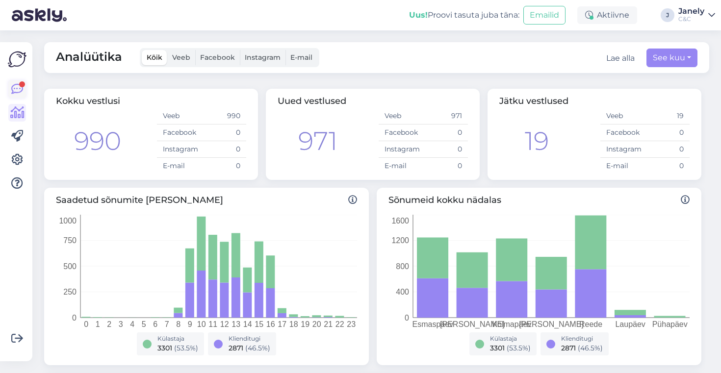
click at [14, 86] on icon at bounding box center [17, 89] width 12 height 12
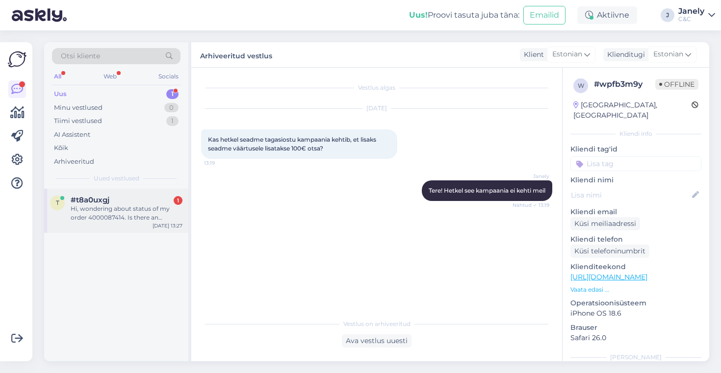
click at [137, 219] on div "Hi, wondering about status of my order 4000087414. Is there an estimate when i …" at bounding box center [127, 214] width 112 height 18
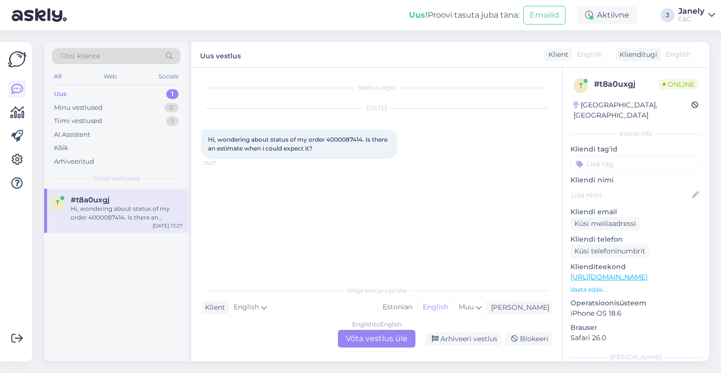
click at [374, 338] on div "English to English Võta vestlus üle" at bounding box center [377, 339] width 78 height 18
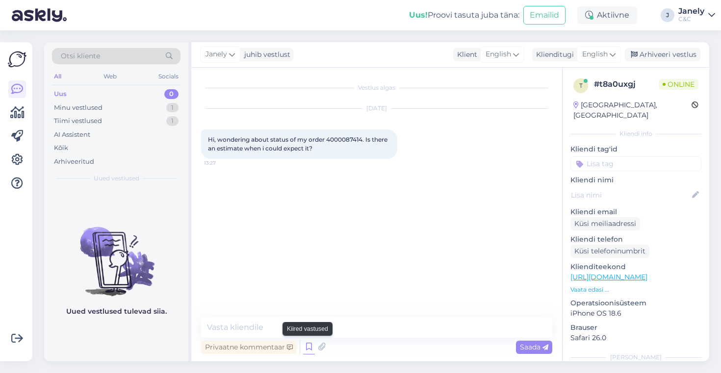
click at [309, 347] on icon at bounding box center [309, 347] width 12 height 15
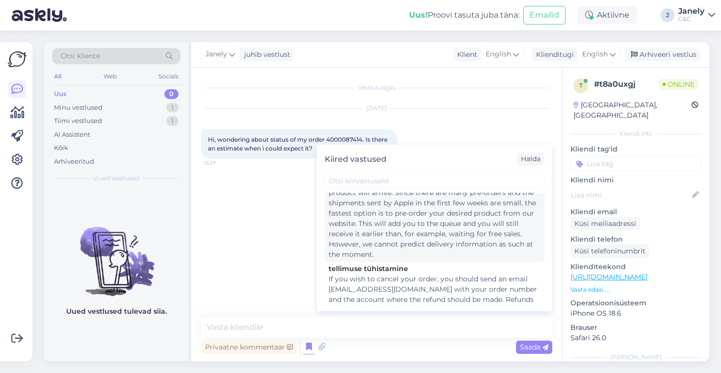
scroll to position [27, 0]
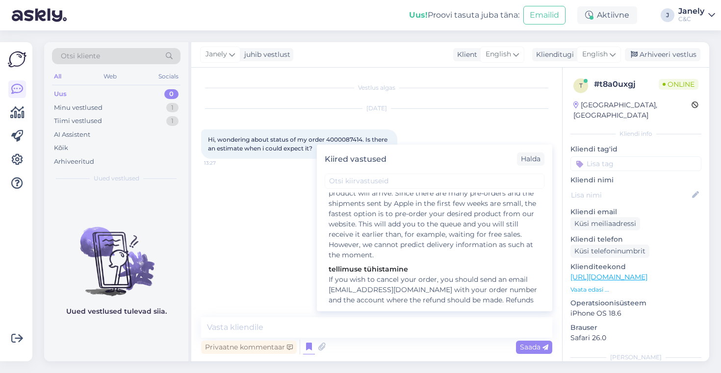
click at [350, 138] on span "Hi, wondering about status of my order 4000087414. Is there an estimate when i …" at bounding box center [298, 144] width 181 height 16
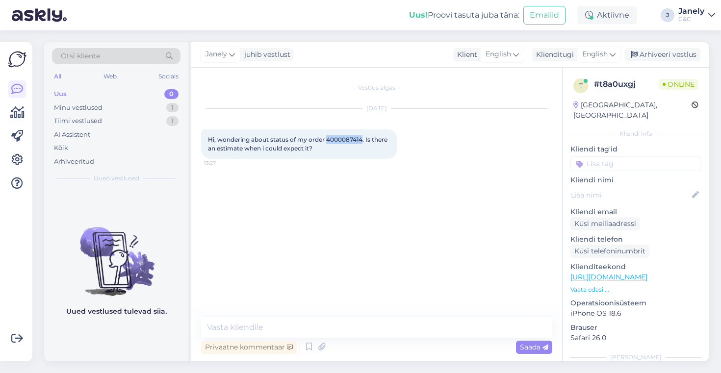
click at [350, 138] on span "Hi, wondering about status of my order 4000087414. Is there an estimate when i …" at bounding box center [298, 144] width 181 height 16
copy span "4000087414"
click at [307, 349] on icon at bounding box center [309, 347] width 12 height 15
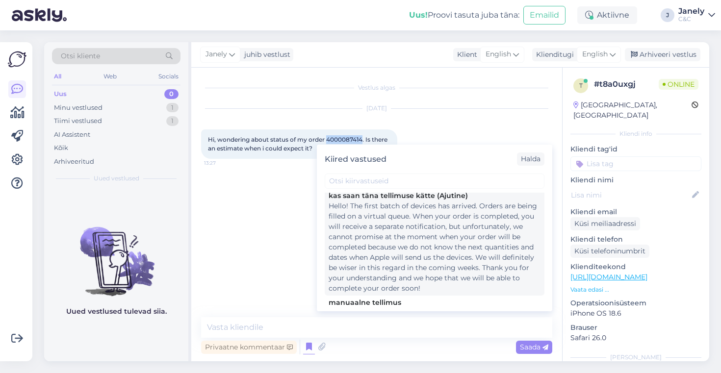
scroll to position [225, 0]
click at [436, 273] on div "Hello! The first batch of devices has arrived. Orders are being filled on a vir…" at bounding box center [435, 244] width 212 height 93
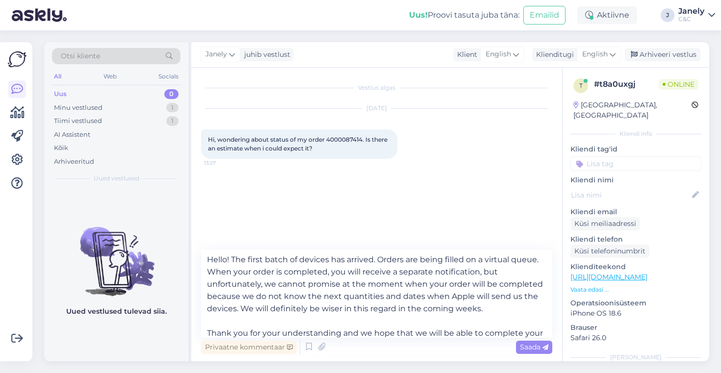
scroll to position [18, 0]
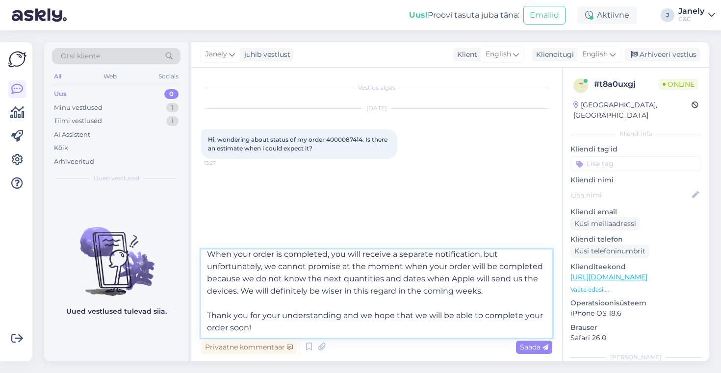
click at [499, 292] on textarea "Hello! The first batch of devices has arrived. Orders are being filled on a vir…" at bounding box center [376, 294] width 351 height 88
click at [503, 300] on textarea "Hello! The first batch of devices has arrived. Orders are being filled on a vir…" at bounding box center [376, 294] width 351 height 88
click at [504, 295] on textarea "Hello! The first batch of devices has arrived. Orders are being filled on a vir…" at bounding box center [376, 294] width 351 height 88
type textarea "Hello! The first batch of devices has arrived. Orders are being filled on a vir…"
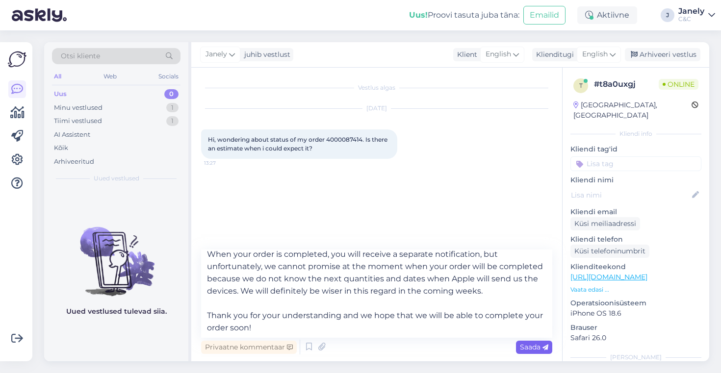
click at [520, 352] on div "Saada" at bounding box center [534, 347] width 36 height 13
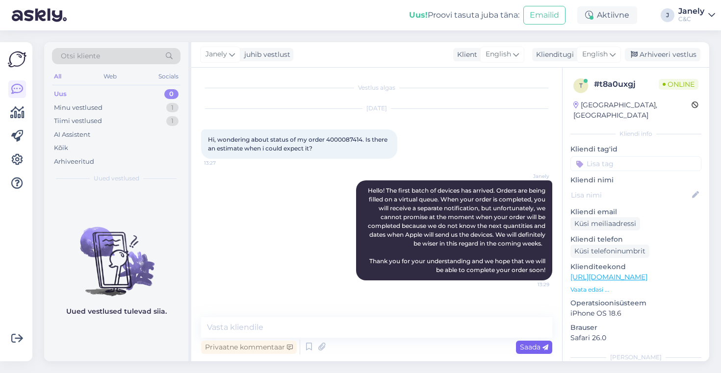
scroll to position [0, 0]
click at [134, 106] on div "Minu vestlused 1" at bounding box center [116, 108] width 129 height 14
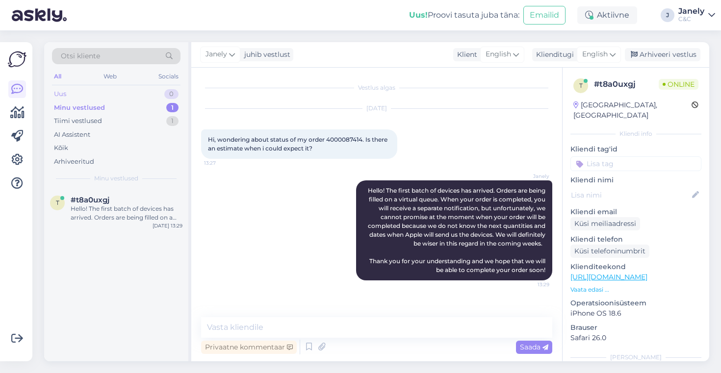
click at [128, 92] on div "Uus 0" at bounding box center [116, 94] width 129 height 14
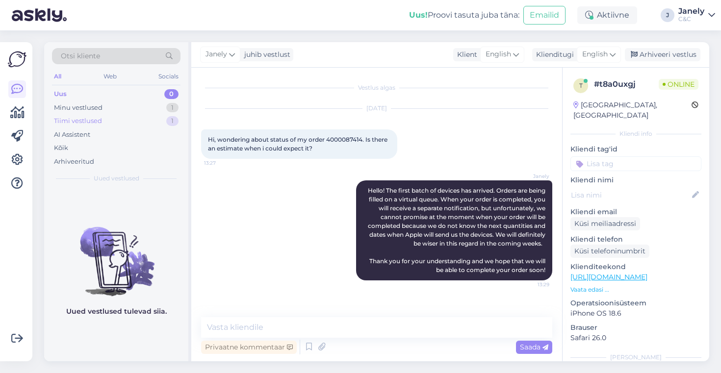
click at [144, 123] on div "Tiimi vestlused 1" at bounding box center [116, 121] width 129 height 14
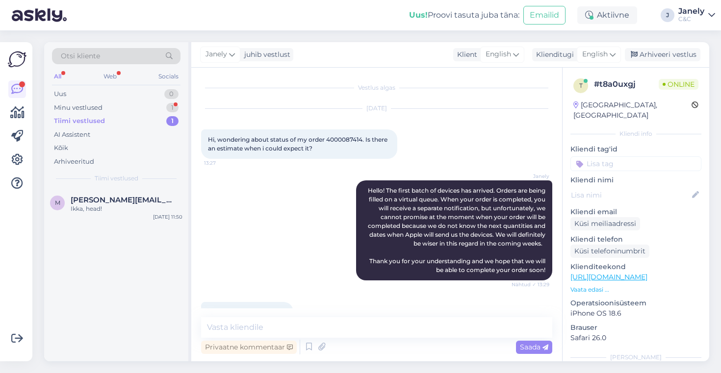
scroll to position [25, 0]
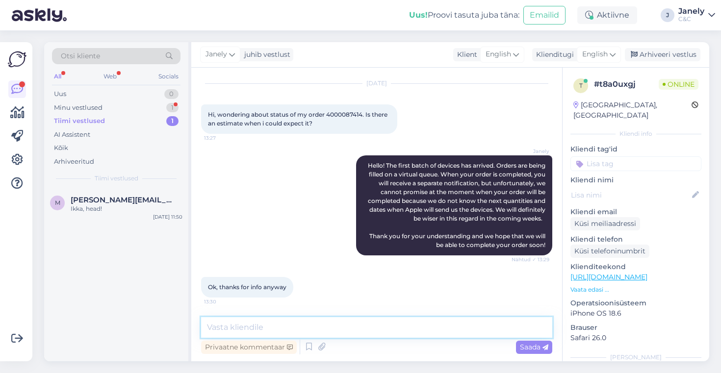
click at [413, 319] on textarea at bounding box center [376, 327] width 351 height 21
type textarea "Youre welcome! Have a nice day!"
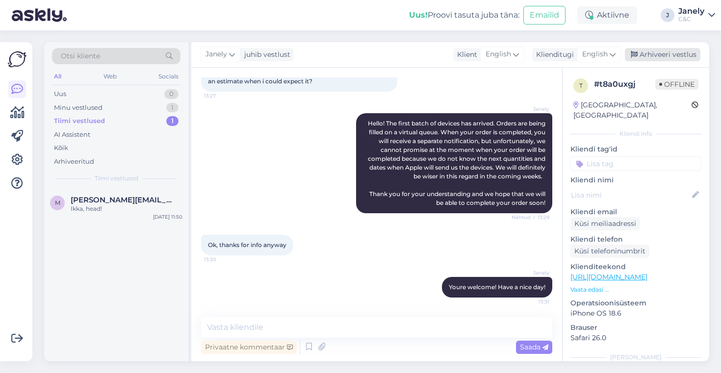
click at [666, 55] on div "Arhiveeri vestlus" at bounding box center [663, 54] width 76 height 13
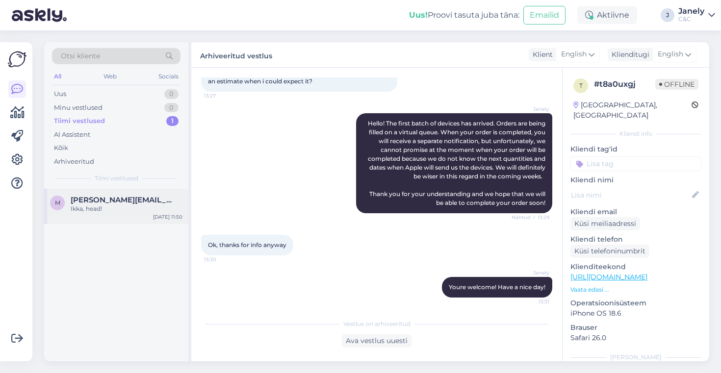
click at [99, 208] on div "Ikka, head!" at bounding box center [127, 209] width 112 height 9
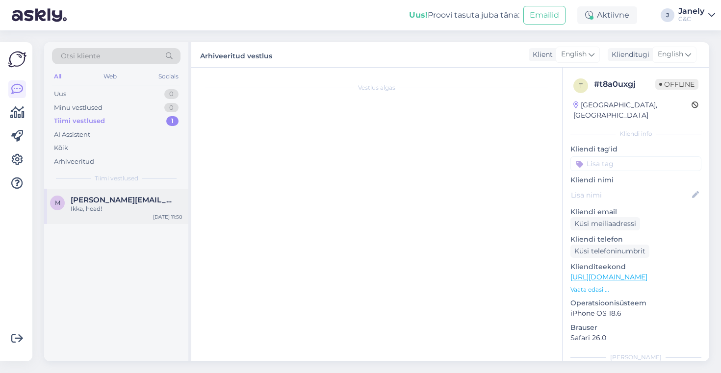
scroll to position [162, 0]
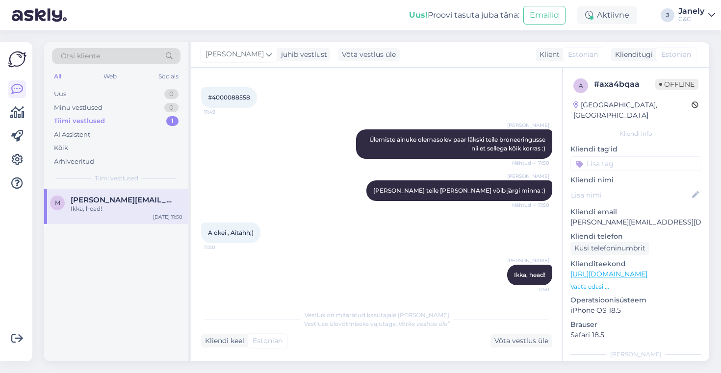
click at [364, 20] on div "Uus! Proovi tasuta [PERSON_NAME]: Emailid Aktiivne J Janely C&C" at bounding box center [360, 15] width 721 height 30
click at [138, 108] on div "Minu vestlused 0" at bounding box center [116, 108] width 129 height 14
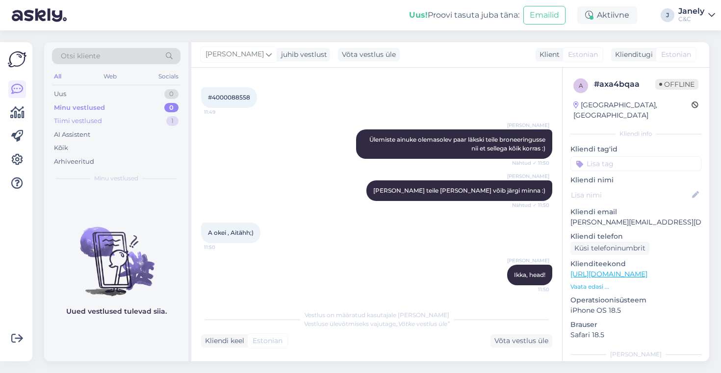
click at [122, 124] on div "Tiimi vestlused 1" at bounding box center [116, 121] width 129 height 14
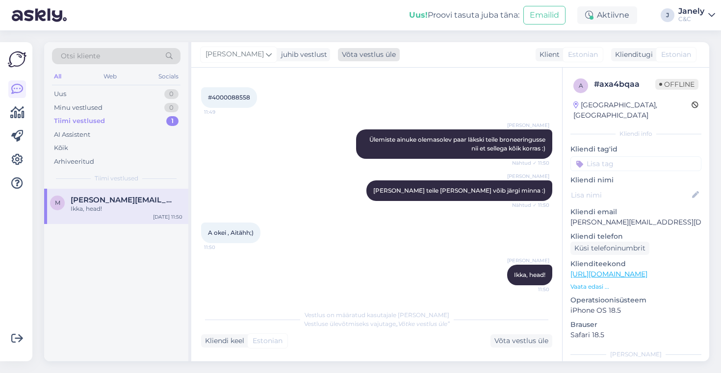
click at [338, 60] on div "Võta vestlus üle" at bounding box center [369, 54] width 62 height 13
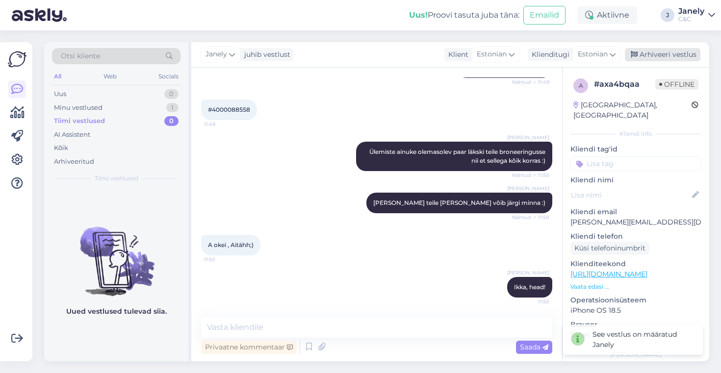
click at [667, 55] on div "Arhiveeri vestlus" at bounding box center [663, 54] width 76 height 13
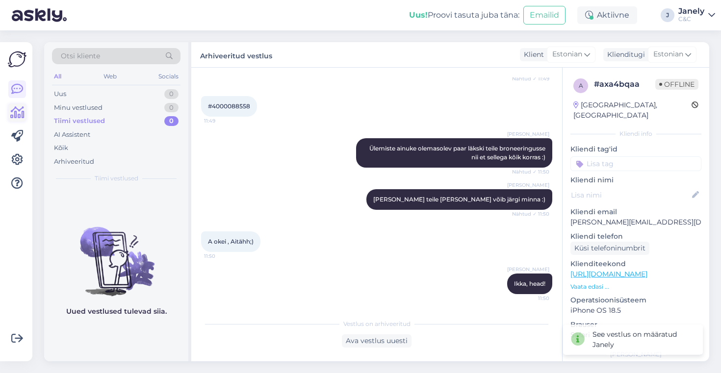
click at [20, 114] on icon at bounding box center [17, 113] width 14 height 12
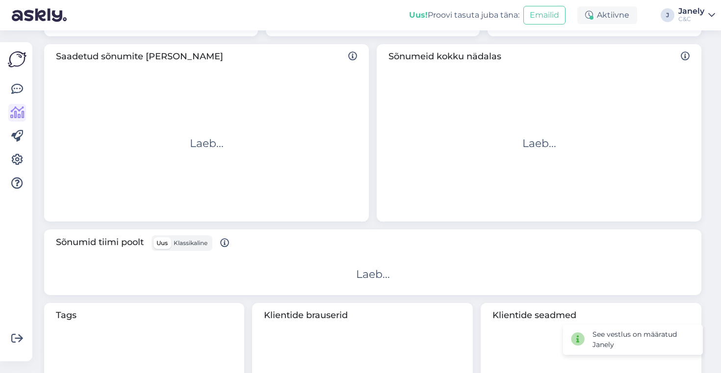
scroll to position [295, 0]
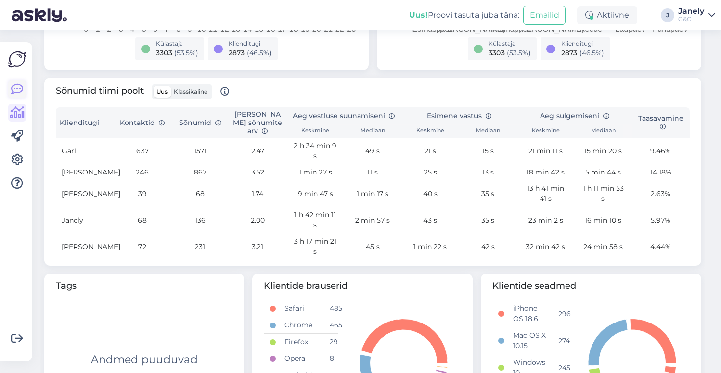
click at [20, 86] on icon at bounding box center [17, 89] width 12 height 12
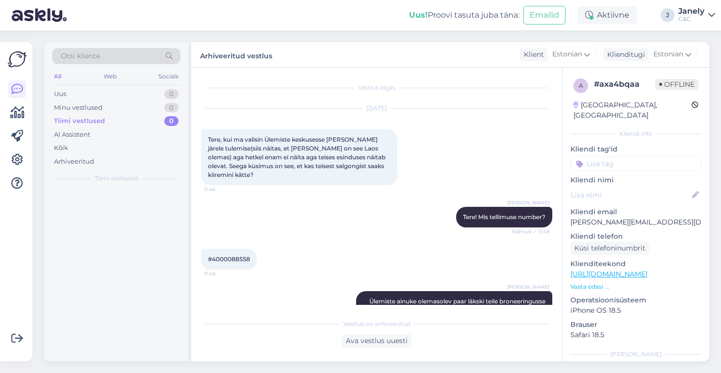
scroll to position [153, 0]
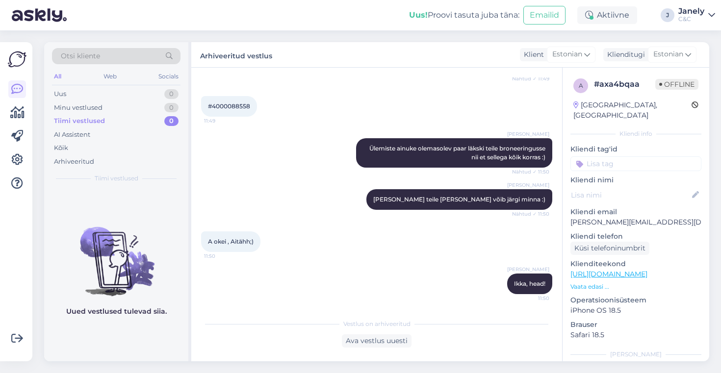
click at [20, 71] on div at bounding box center [17, 202] width 19 height 304
click at [19, 63] on img at bounding box center [17, 59] width 19 height 19
click at [79, 98] on div "Uus 0" at bounding box center [116, 94] width 129 height 14
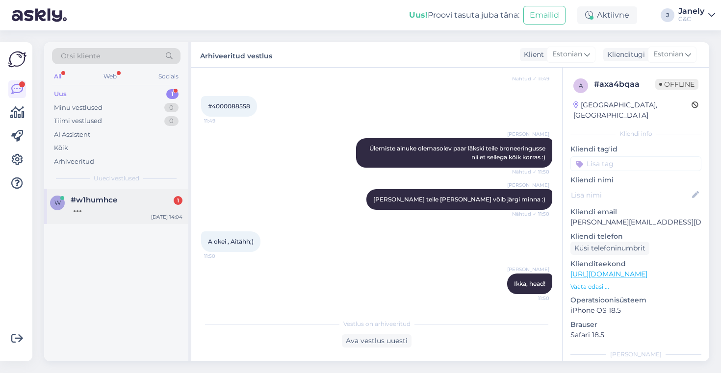
click at [114, 219] on div "w #w1humhce [DATE] 14:04" at bounding box center [116, 206] width 144 height 35
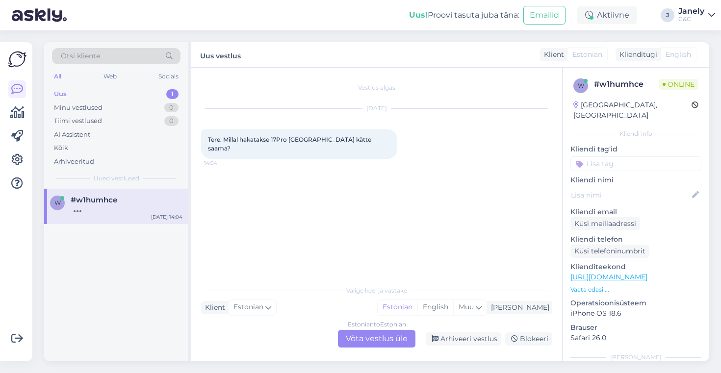
click at [354, 336] on div "Estonian to Estonian Võta vestlus üle" at bounding box center [377, 339] width 78 height 18
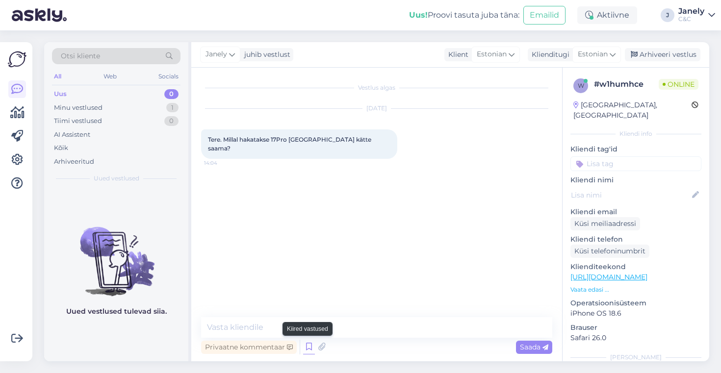
click at [309, 347] on icon at bounding box center [309, 347] width 12 height 15
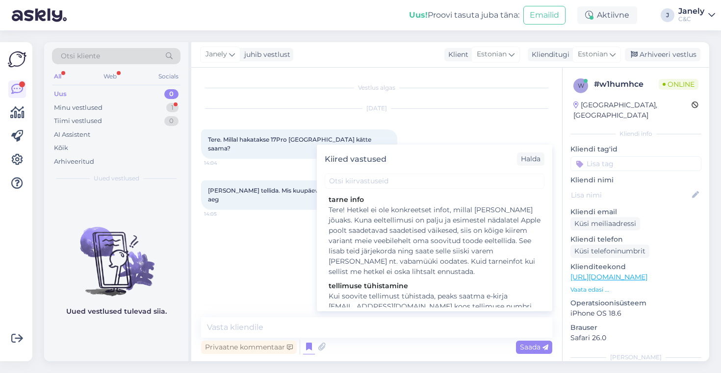
click at [271, 266] on div "Vestlus algas [DATE] Tere. Millal hakatakse 17Pro [GEOGRAPHIC_DATA] kätte saama…" at bounding box center [381, 193] width 360 height 231
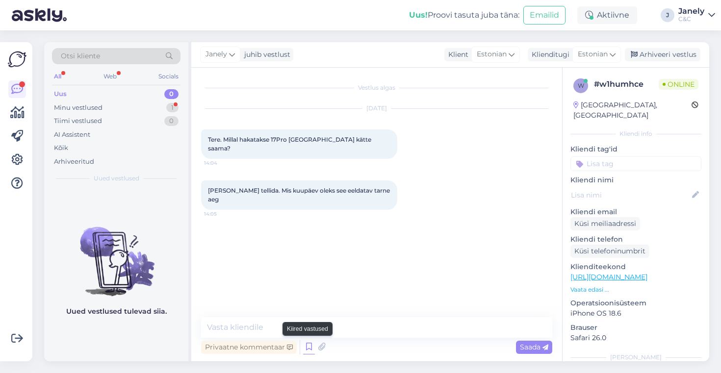
click at [307, 353] on icon at bounding box center [309, 347] width 12 height 15
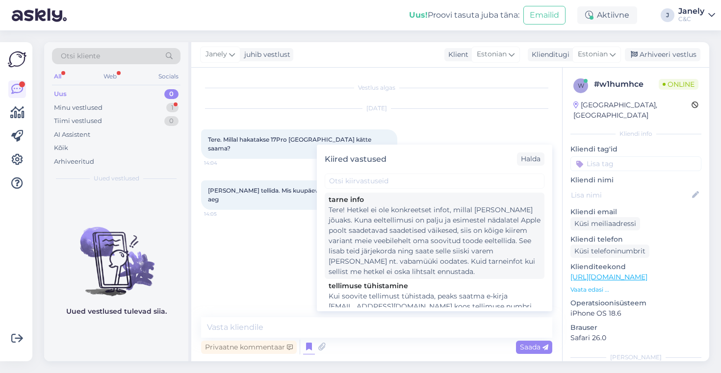
click at [361, 265] on div "Tere! Hetkel ei ole konkreetset infot, millal [PERSON_NAME] jõuaks. Kuna eeltel…" at bounding box center [435, 241] width 212 height 72
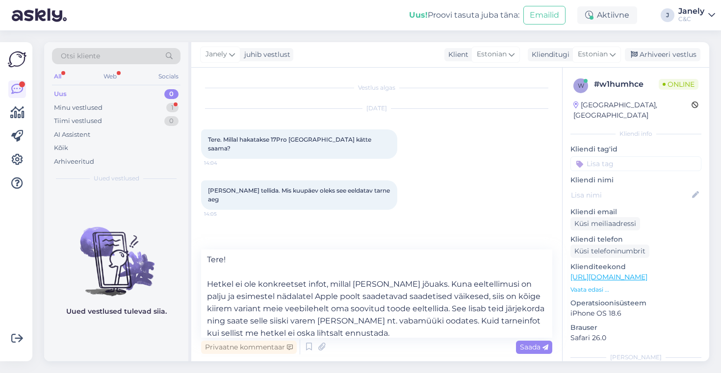
scroll to position [5, 0]
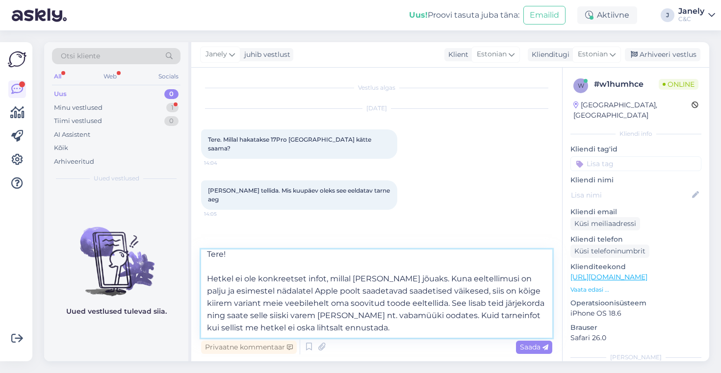
click at [363, 327] on textarea "Tere! Hetkel ei ole konkreetset infot, millal [PERSON_NAME] jõuaks. Kuna eeltel…" at bounding box center [376, 294] width 351 height 88
type textarea "Tere! Hetkel ei ole konkreetset infot, millal [PERSON_NAME] jõuaks. Kuna eeltel…"
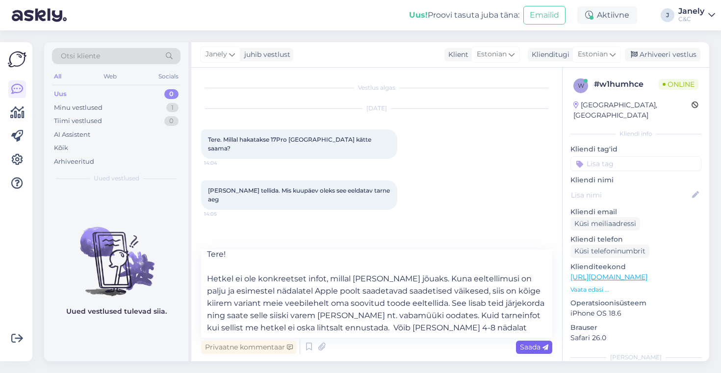
click at [531, 346] on span "Saada" at bounding box center [534, 347] width 28 height 9
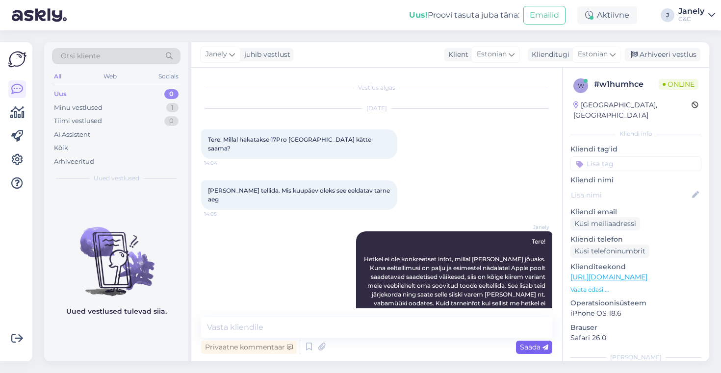
scroll to position [0, 0]
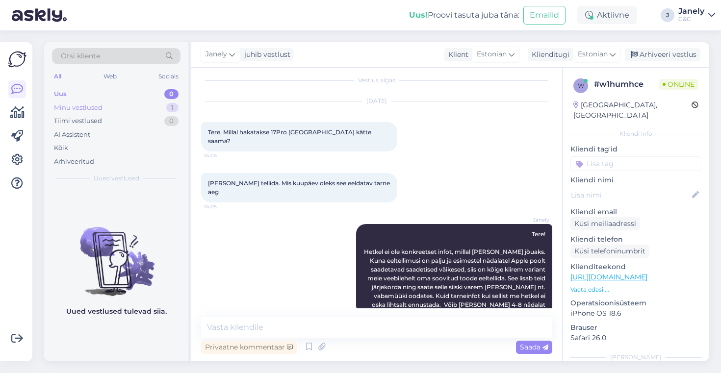
click at [83, 101] on div "Minu vestlused 1" at bounding box center [116, 108] width 129 height 14
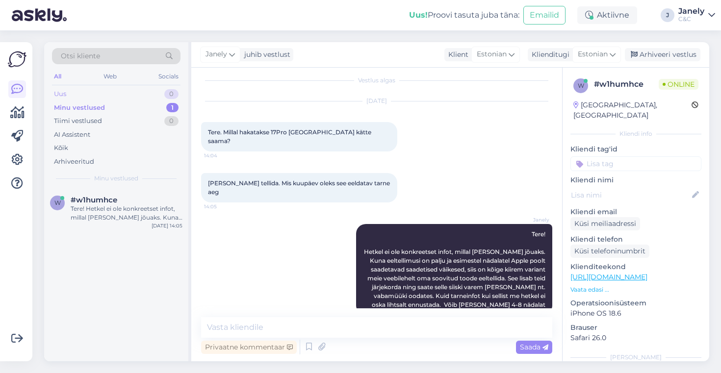
click at [94, 93] on div "Uus 0" at bounding box center [116, 94] width 129 height 14
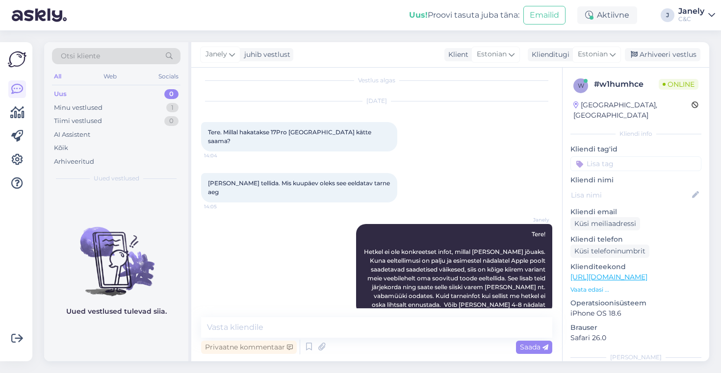
click at [15, 124] on div at bounding box center [17, 136] width 18 height 112
click at [15, 117] on icon at bounding box center [17, 113] width 14 height 12
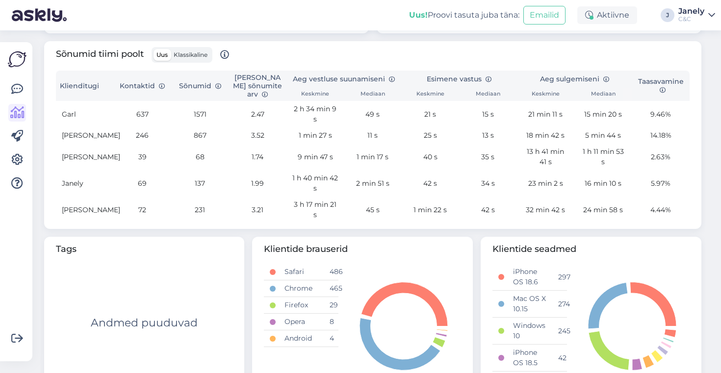
scroll to position [329, 0]
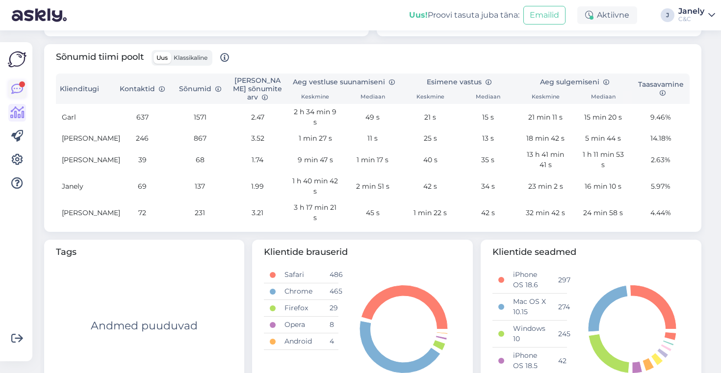
click at [16, 92] on icon at bounding box center [17, 89] width 12 height 12
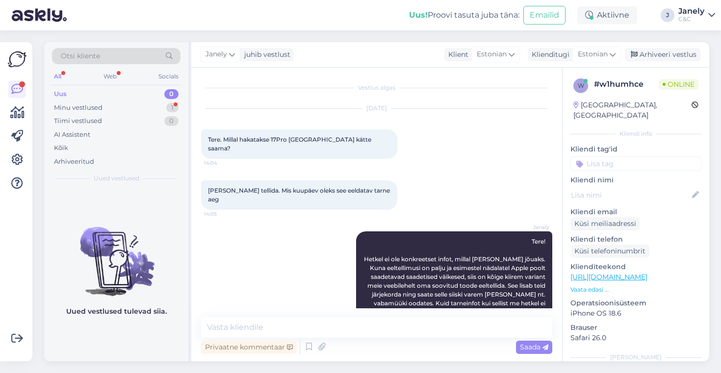
scroll to position [21, 0]
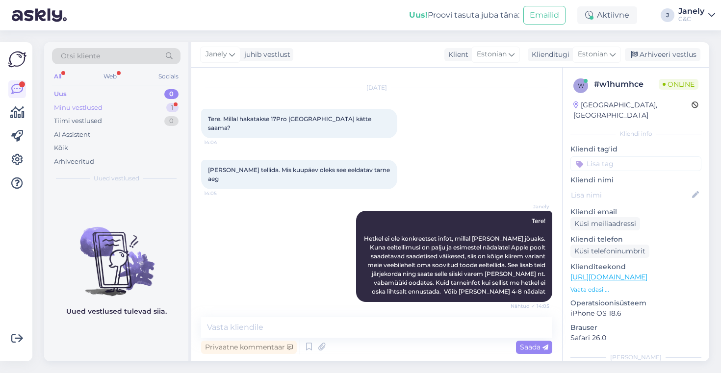
click at [138, 106] on div "Minu vestlused 1" at bounding box center [116, 108] width 129 height 14
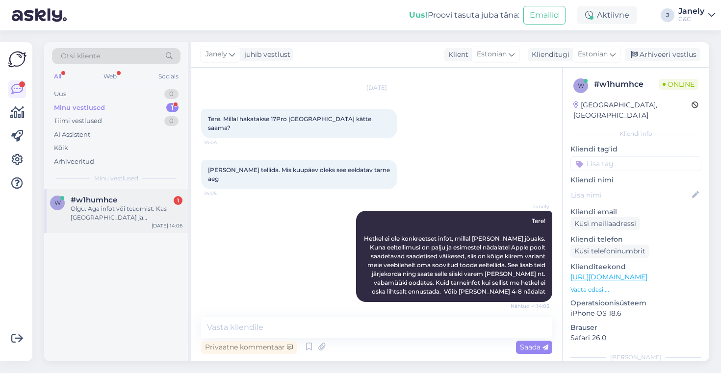
click at [132, 218] on div "Olgu. Aga infot või teadmist. Kas [GEOGRAPHIC_DATA] ja [GEOGRAPHIC_DATA] on [PE…" at bounding box center [127, 214] width 112 height 18
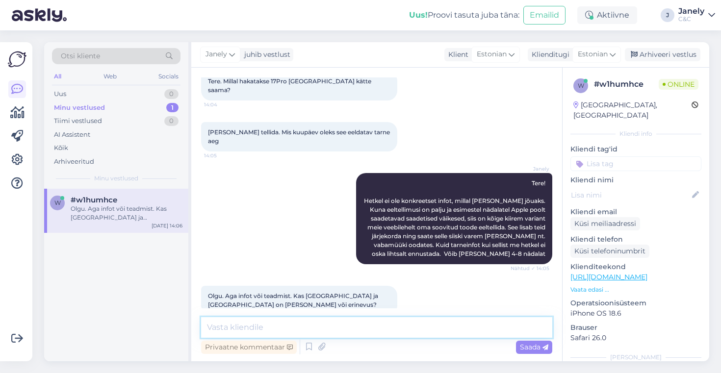
click at [312, 323] on textarea at bounding box center [376, 327] width 351 height 21
type textarea "H"
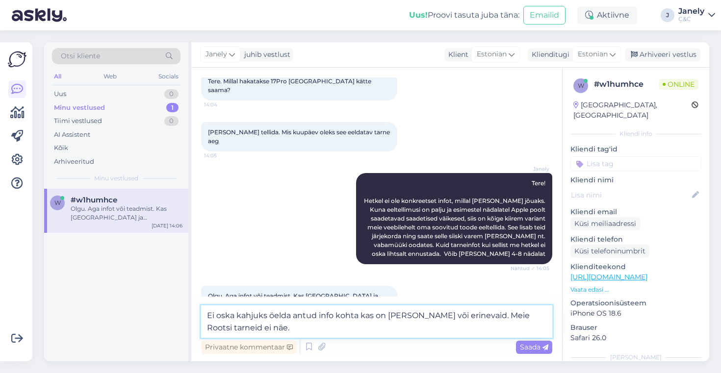
type textarea "Ei oska kahjuks öelda antud info kohta kas on [PERSON_NAME] või erinevaid. Meie…"
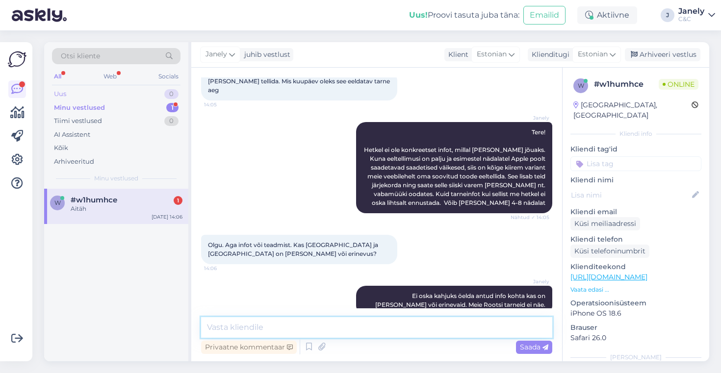
scroll to position [152, 0]
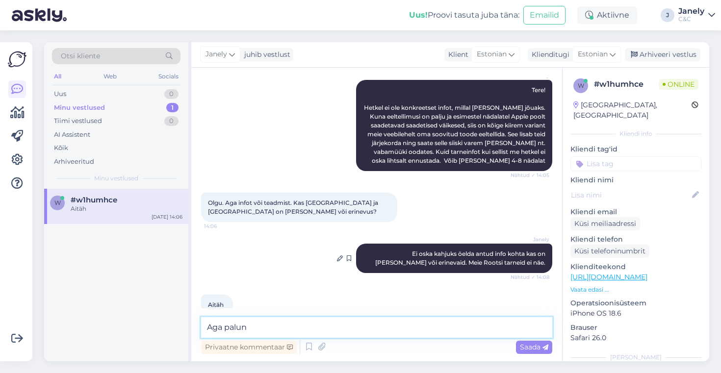
type textarea "Aga palun!"
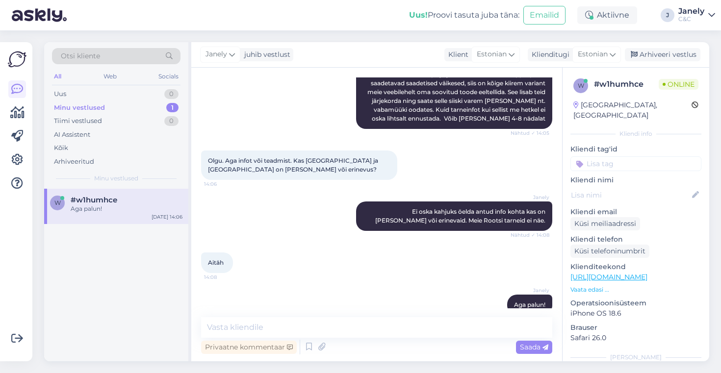
click at [633, 40] on div "Otsi kliente All Web Socials Uus 0 Minu vestlused 1 Tiimi vestlused 0 AI Assist…" at bounding box center [379, 201] width 683 height 343
click at [16, 119] on icon at bounding box center [17, 113] width 14 height 12
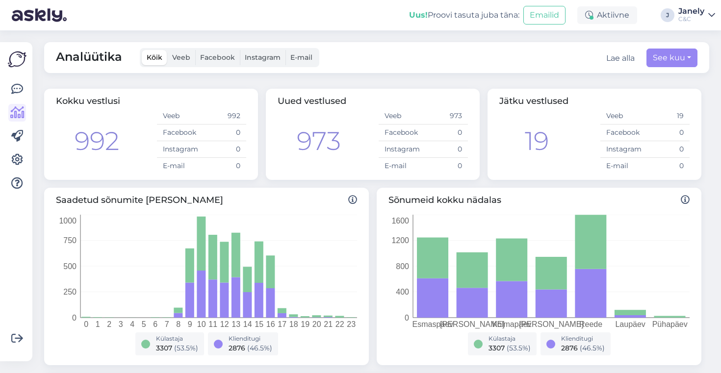
click at [16, 63] on img at bounding box center [17, 59] width 19 height 19
click at [12, 59] on img at bounding box center [17, 59] width 19 height 19
click at [17, 87] on icon at bounding box center [17, 89] width 12 height 12
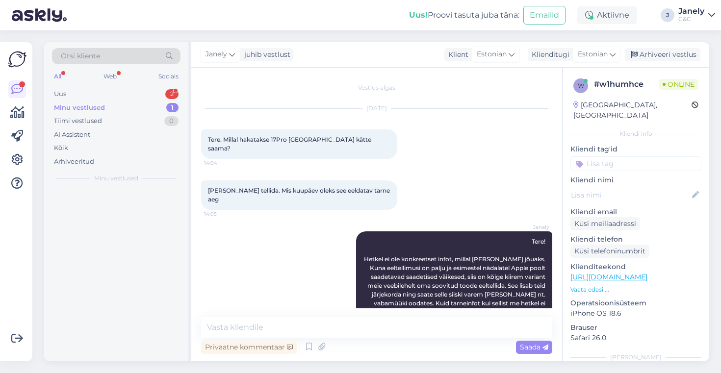
scroll to position [194, 0]
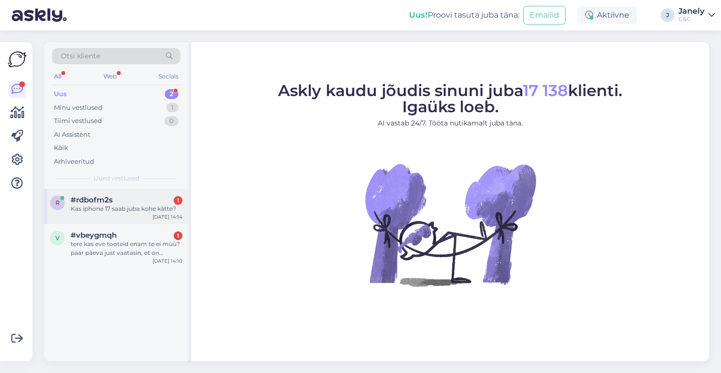
click at [166, 216] on div "Sep 26 14:14" at bounding box center [168, 216] width 30 height 7
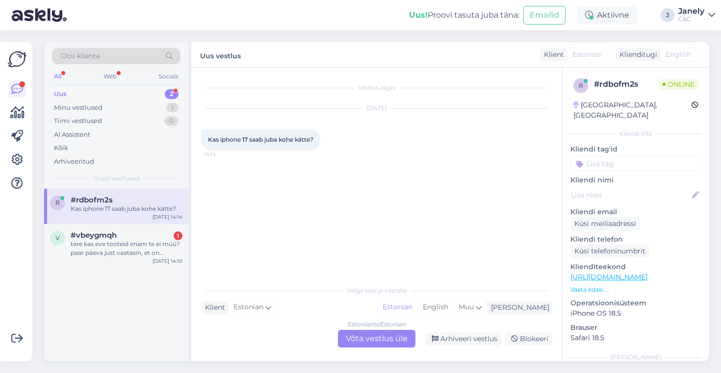
click at [379, 340] on div "Estonian to Estonian Võta vestlus üle" at bounding box center [377, 339] width 78 height 18
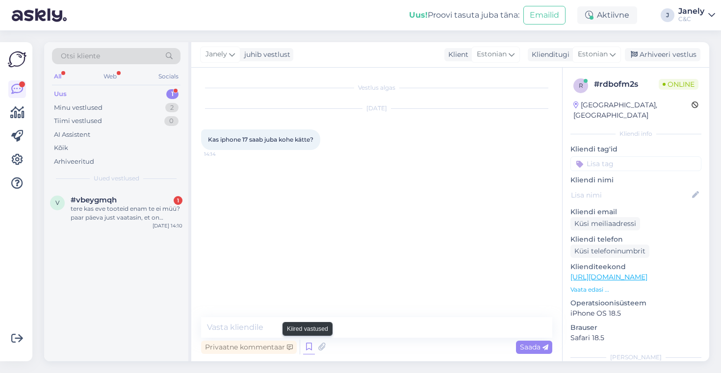
click at [309, 346] on icon at bounding box center [309, 347] width 12 height 15
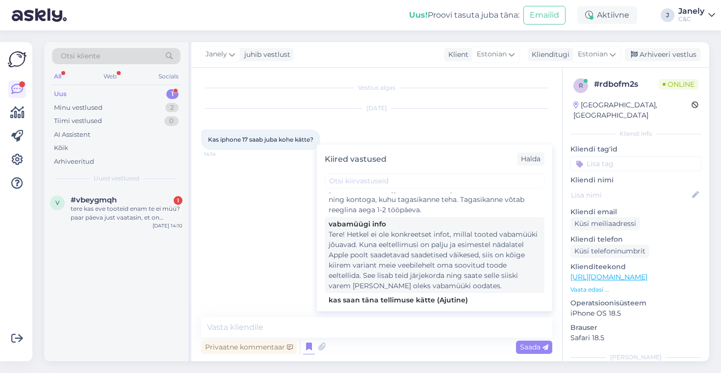
scroll to position [119, 0]
click at [400, 269] on div "Tere! Hetkel ei ole konkreetset infot, millal tooted vabamüüki jõuavad. Kuna ee…" at bounding box center [435, 259] width 212 height 62
type textarea "Tere! Hetkel ei ole konkreetset infot, millal tooted vabamüüki jõuavad. Kuna ee…"
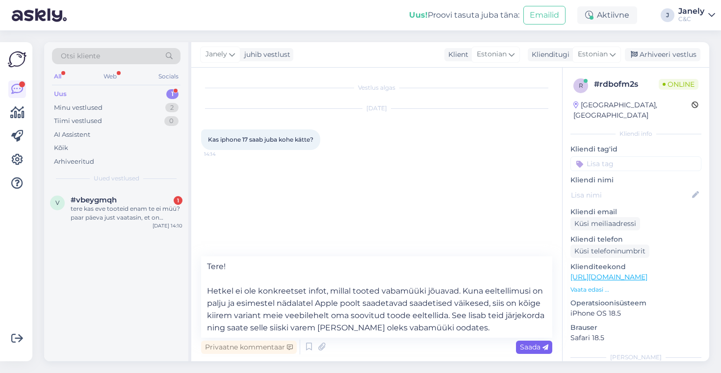
click at [522, 343] on span "Saada" at bounding box center [534, 347] width 28 height 9
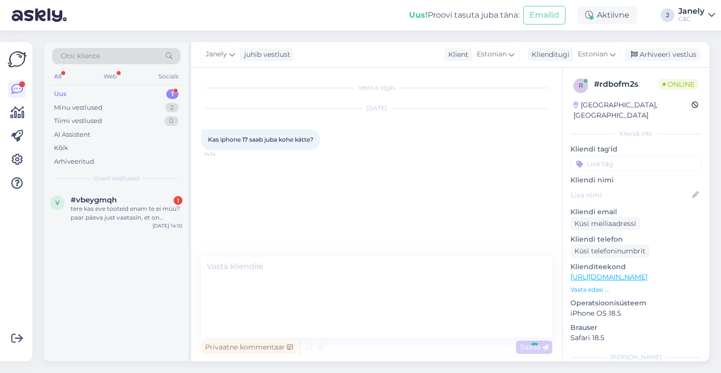
scroll to position [0, 0]
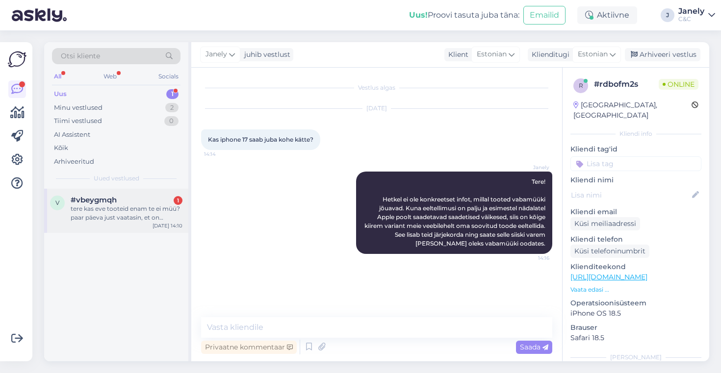
click at [137, 203] on div "#vbeygmqh 1" at bounding box center [127, 200] width 112 height 9
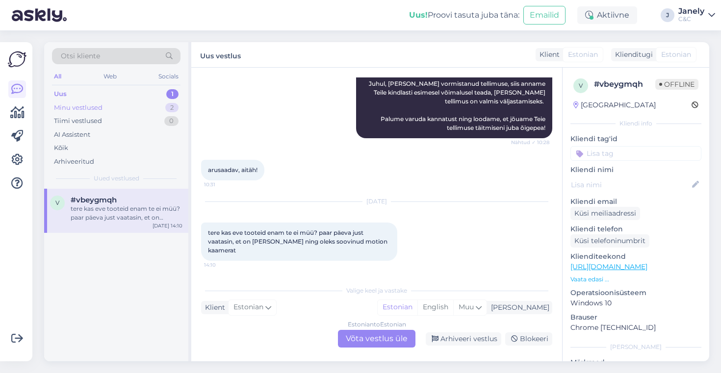
click at [133, 108] on div "Minu vestlused 2" at bounding box center [116, 108] width 129 height 14
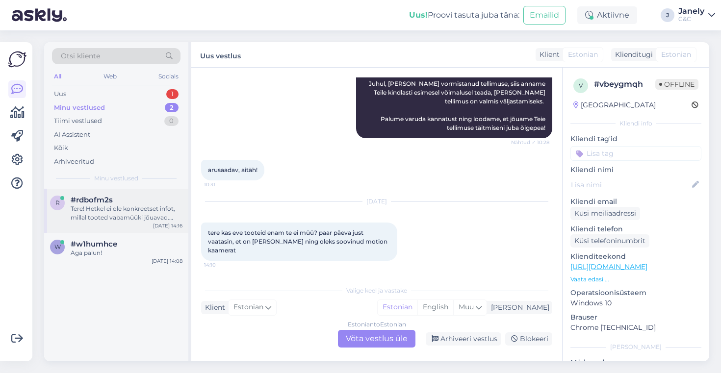
click at [140, 202] on div "#rdbofm2s" at bounding box center [127, 200] width 112 height 9
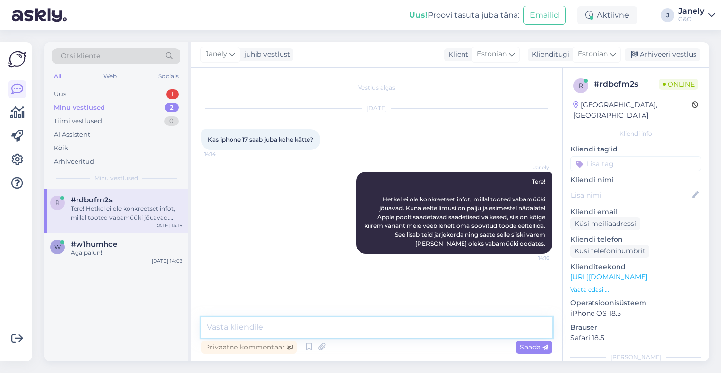
click at [305, 327] on textarea at bounding box center [376, 327] width 351 height 21
type textarea "Et praegu iPhone 17 kätte kohe ei saa"
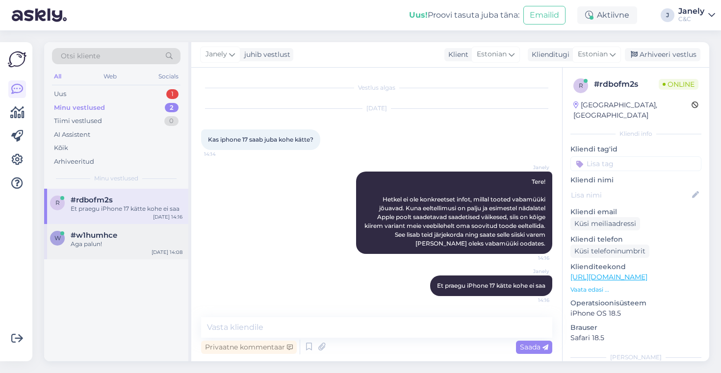
click at [118, 229] on div "w #w1humhce Aga palun! Sep 26 14:08" at bounding box center [116, 241] width 144 height 35
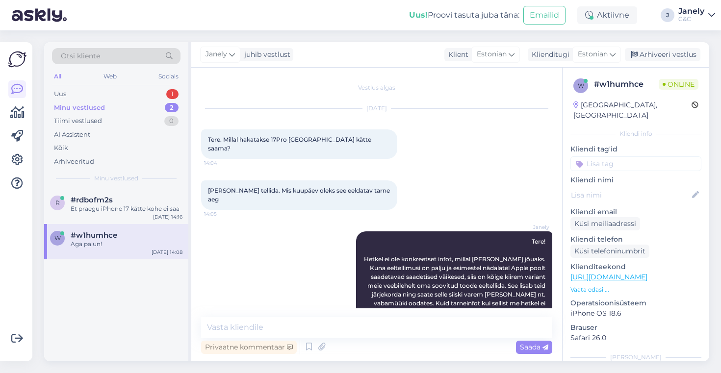
scroll to position [194, 0]
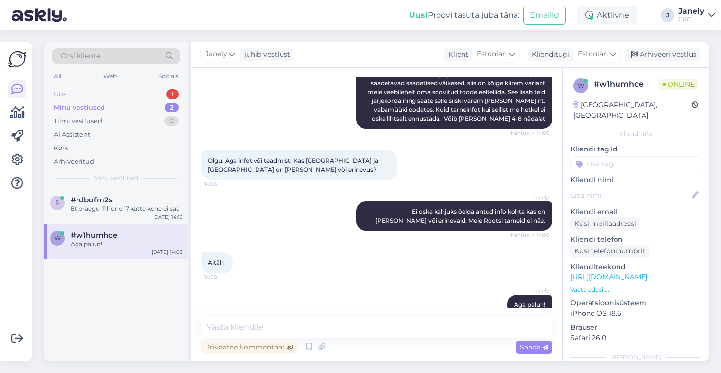
click at [145, 93] on div "Uus 1" at bounding box center [116, 94] width 129 height 14
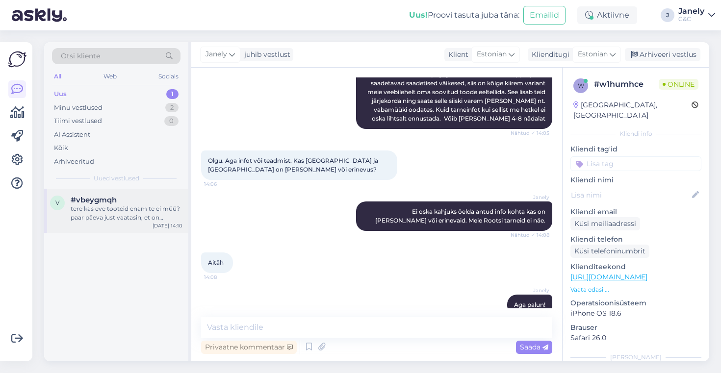
click at [111, 224] on div "v #vbeygmqh tere kas eve tooteid enam te ei müü? paar päeva just vaatasin, et o…" at bounding box center [116, 211] width 144 height 44
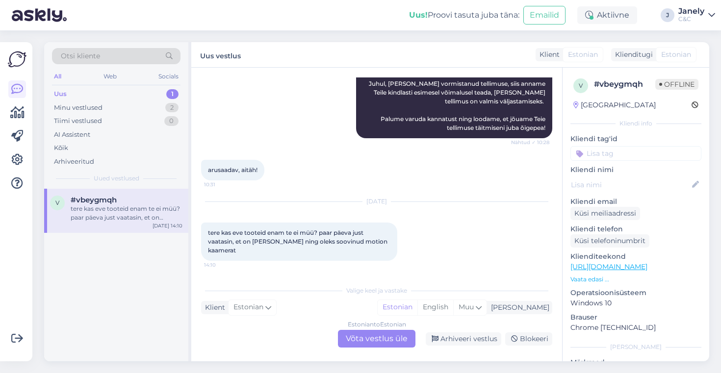
click at [359, 333] on div "Estonian to Estonian Võta vestlus üle" at bounding box center [377, 339] width 78 height 18
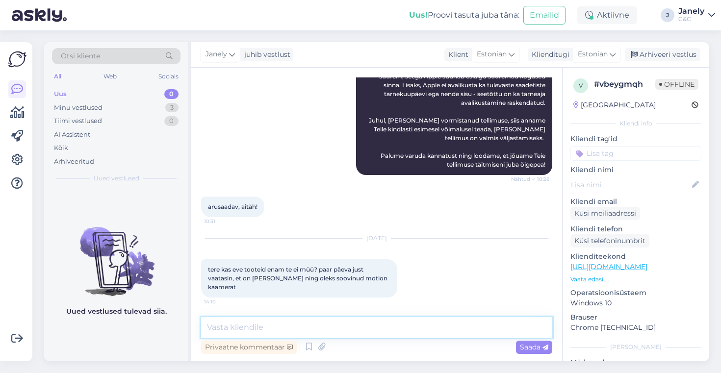
click at [327, 331] on textarea at bounding box center [376, 327] width 351 height 21
type textarea "Tere! Kas soovite kaamerat või sensorit?"
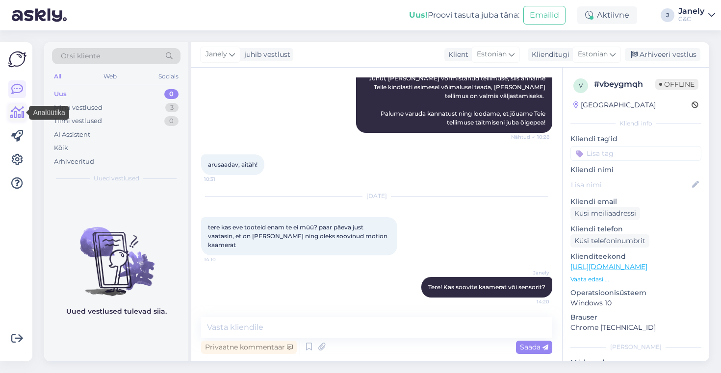
click at [17, 115] on icon at bounding box center [17, 113] width 14 height 12
